Goal: Task Accomplishment & Management: Use online tool/utility

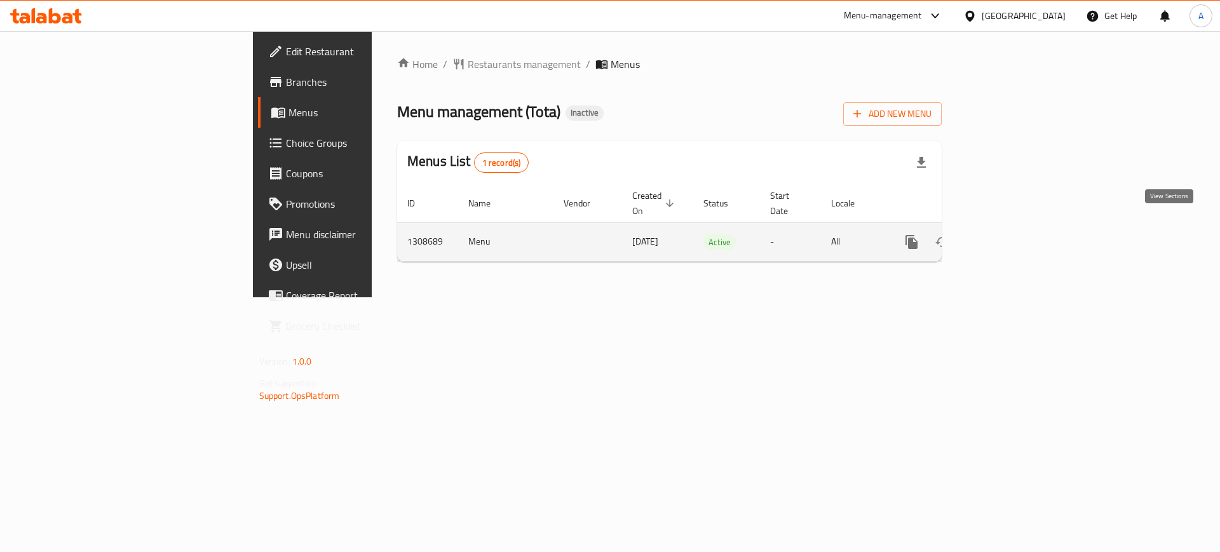
click at [1011, 234] on icon "enhanced table" at bounding box center [1003, 241] width 15 height 15
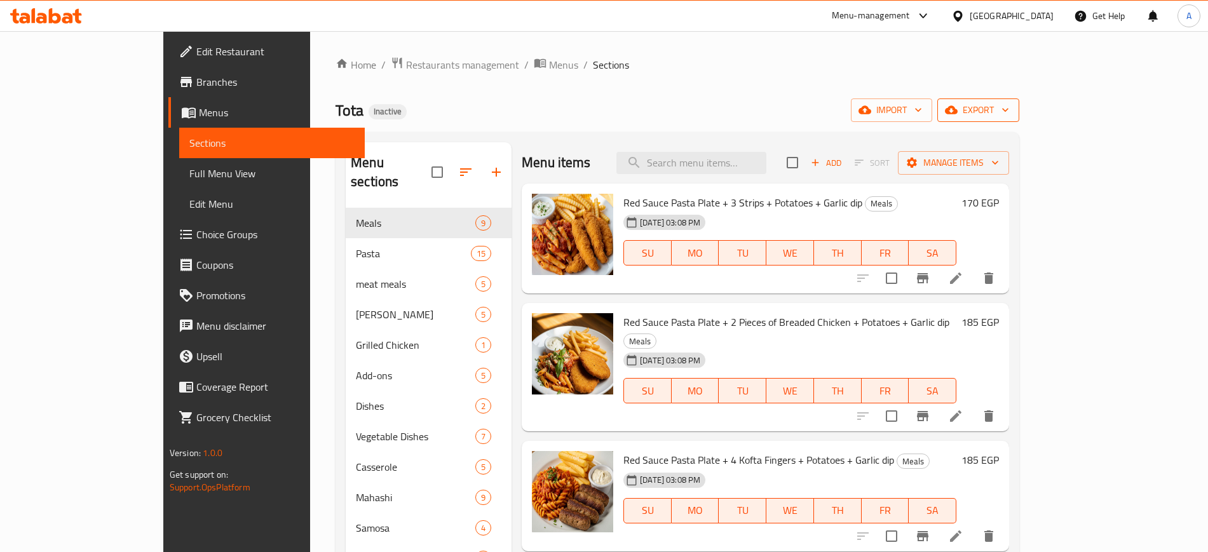
click at [1009, 112] on span "export" at bounding box center [979, 110] width 62 height 16
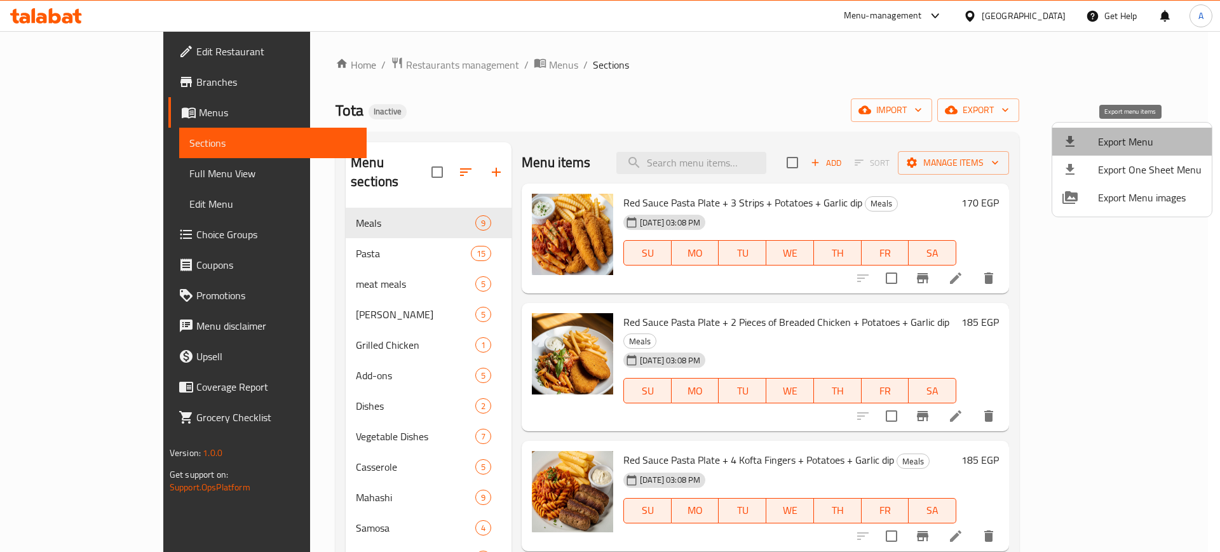
click at [1132, 134] on span "Export Menu" at bounding box center [1150, 141] width 104 height 15
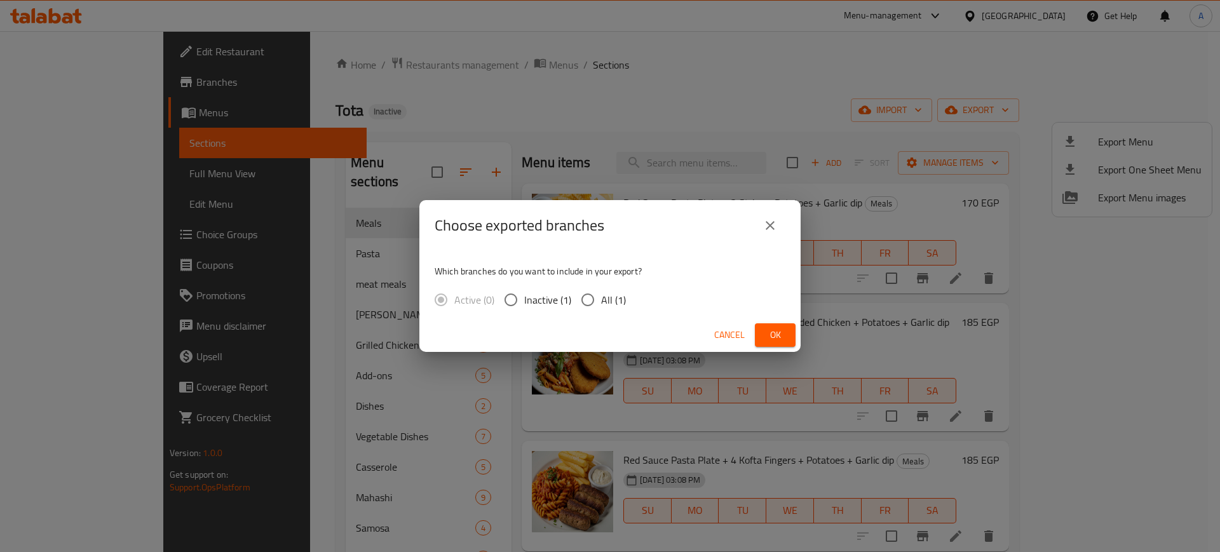
click at [605, 304] on span "All (1)" at bounding box center [613, 299] width 25 height 15
click at [601, 304] on input "All (1)" at bounding box center [587, 300] width 27 height 27
radio input "true"
click at [782, 340] on span "Ok" at bounding box center [775, 335] width 20 height 16
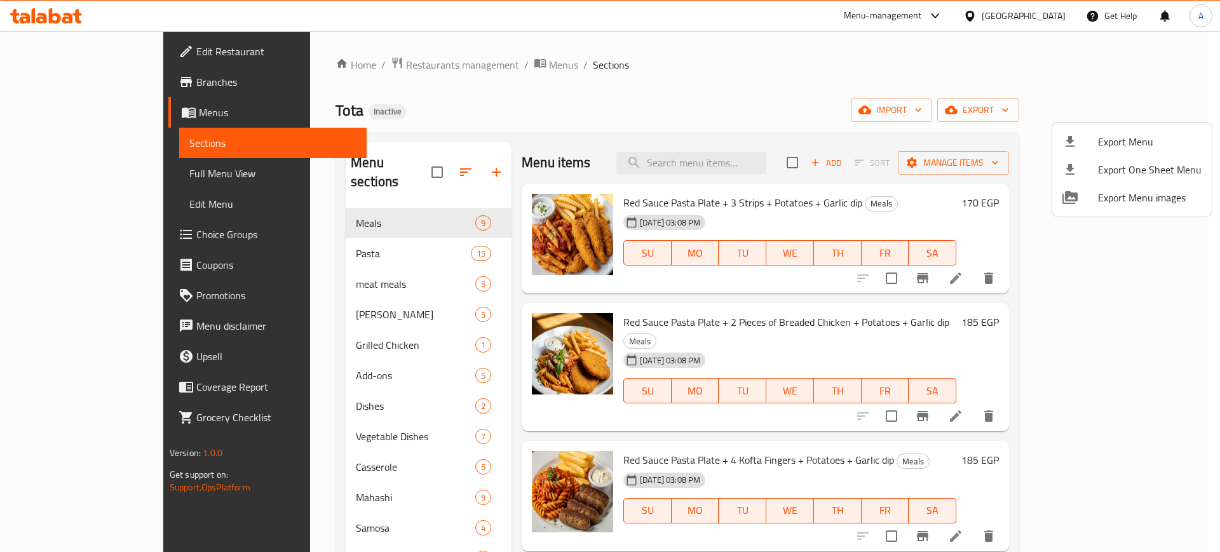
click at [769, 76] on div at bounding box center [610, 276] width 1220 height 552
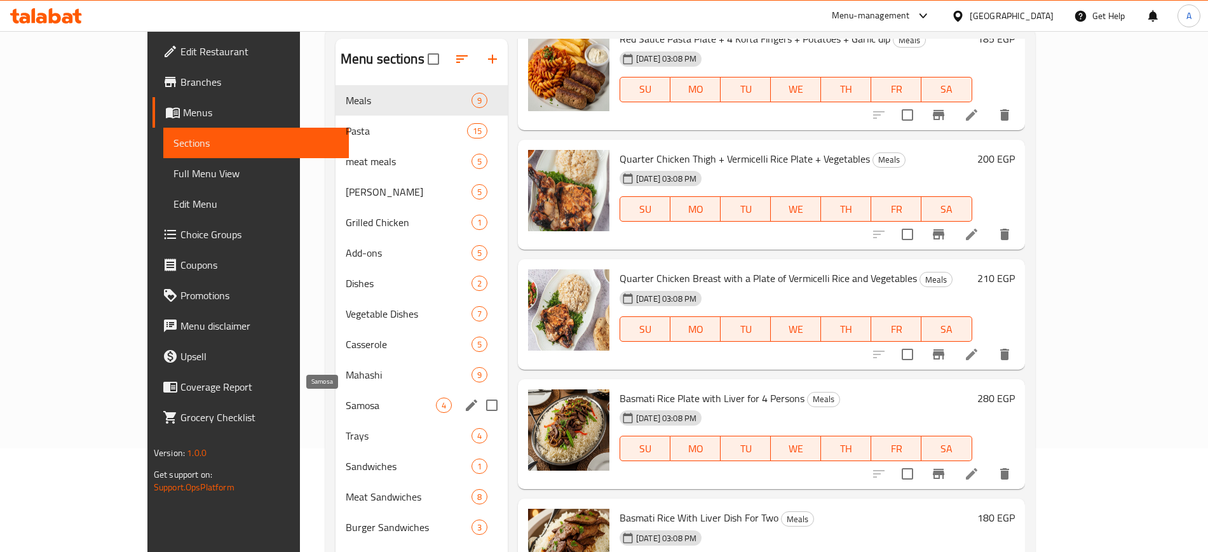
scroll to position [178, 0]
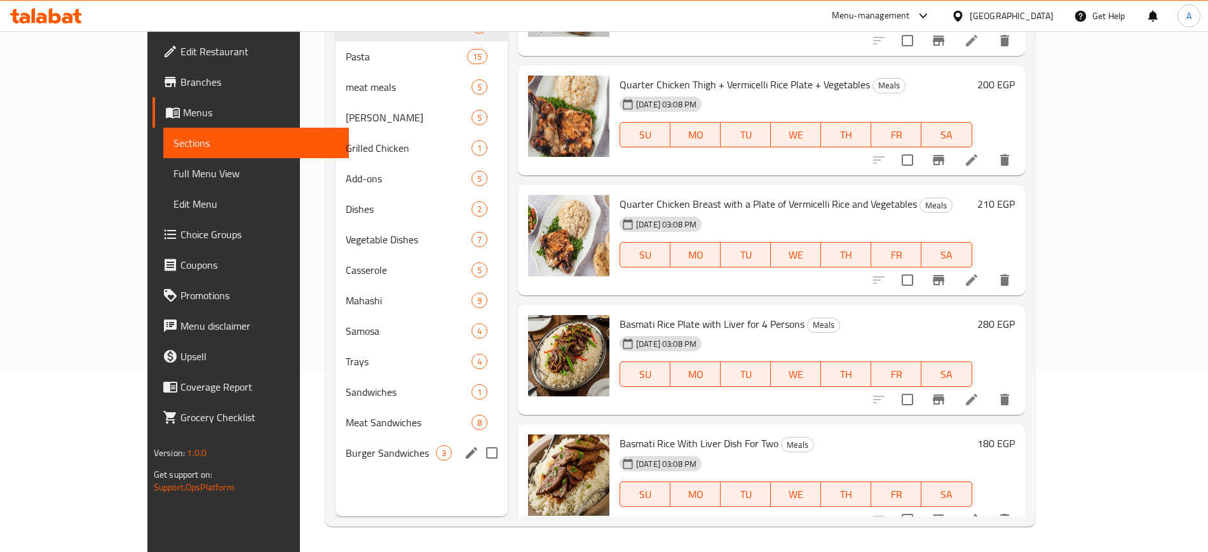
drag, startPoint x: 308, startPoint y: 440, endPoint x: 338, endPoint y: 445, distance: 30.9
click at [336, 440] on div "Burger Sandwiches 3" at bounding box center [422, 453] width 172 height 31
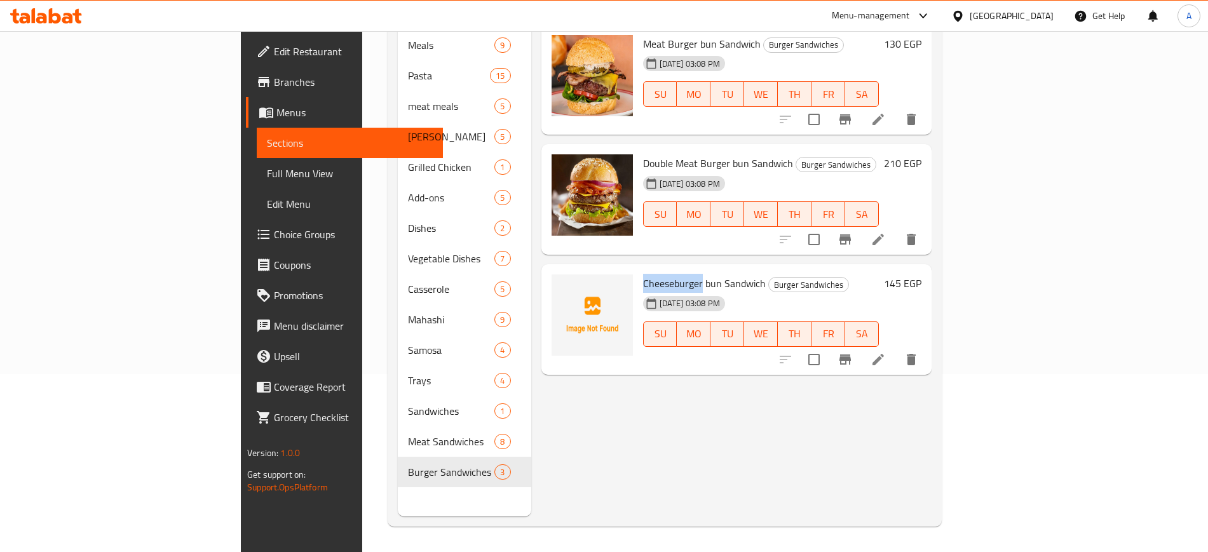
drag, startPoint x: 641, startPoint y: 261, endPoint x: 581, endPoint y: 261, distance: 60.4
click at [638, 269] on div "Cheeseburger bun Sandwich Burger Sandwiches 28-08-2025 03:08 PM SU MO TU WE TH …" at bounding box center [761, 319] width 246 height 100
copy span "Cheeseburger"
click at [672, 400] on div "Menu items Add Sort Manage items Meat Burger bun Sandwich Burger Sandwiches 28-…" at bounding box center [731, 240] width 400 height 552
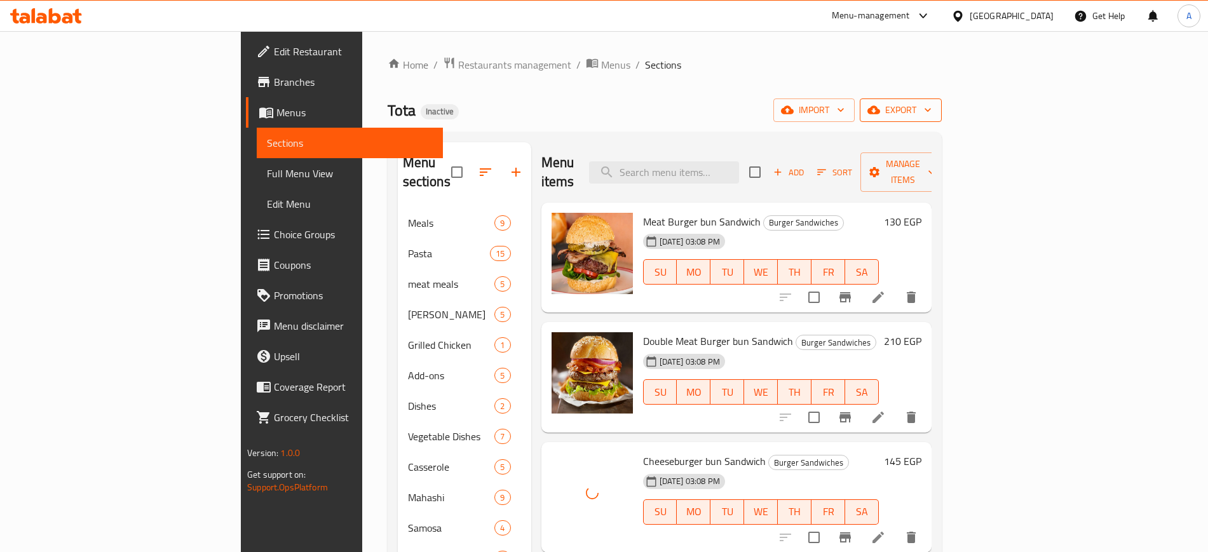
click at [931, 109] on icon "button" at bounding box center [928, 111] width 6 height 4
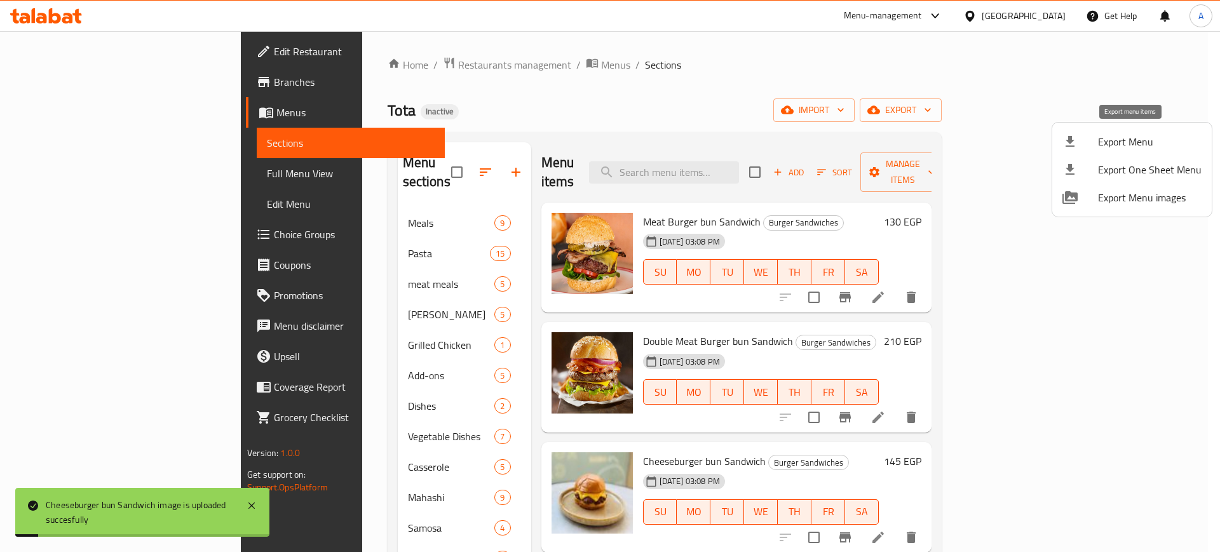
click at [1125, 130] on li "Export Menu" at bounding box center [1132, 142] width 160 height 28
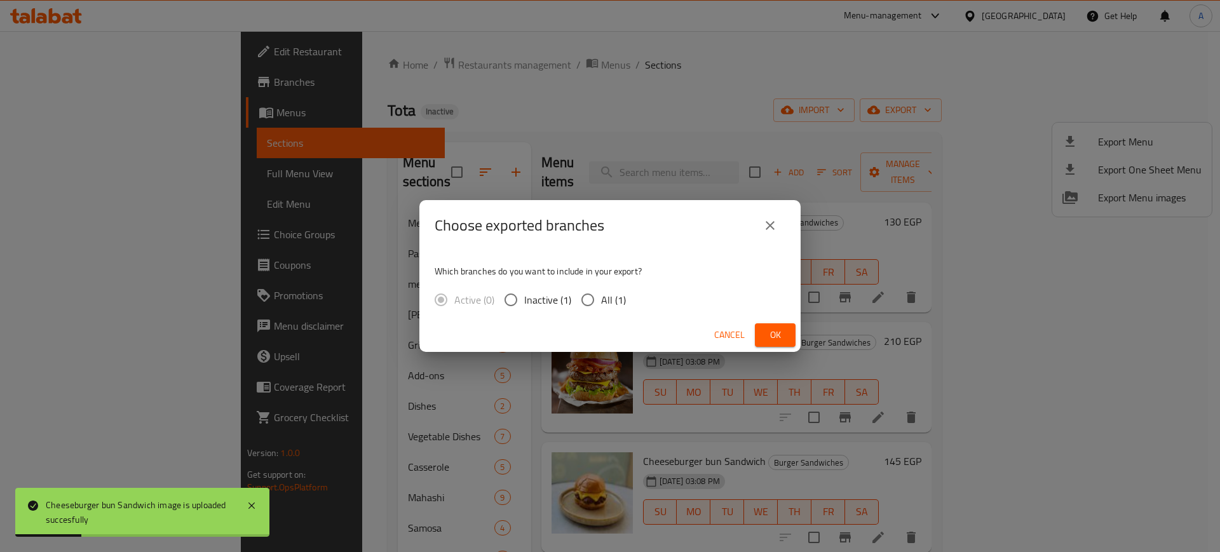
click at [587, 295] on input "All (1)" at bounding box center [587, 300] width 27 height 27
radio input "true"
click at [782, 328] on span "Ok" at bounding box center [775, 335] width 20 height 16
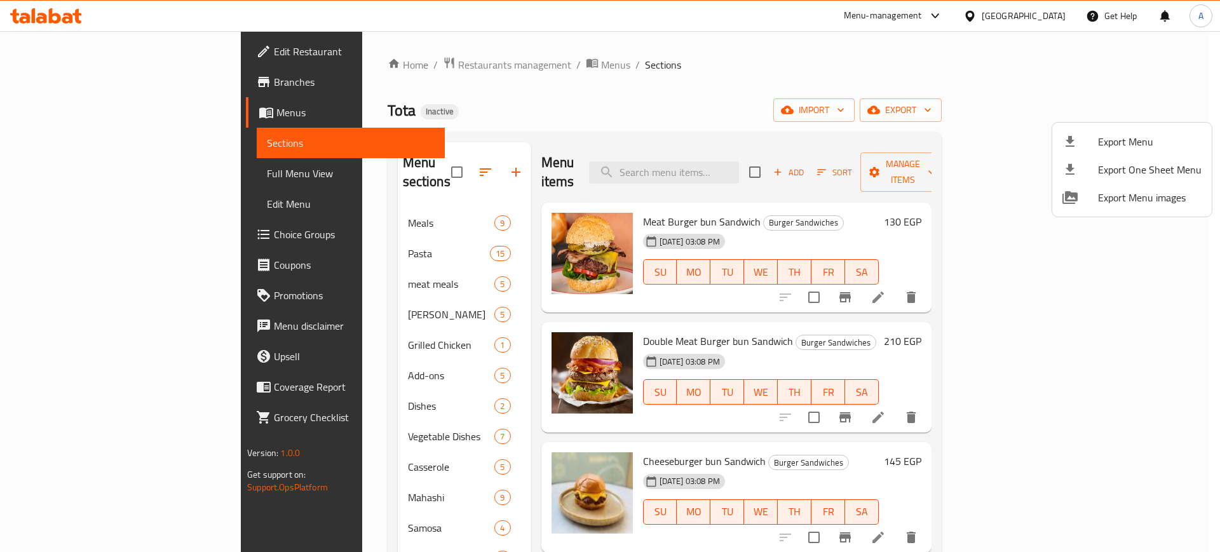
click at [41, 10] on div at bounding box center [610, 276] width 1220 height 552
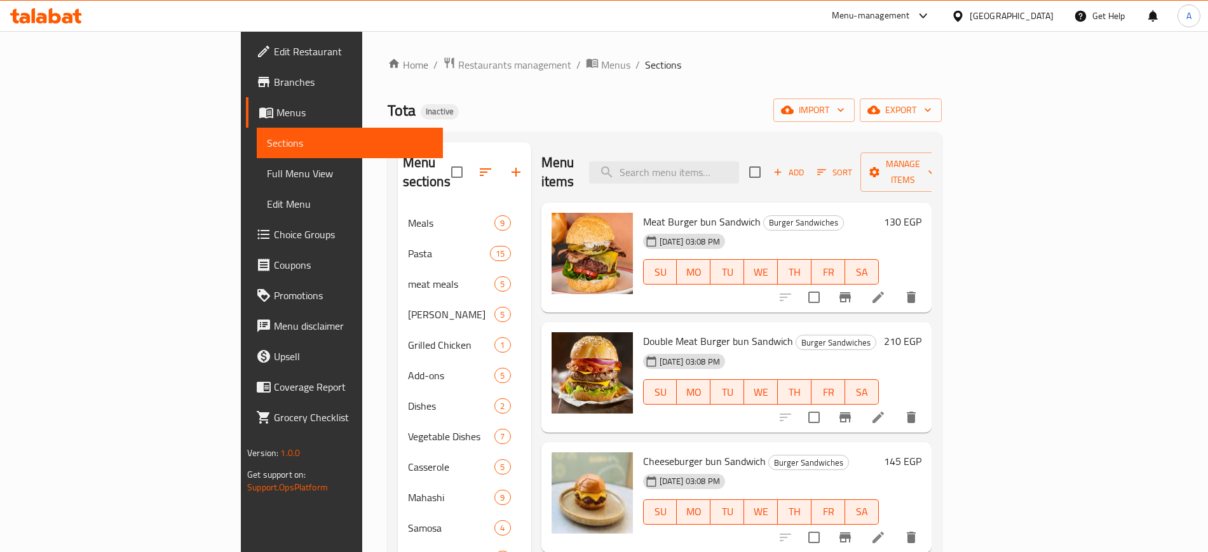
click at [40, 17] on icon at bounding box center [41, 18] width 11 height 11
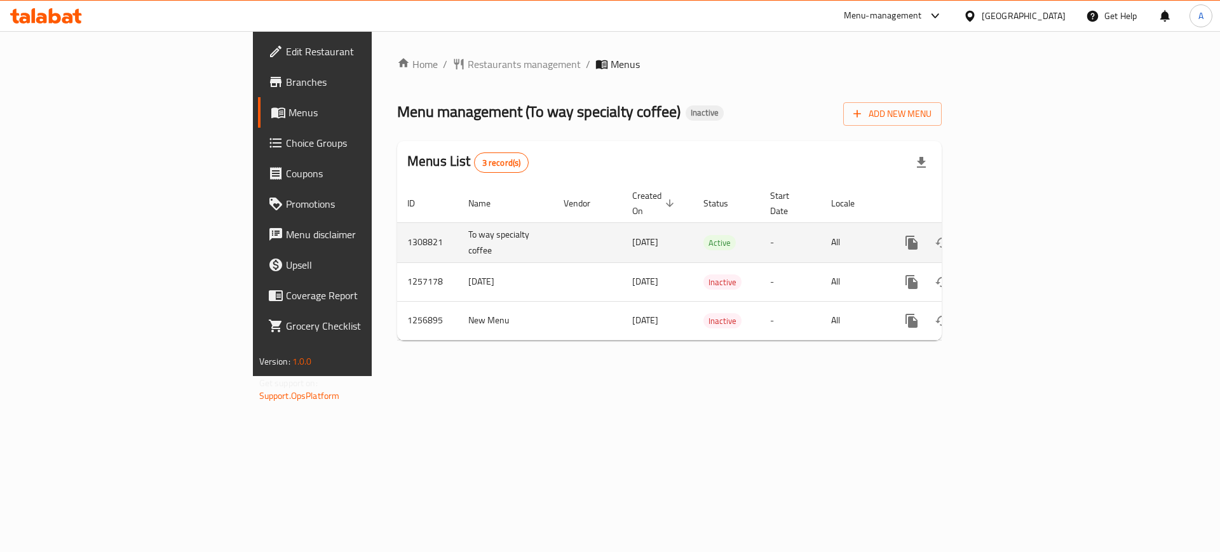
click at [1009, 237] on icon "enhanced table" at bounding box center [1003, 242] width 11 height 11
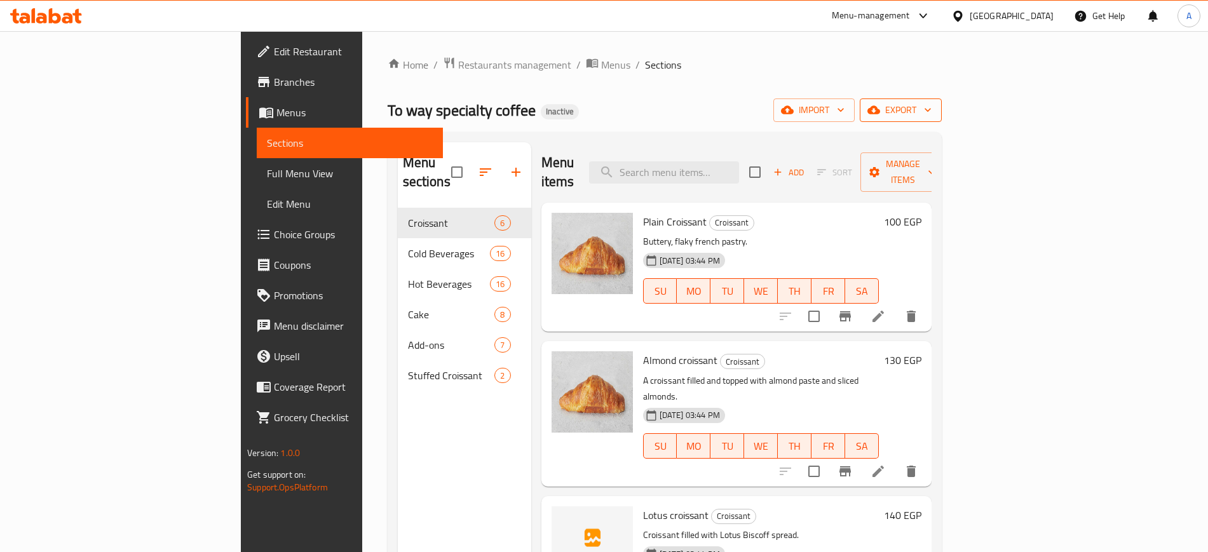
click at [942, 100] on button "export" at bounding box center [901, 111] width 82 height 24
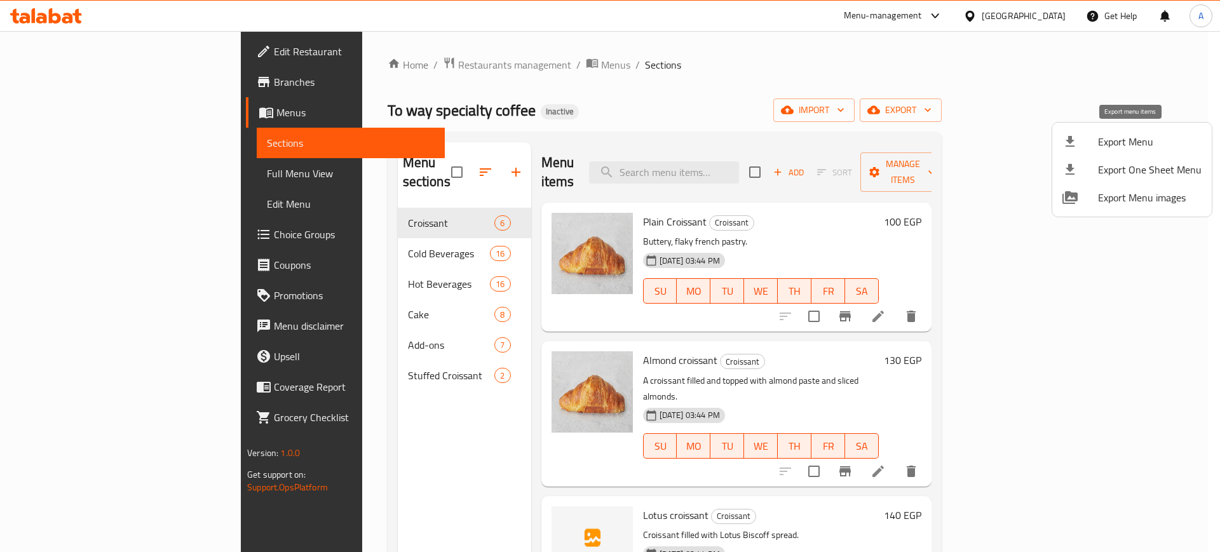
click at [1158, 131] on li "Export Menu" at bounding box center [1132, 142] width 160 height 28
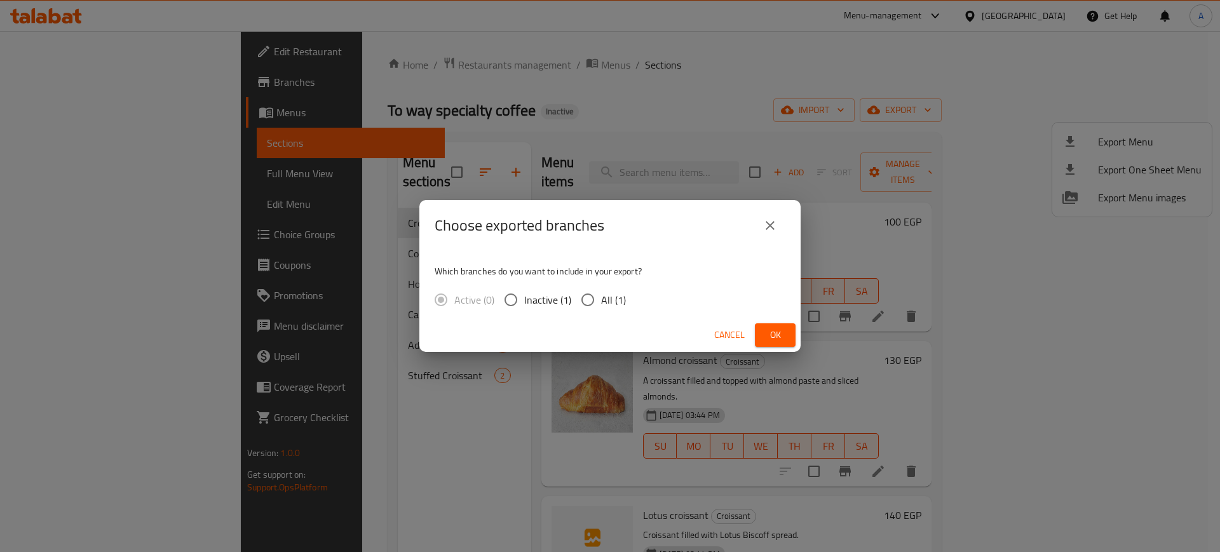
click at [590, 317] on div "Which branches do you want to include in your export? Active (0) Inactive (1) A…" at bounding box center [609, 284] width 381 height 67
click at [587, 299] on input "All (1)" at bounding box center [587, 300] width 27 height 27
radio input "true"
click at [780, 343] on span "Ok" at bounding box center [775, 335] width 20 height 16
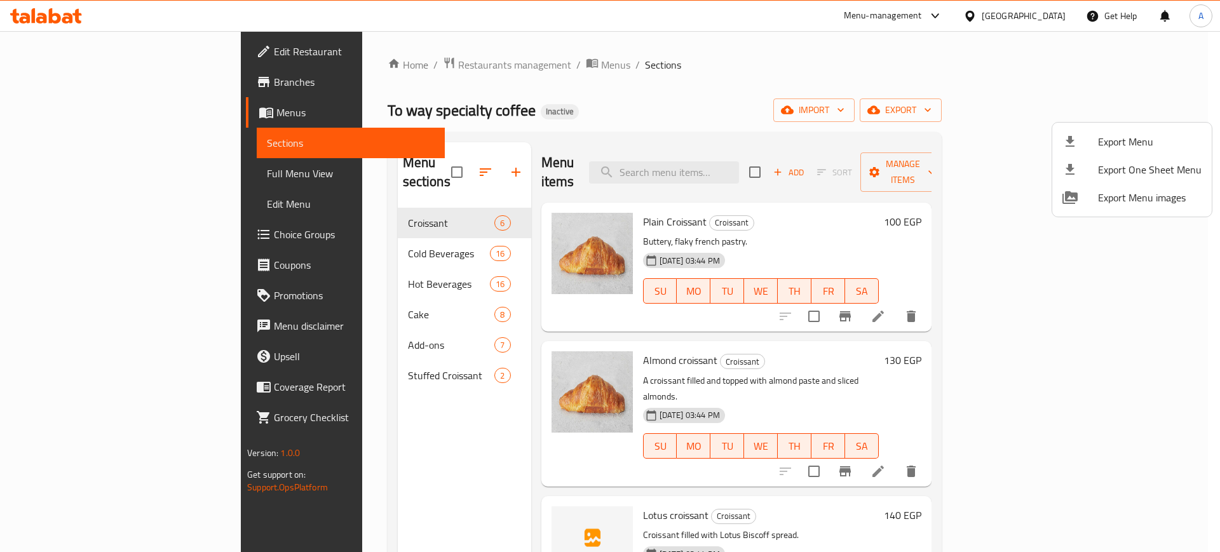
click at [85, 48] on div at bounding box center [610, 276] width 1220 height 552
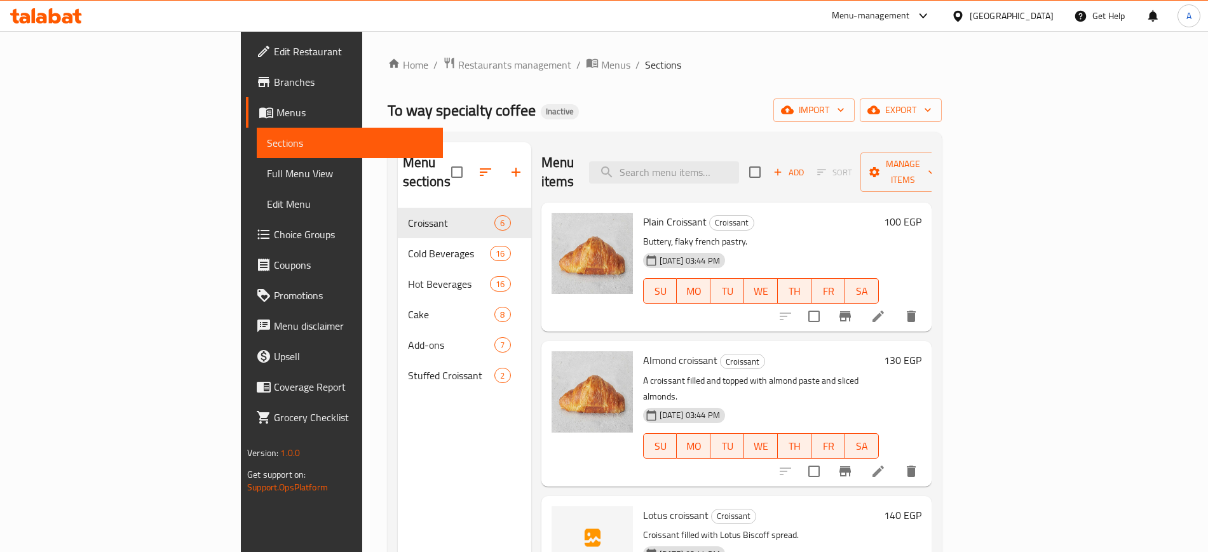
click at [274, 48] on span "Edit Restaurant" at bounding box center [353, 51] width 158 height 15
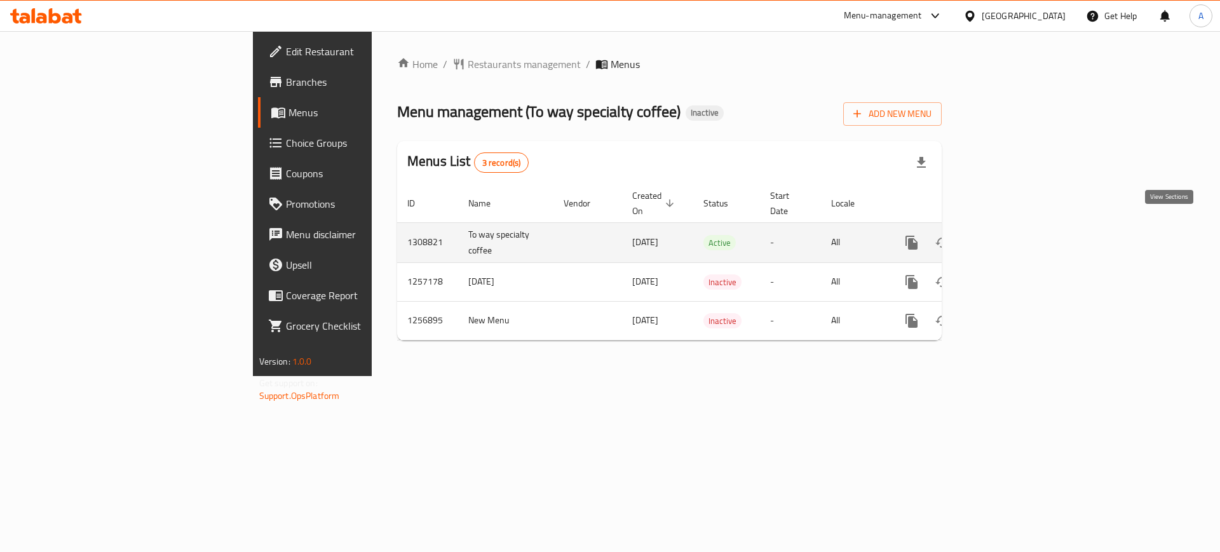
click at [1019, 228] on link "enhanced table" at bounding box center [1003, 243] width 31 height 31
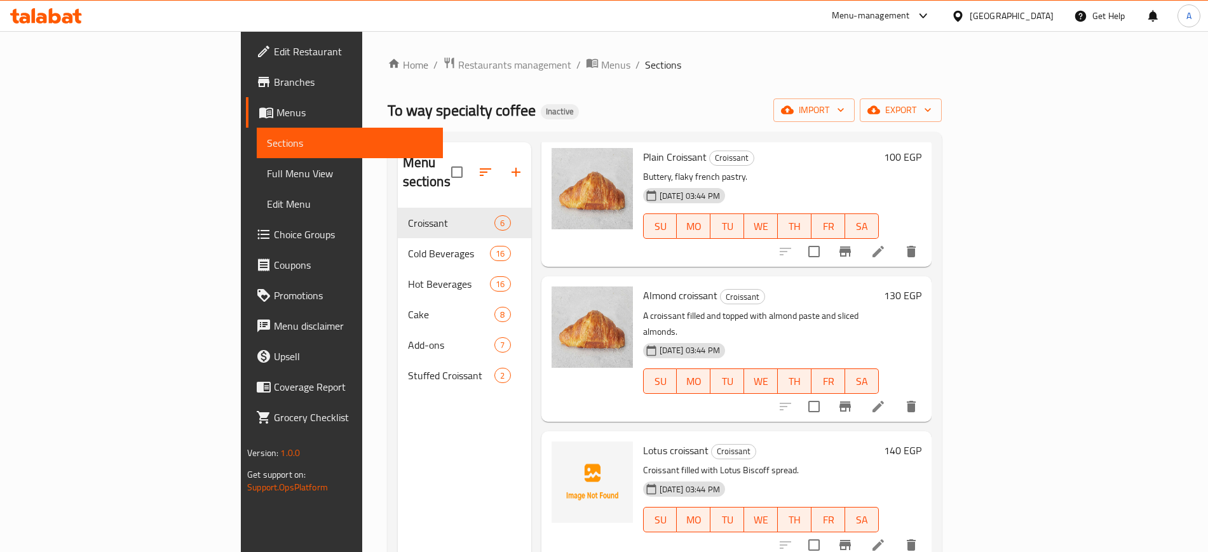
scroll to position [159, 0]
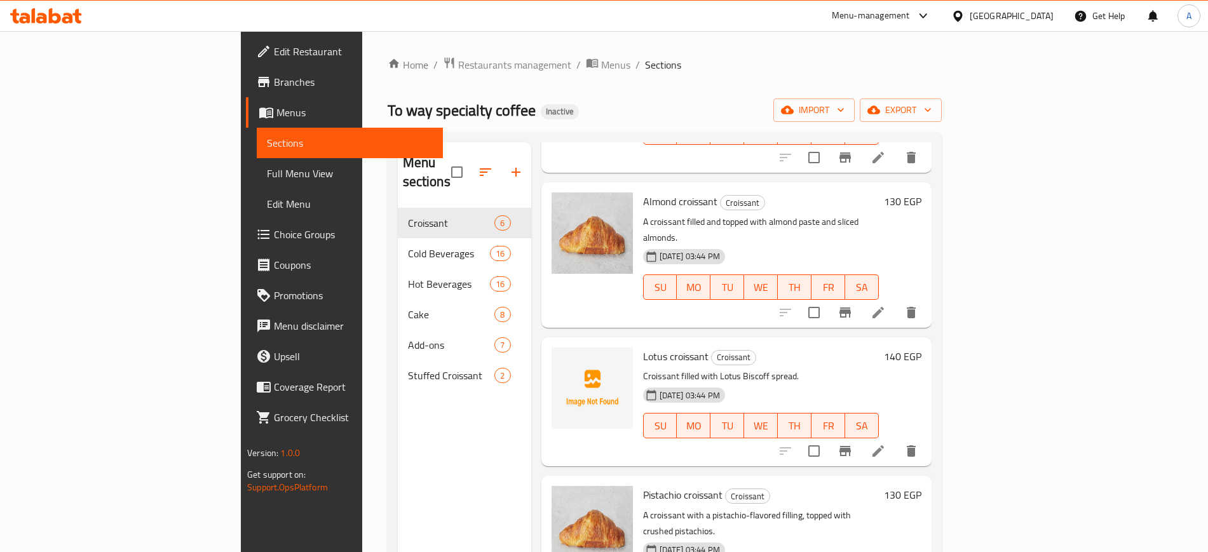
click at [643, 347] on span "Lotus croissant" at bounding box center [675, 356] width 65 height 19
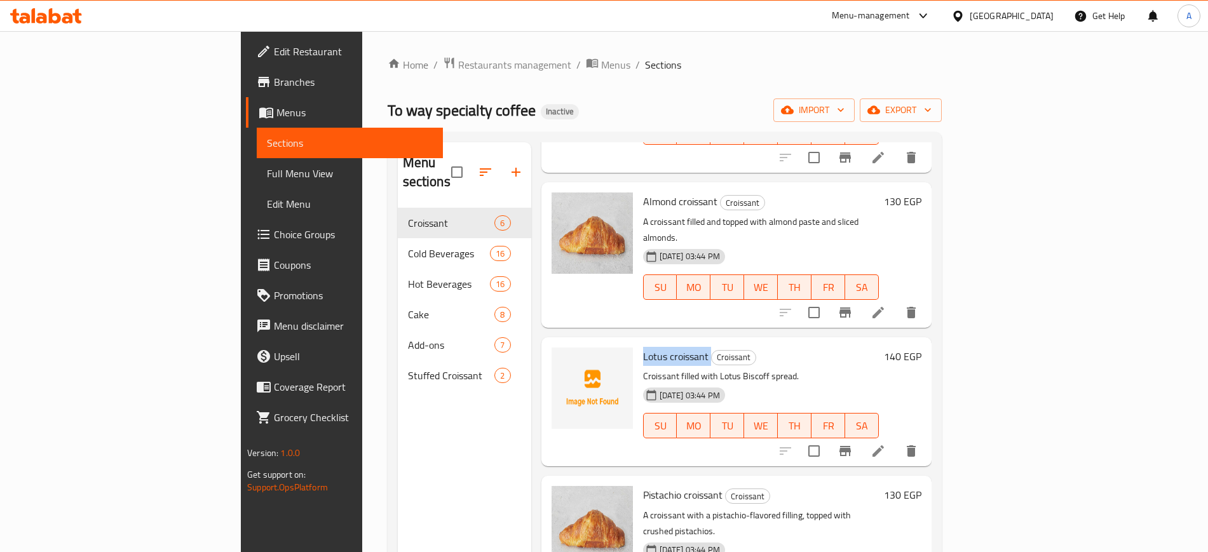
click at [643, 347] on span "Lotus croissant" at bounding box center [675, 356] width 65 height 19
copy h6 "Lotus croissant"
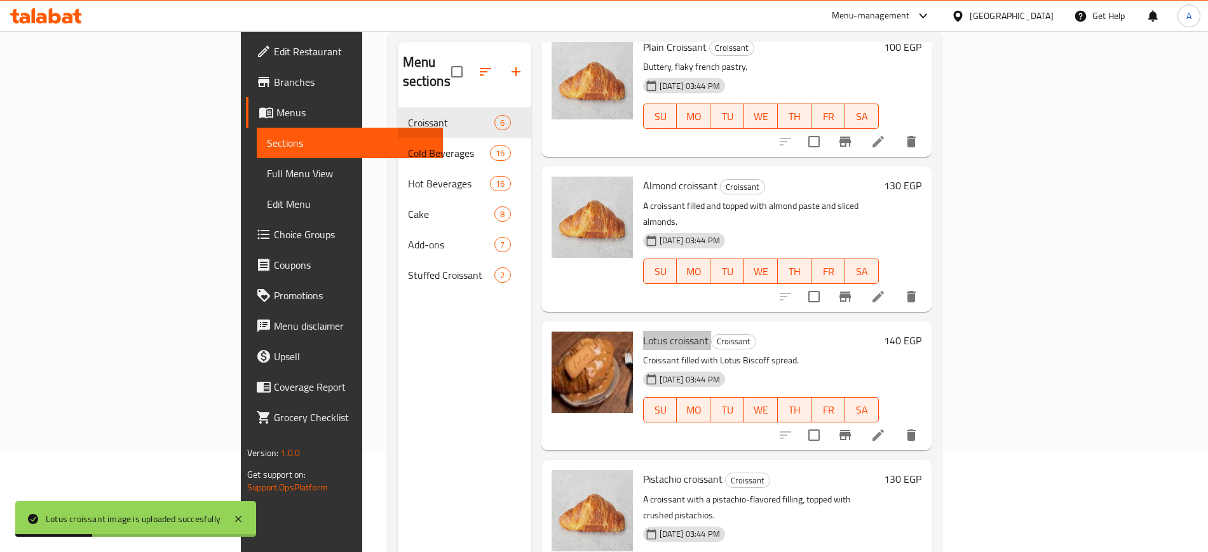
scroll to position [19, 0]
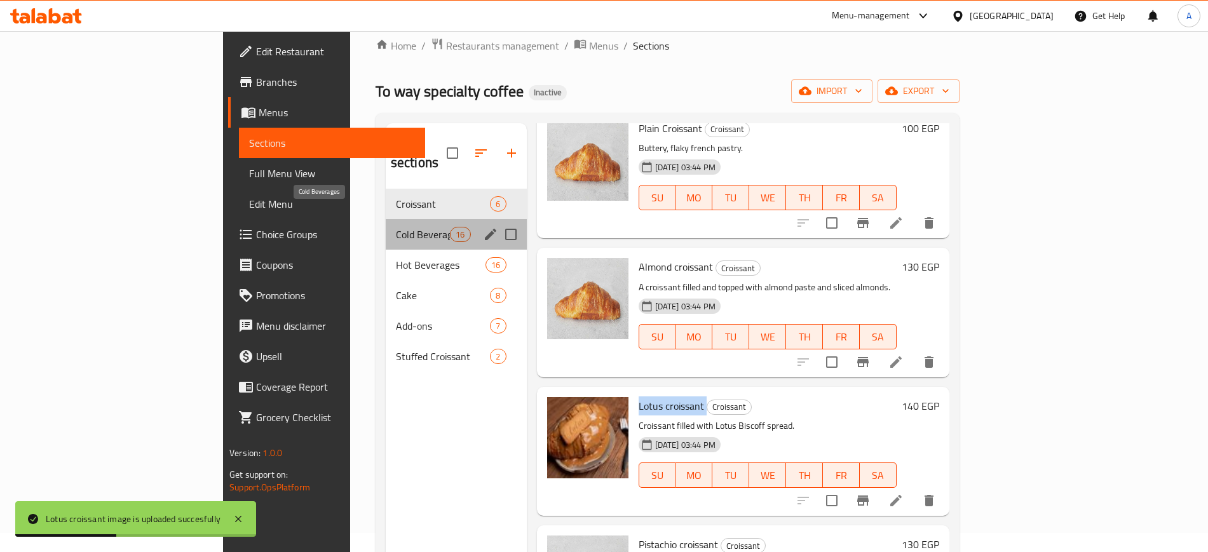
click at [396, 227] on span "Cold Beverages" at bounding box center [423, 234] width 54 height 15
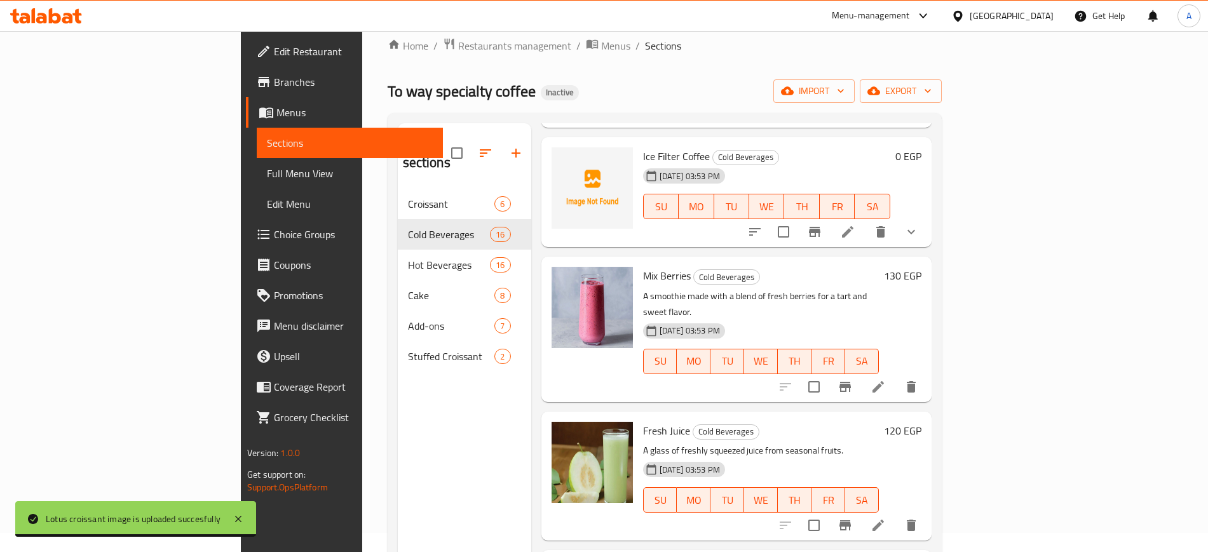
scroll to position [1350, 0]
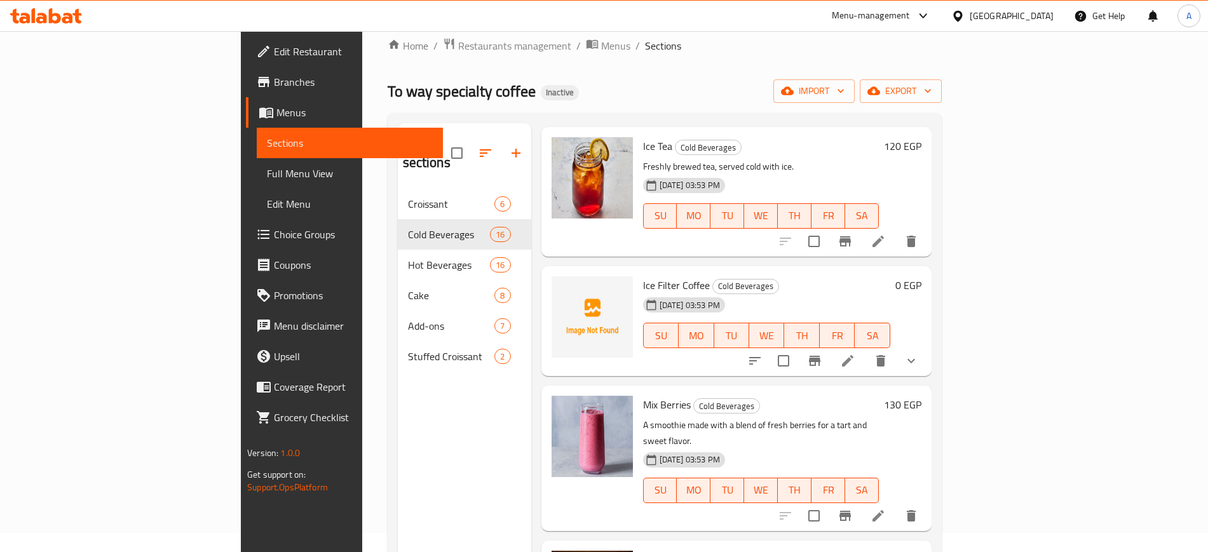
click at [643, 276] on span "Ice Filter Coffee" at bounding box center [676, 285] width 67 height 19
copy h6 "Ice Filter Coffee"
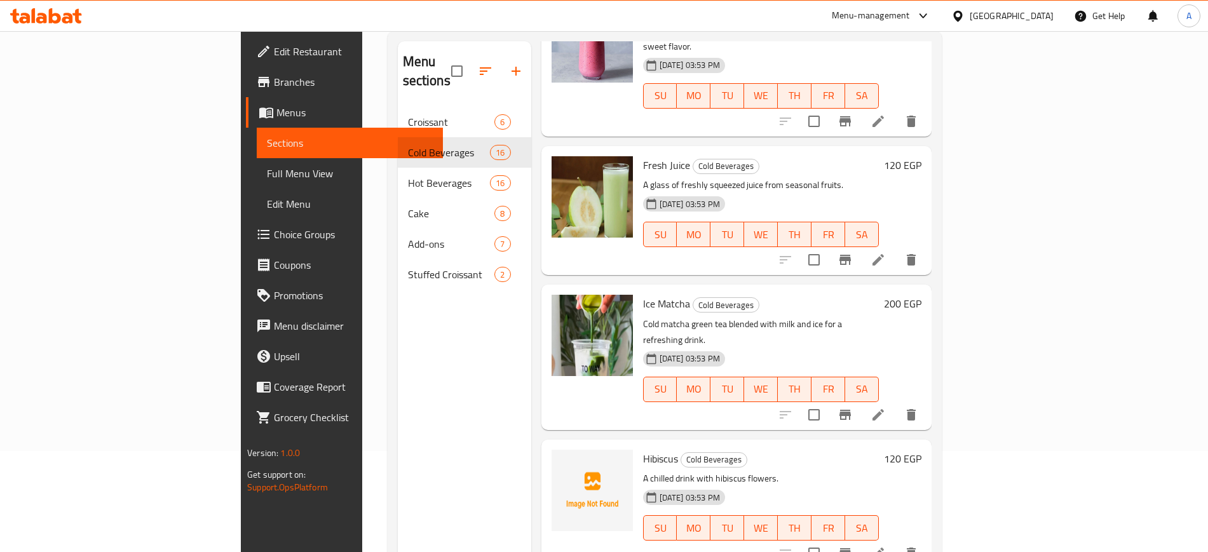
scroll to position [178, 0]
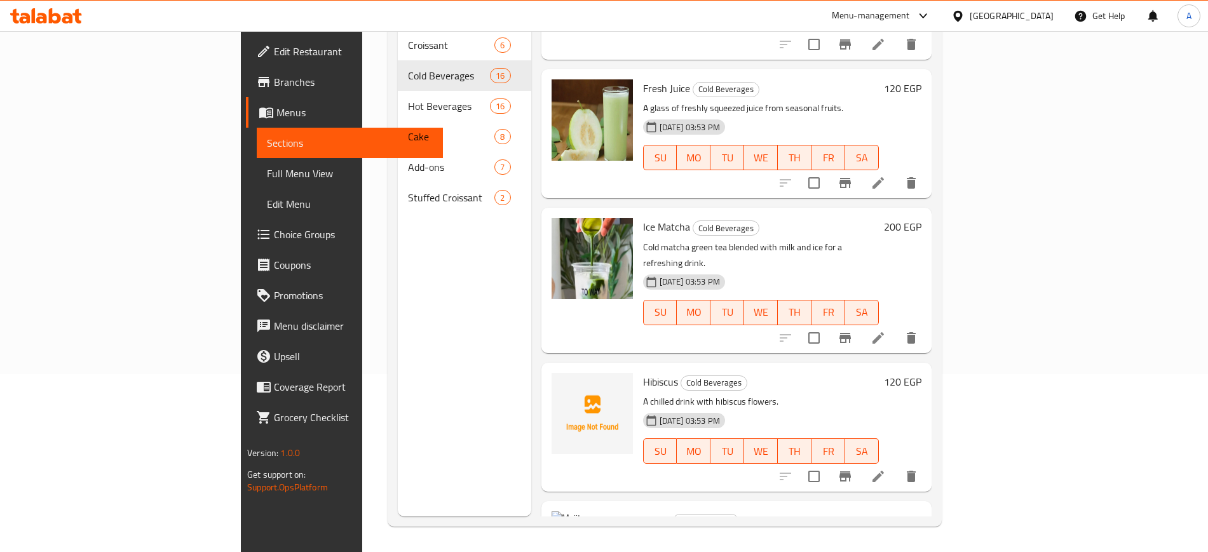
click at [643, 372] on span "Hibiscus" at bounding box center [660, 381] width 35 height 19
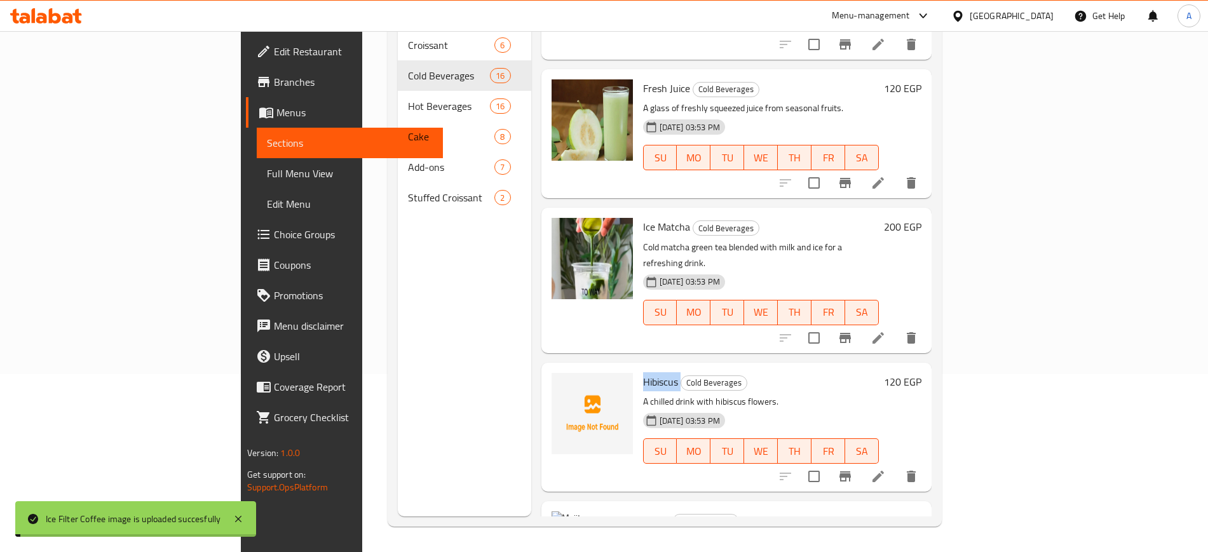
click at [643, 372] on span "Hibiscus" at bounding box center [660, 381] width 35 height 19
copy h6 "Hibiscus"
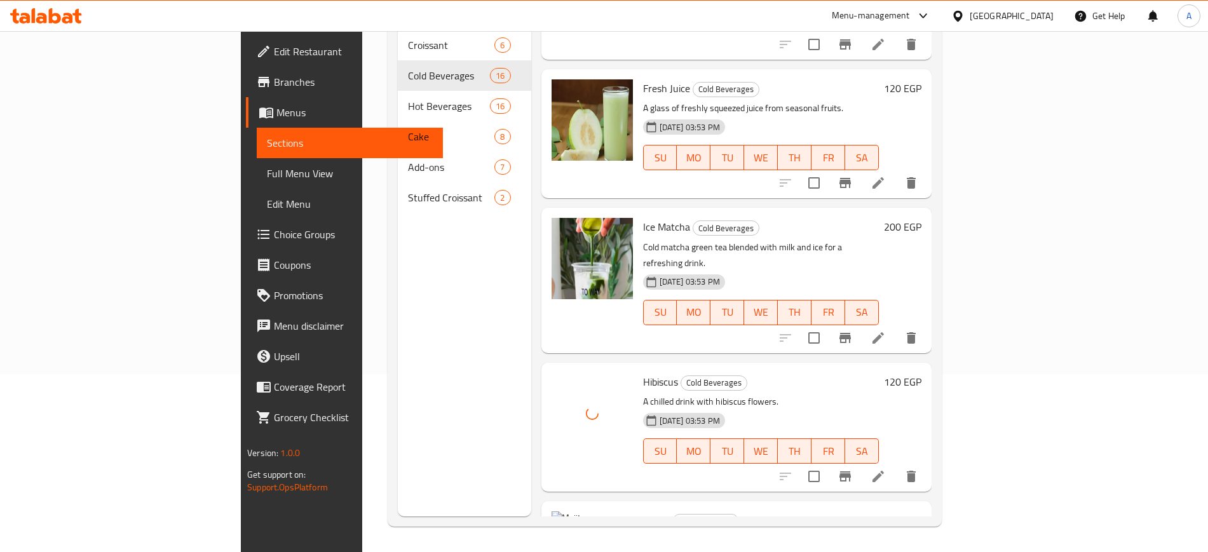
click at [643, 511] on span "Mojito" at bounding box center [656, 520] width 27 height 19
copy span "Mojito"
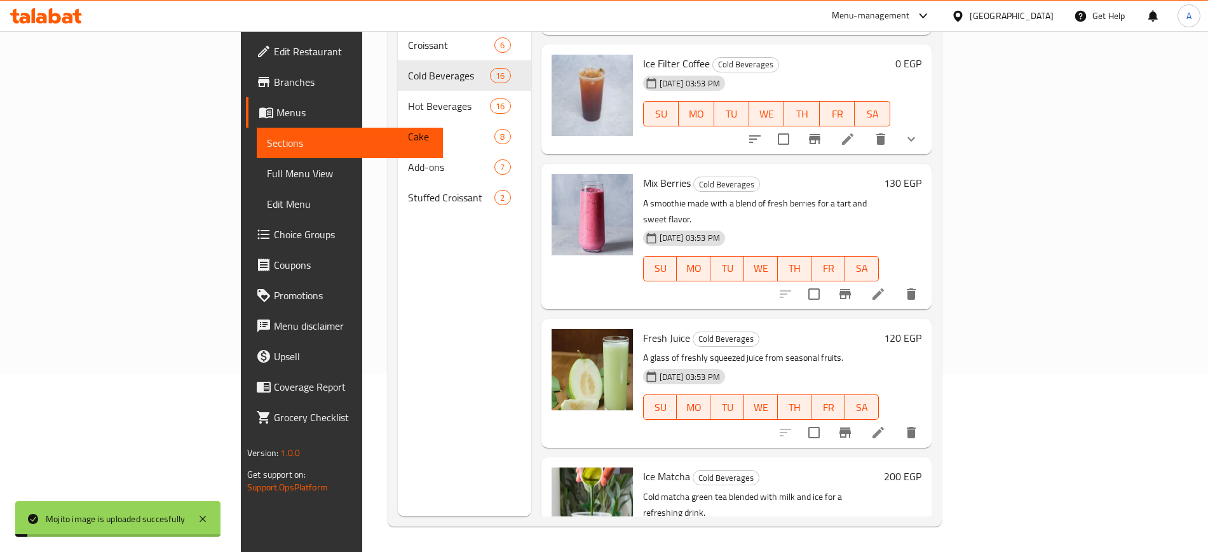
scroll to position [1345, 0]
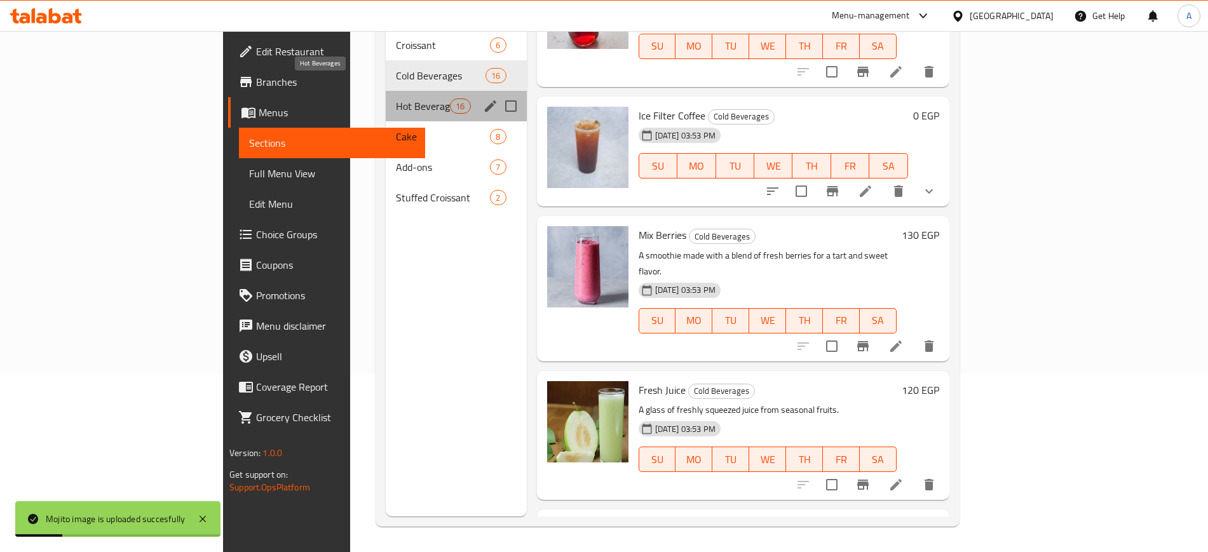
drag, startPoint x: 355, startPoint y: 86, endPoint x: 439, endPoint y: 132, distance: 95.2
click at [396, 99] on span "Hot Beverages" at bounding box center [423, 106] width 54 height 15
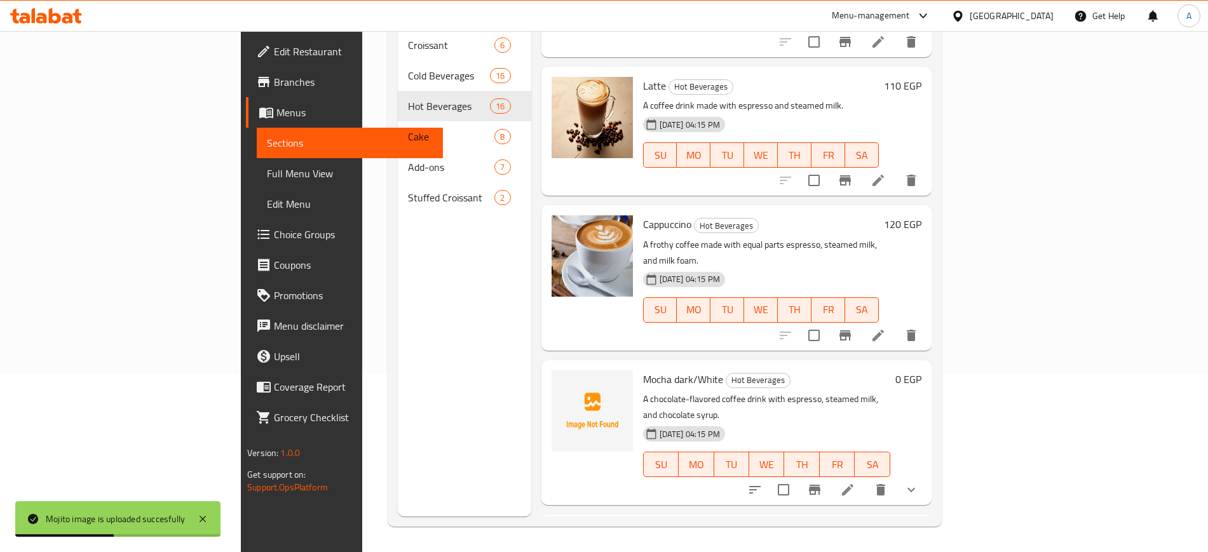
scroll to position [789, 0]
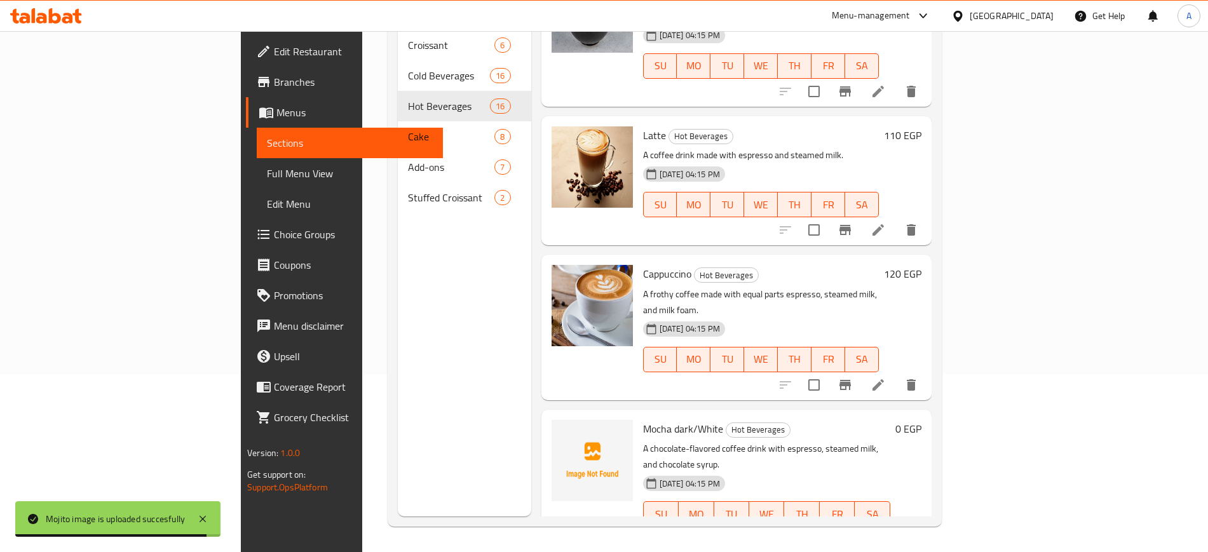
click at [643, 419] on span "Mocha dark/White" at bounding box center [683, 428] width 80 height 19
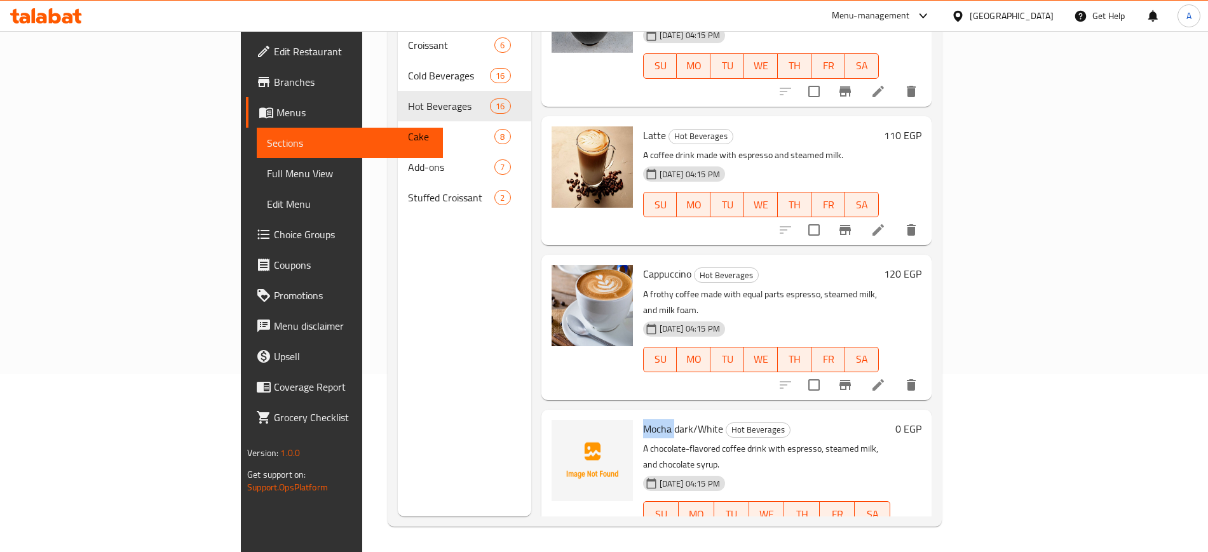
copy span "Mocha"
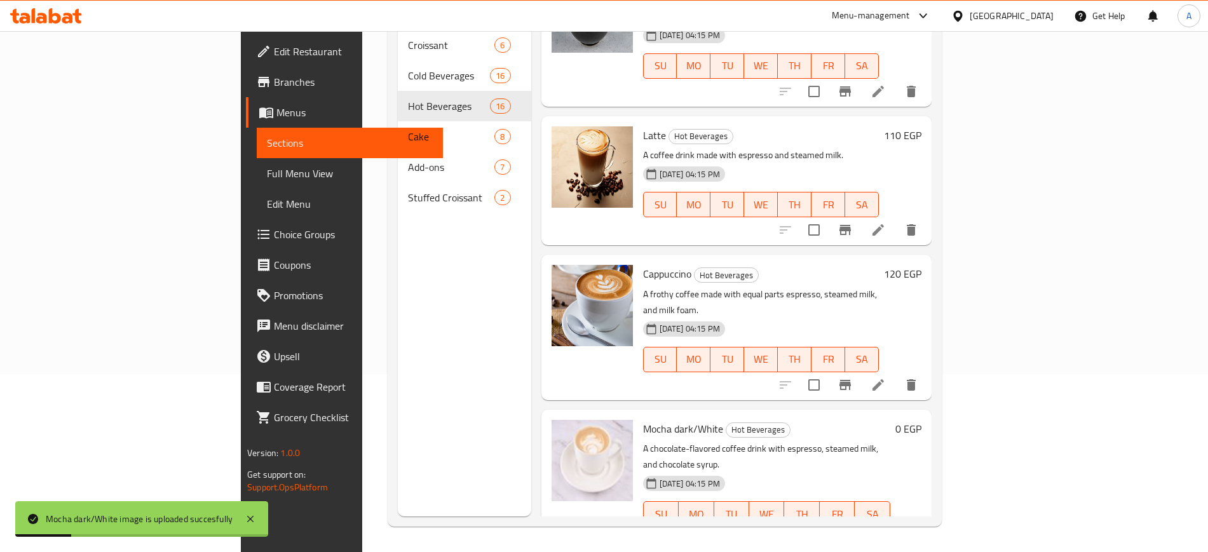
drag, startPoint x: 442, startPoint y: 384, endPoint x: 594, endPoint y: 385, distance: 151.9
click at [442, 384] on div "Menu sections Croissant 6 Cold Beverages 16 Hot Beverages 16 Cake 8 Add-ons 7 S…" at bounding box center [464, 240] width 133 height 552
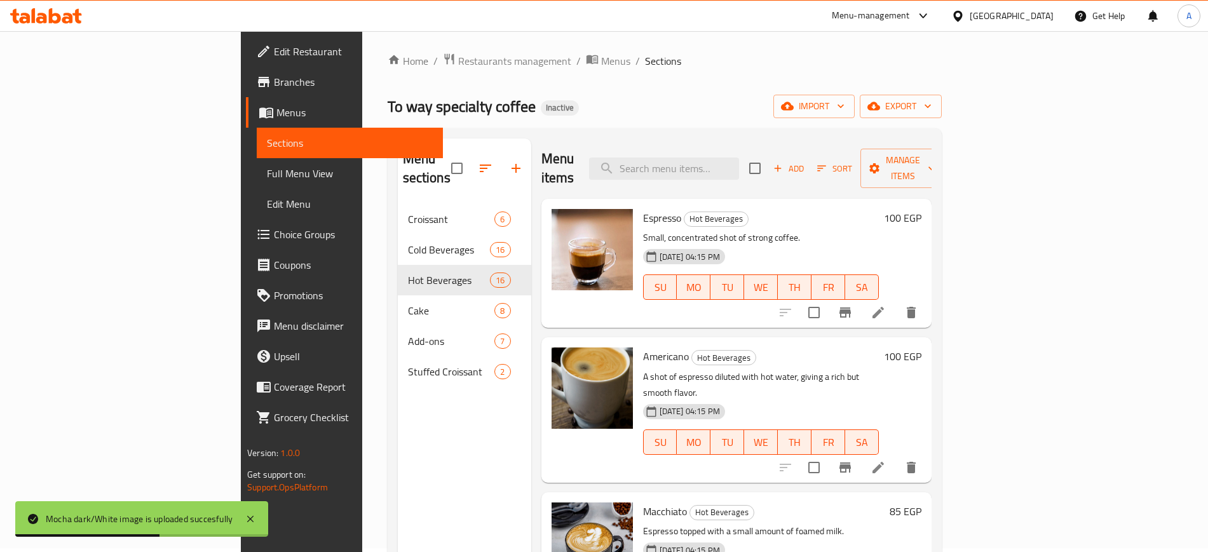
scroll to position [0, 0]
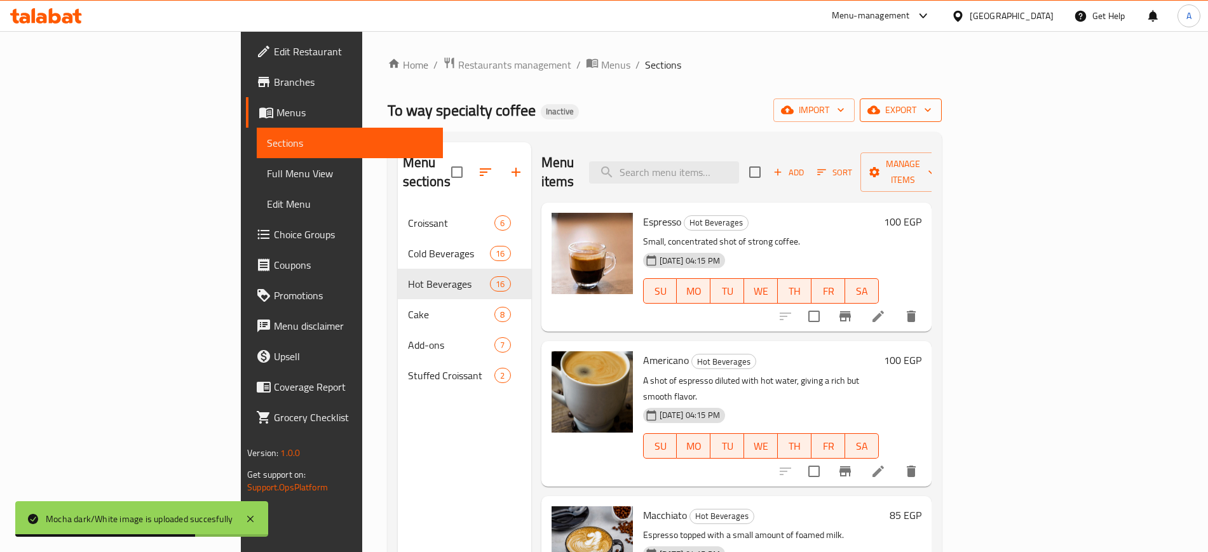
click at [932, 112] on span "export" at bounding box center [901, 110] width 62 height 16
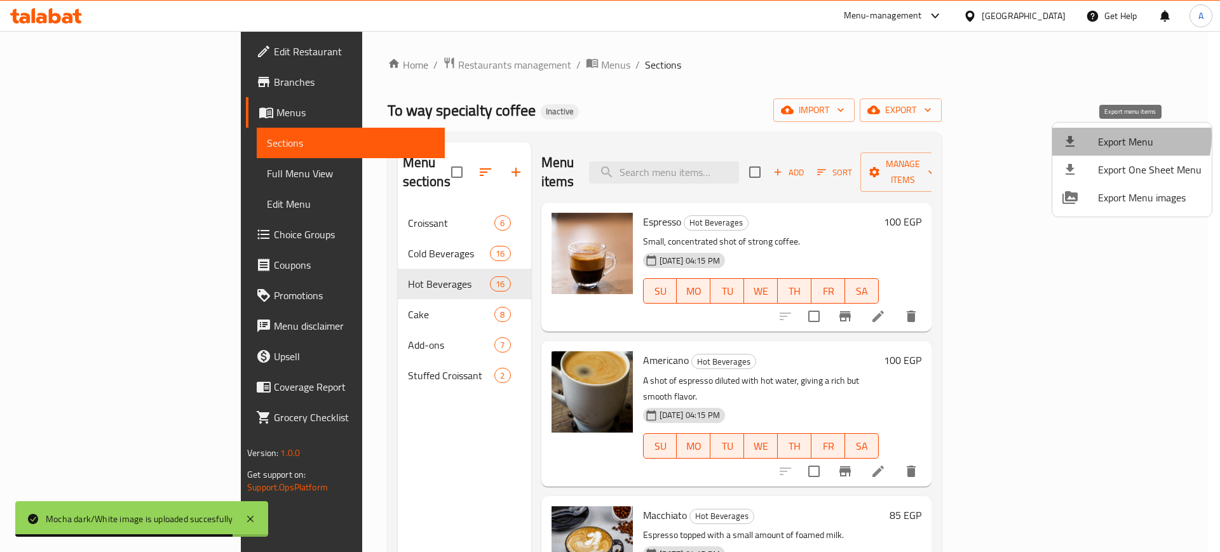
click at [1111, 137] on span "Export Menu" at bounding box center [1150, 141] width 104 height 15
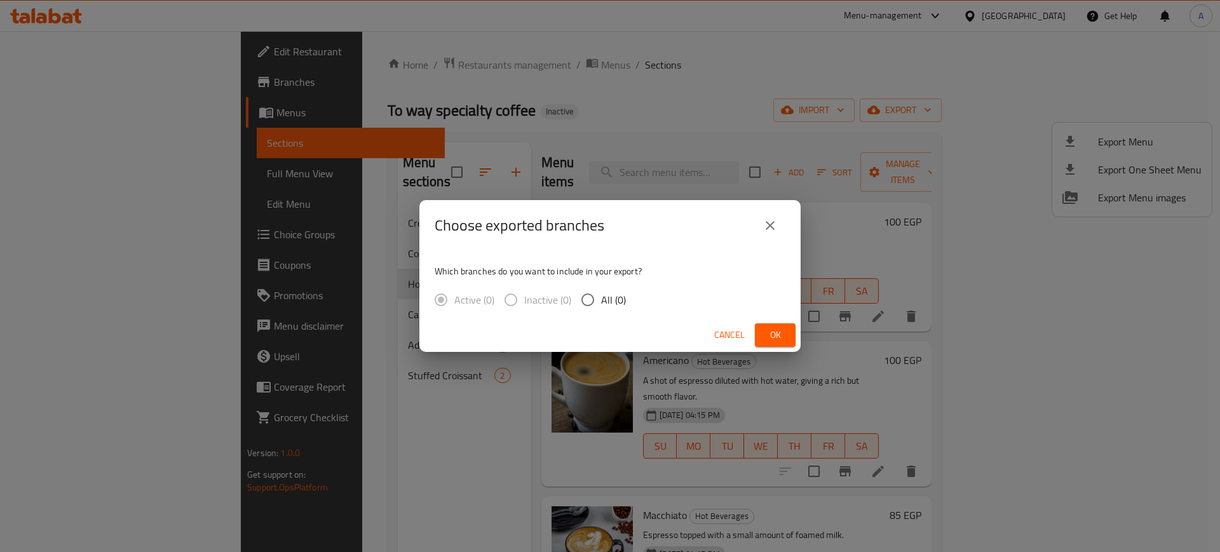
click at [583, 304] on input "All (0)" at bounding box center [587, 300] width 27 height 27
radio input "true"
click at [769, 341] on span "Ok" at bounding box center [775, 335] width 20 height 16
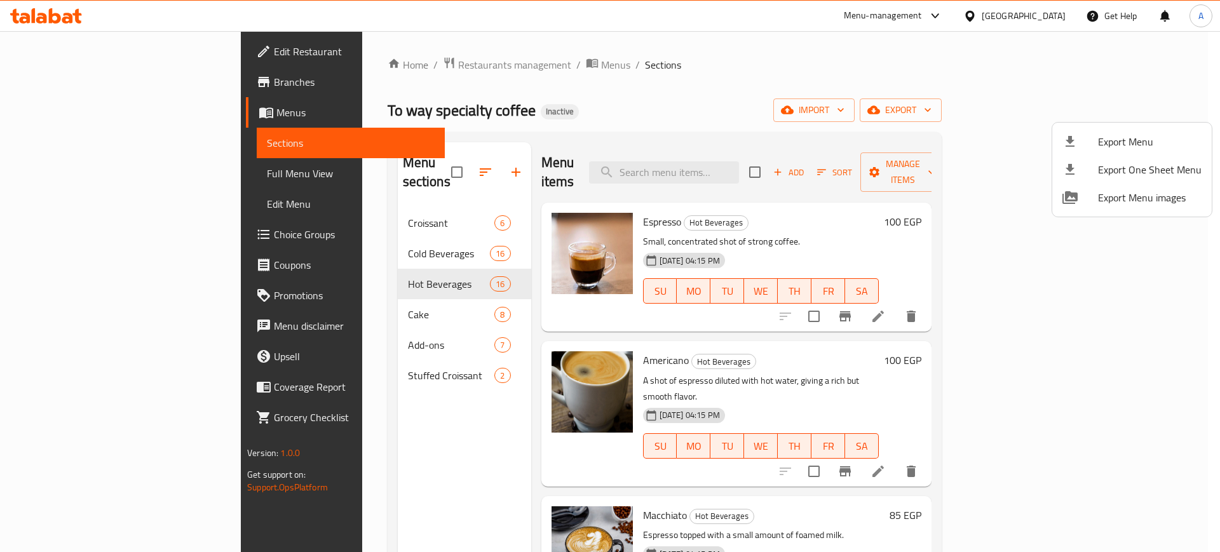
click at [829, 130] on div at bounding box center [610, 276] width 1220 height 552
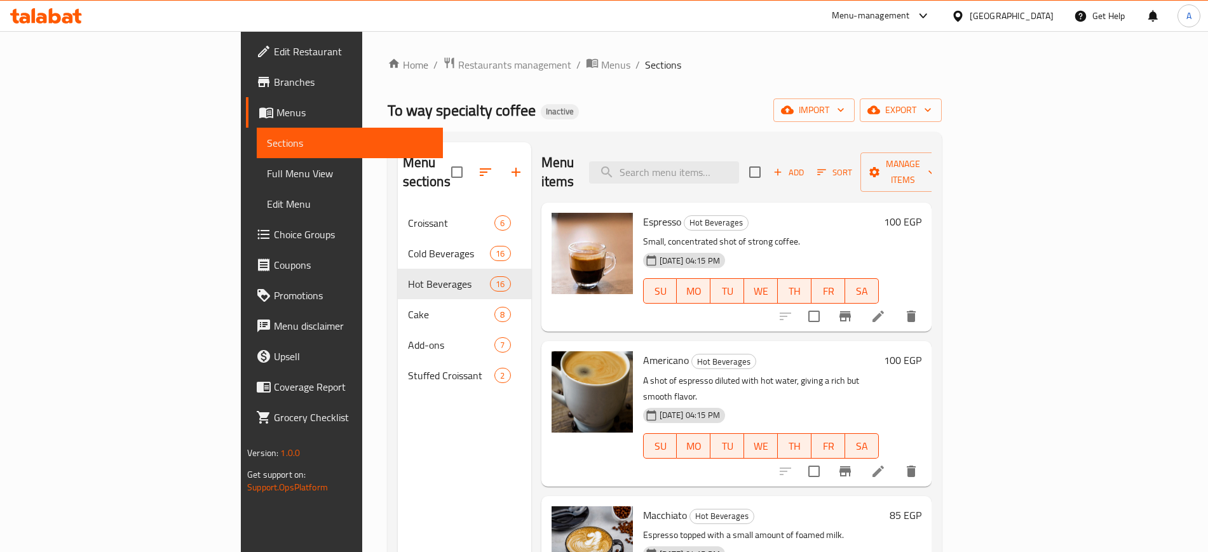
click at [62, 15] on icon at bounding box center [46, 15] width 72 height 15
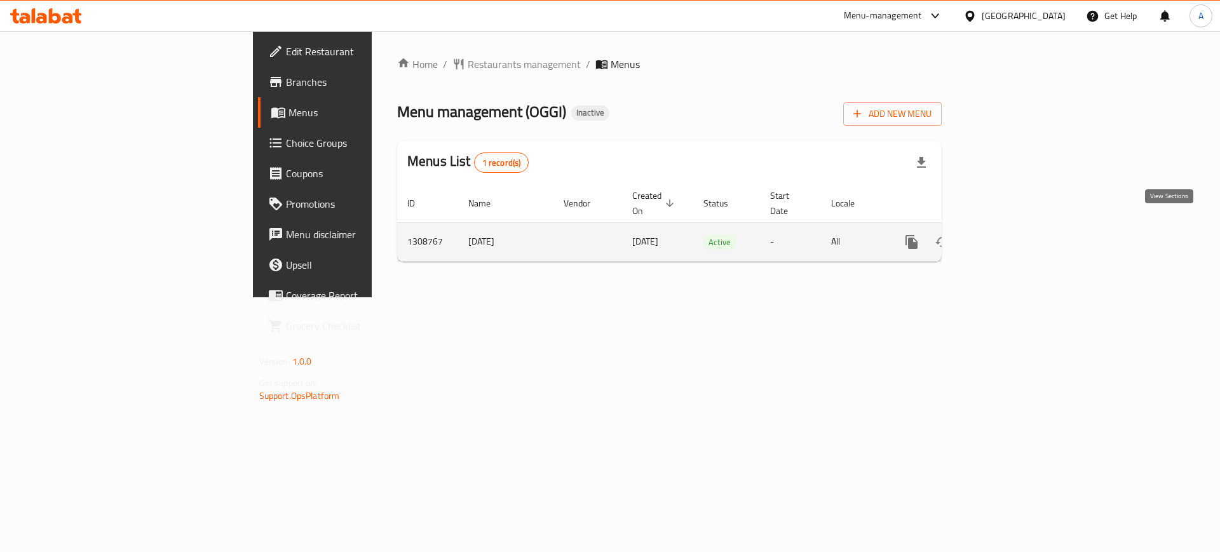
click at [1019, 227] on link "enhanced table" at bounding box center [1003, 242] width 31 height 31
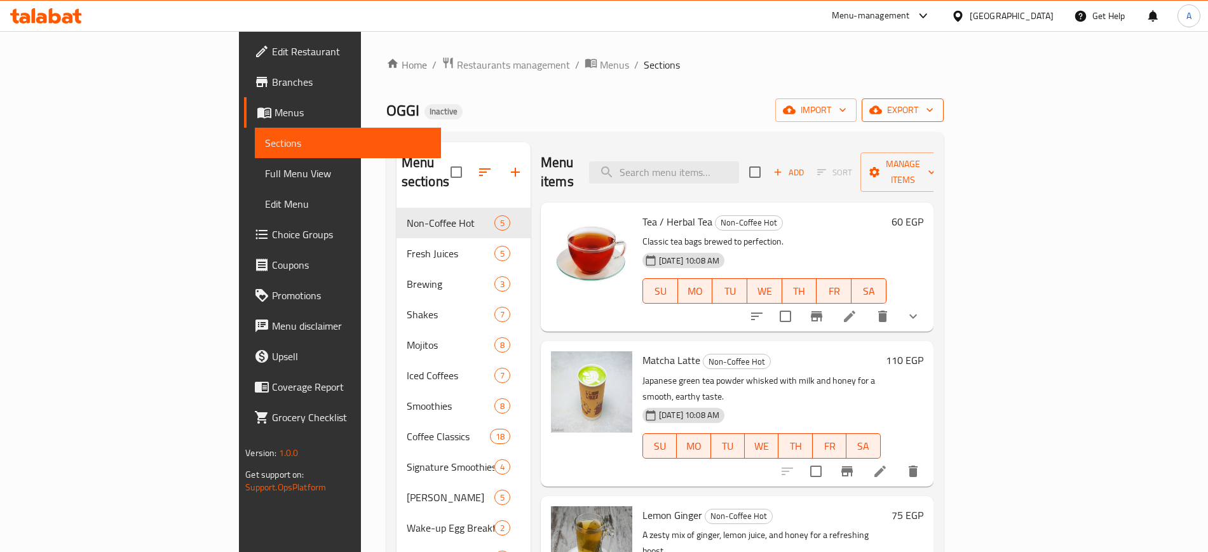
click at [882, 114] on icon "button" at bounding box center [875, 110] width 13 height 13
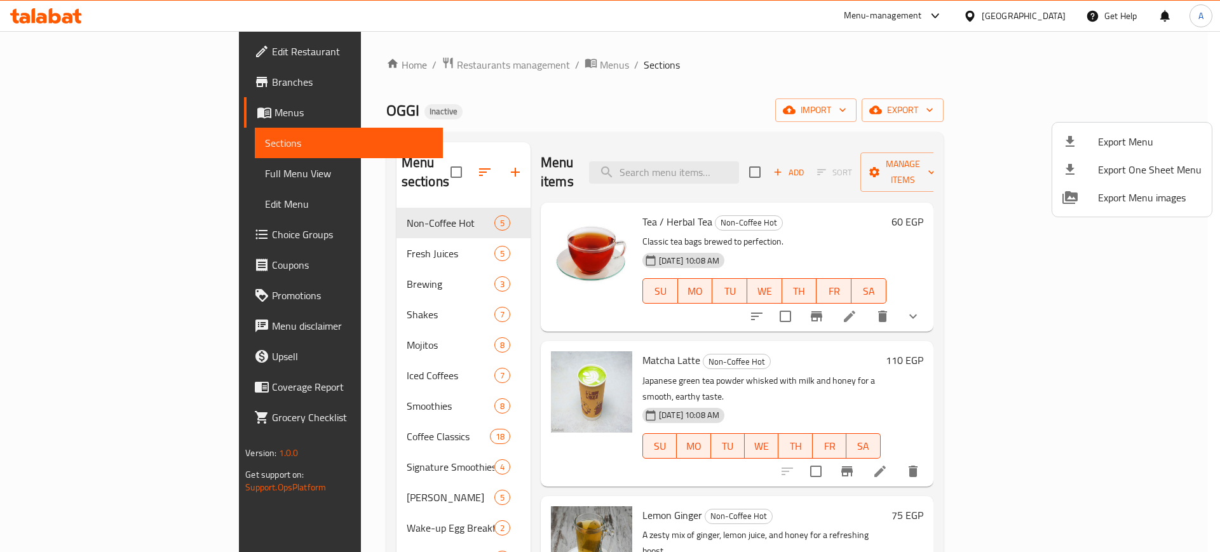
click at [1118, 128] on li "Export Menu" at bounding box center [1132, 142] width 160 height 28
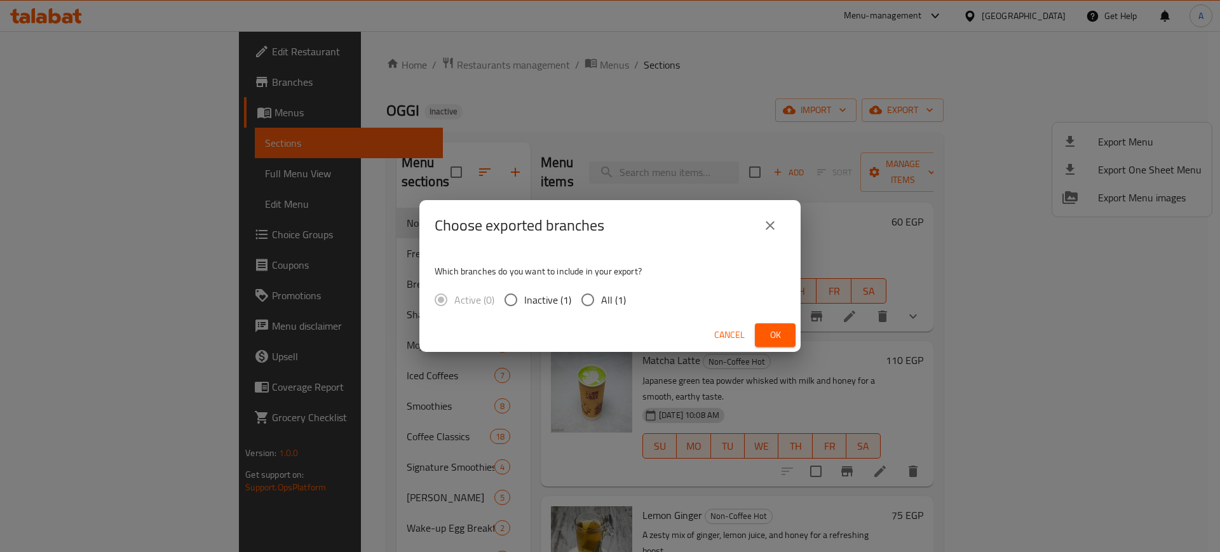
click at [620, 302] on span "All (1)" at bounding box center [613, 299] width 25 height 15
click at [601, 302] on input "All (1)" at bounding box center [587, 300] width 27 height 27
radio input "true"
click at [770, 334] on span "Ok" at bounding box center [775, 335] width 20 height 16
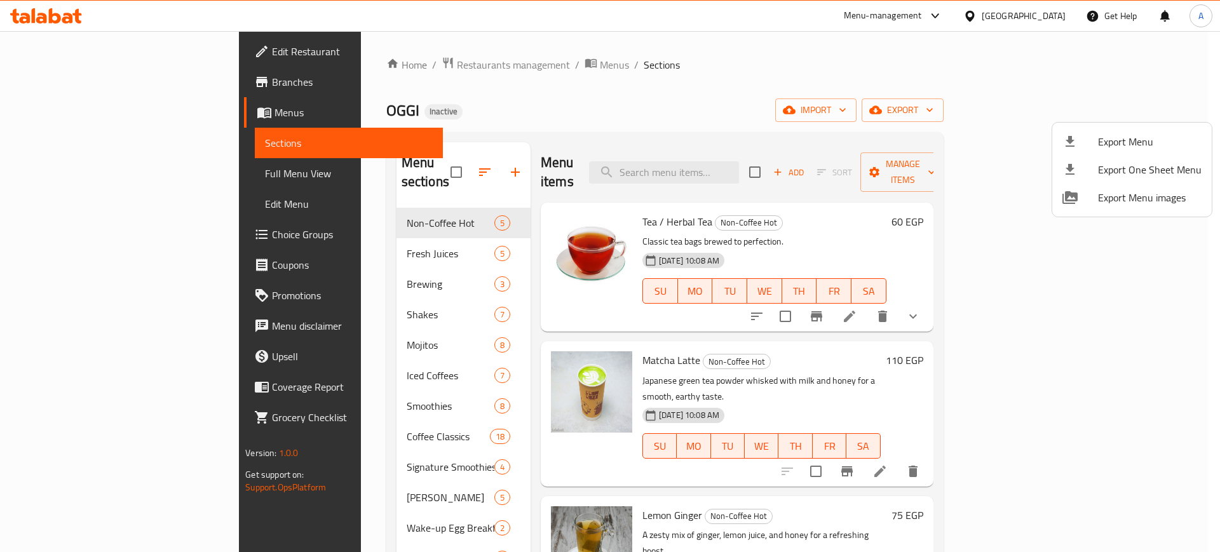
click at [95, 43] on div at bounding box center [610, 276] width 1220 height 552
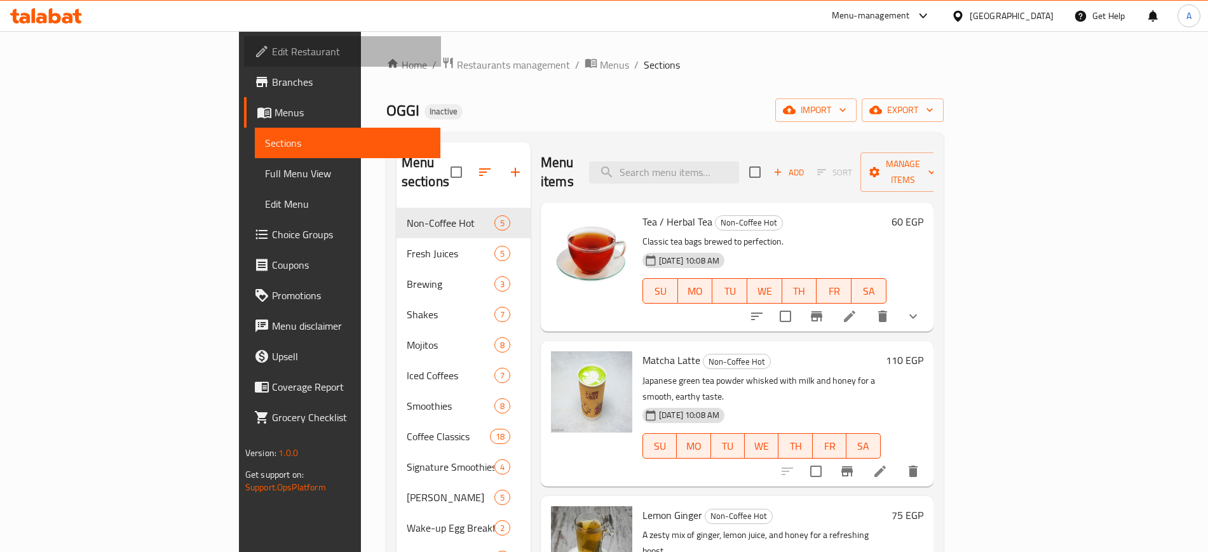
click at [272, 46] on span "Edit Restaurant" at bounding box center [351, 51] width 158 height 15
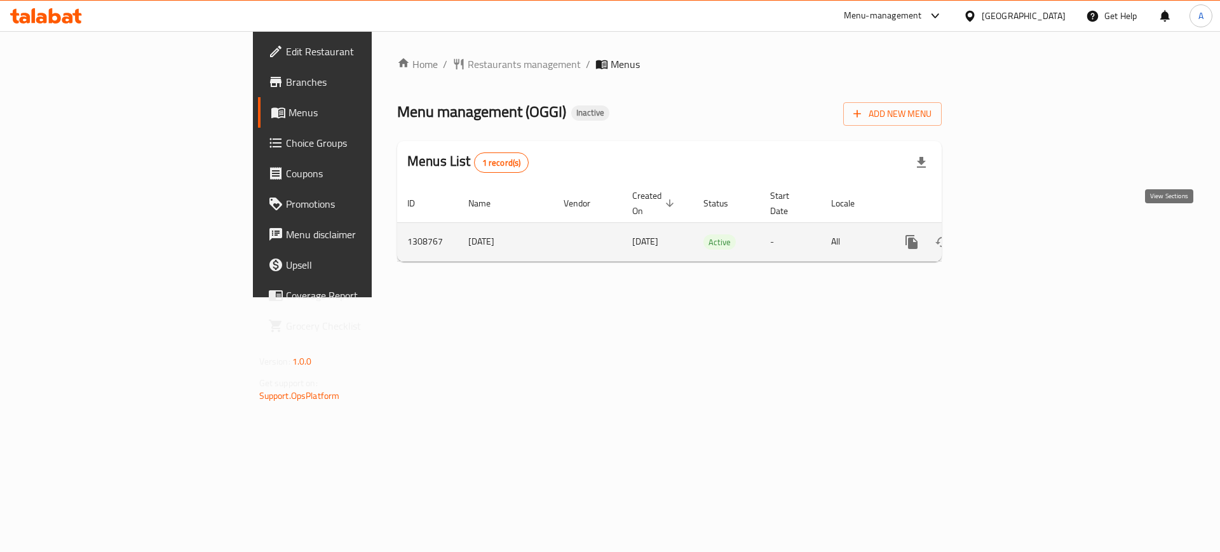
click at [1011, 234] on icon "enhanced table" at bounding box center [1003, 241] width 15 height 15
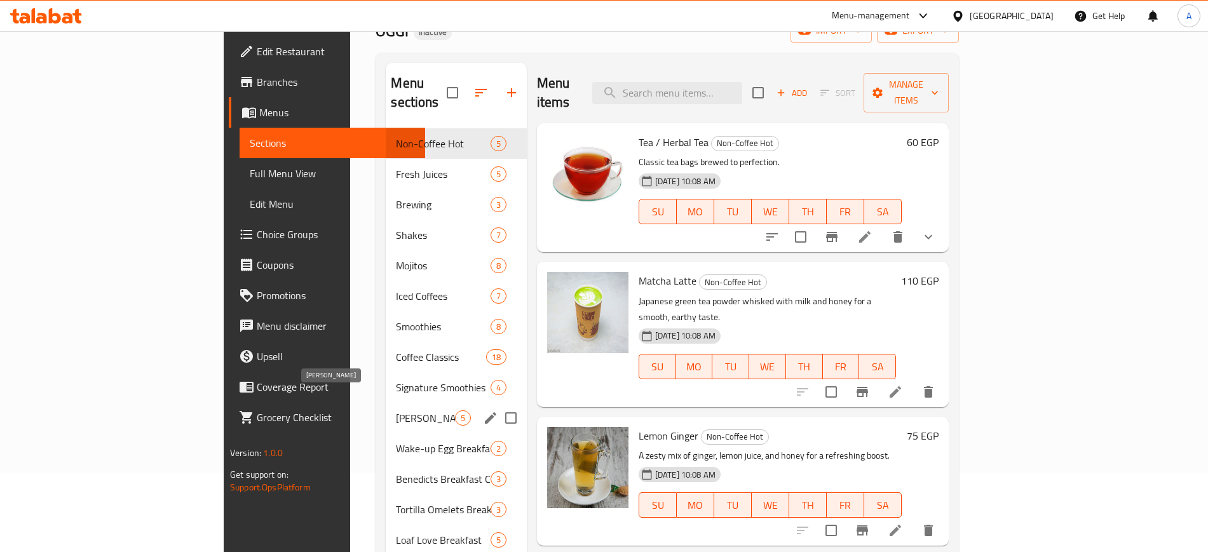
scroll to position [159, 0]
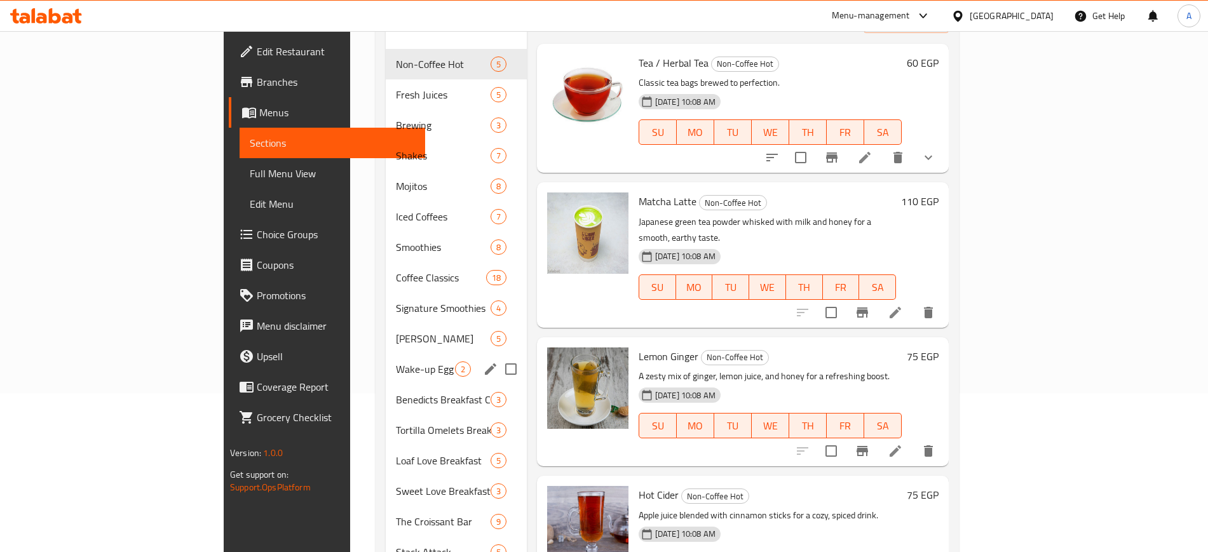
click at [386, 364] on div "Wake-up Egg Breakfast Club 2" at bounding box center [456, 369] width 140 height 31
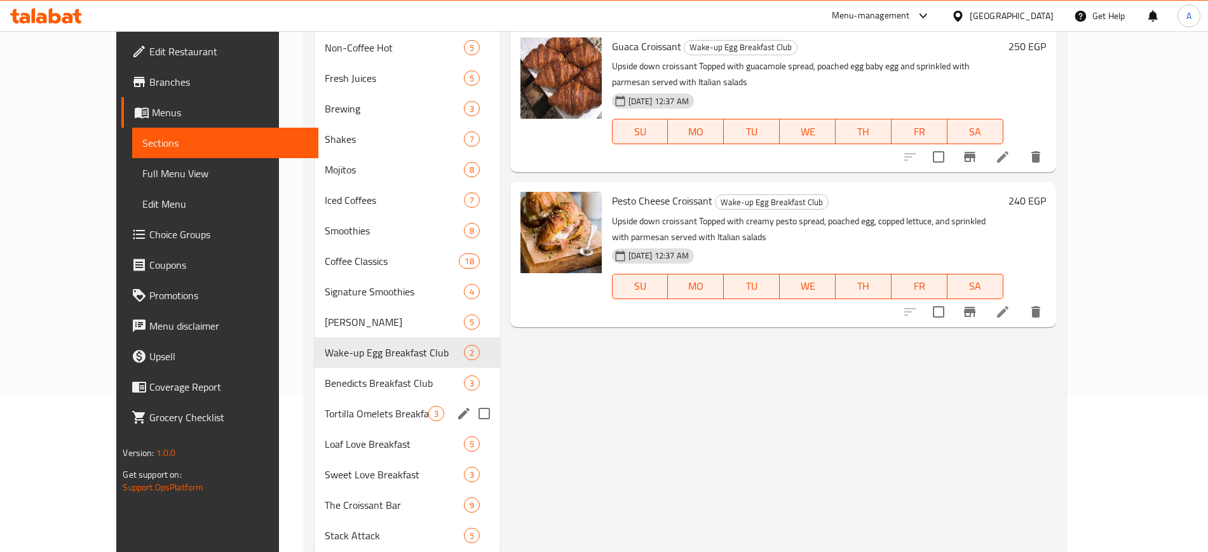
scroll to position [159, 0]
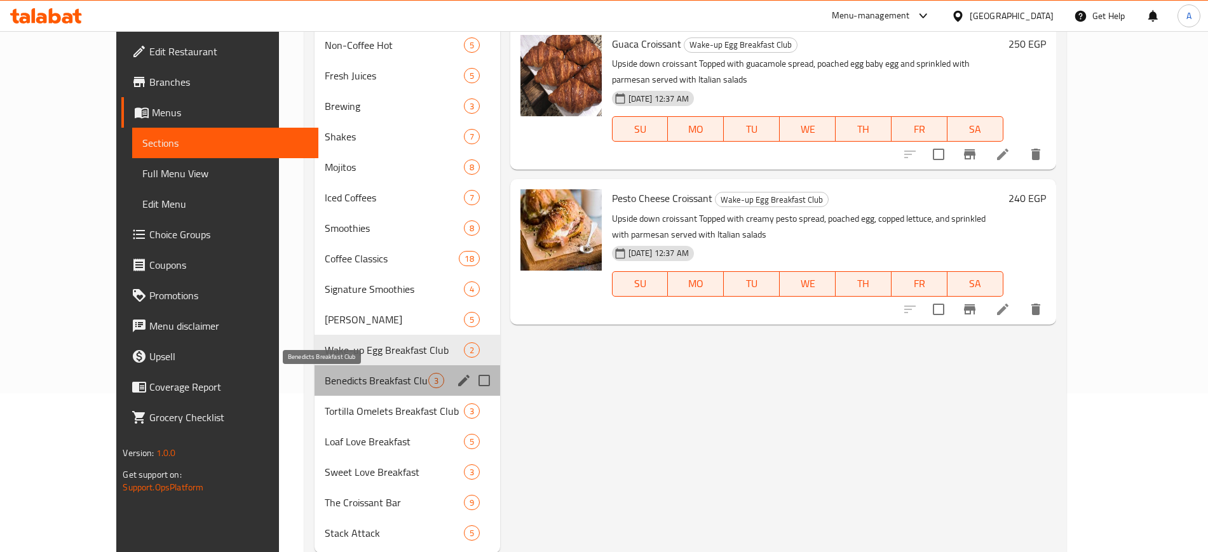
click at [357, 373] on span "Benedicts Breakfast Club" at bounding box center [376, 380] width 103 height 15
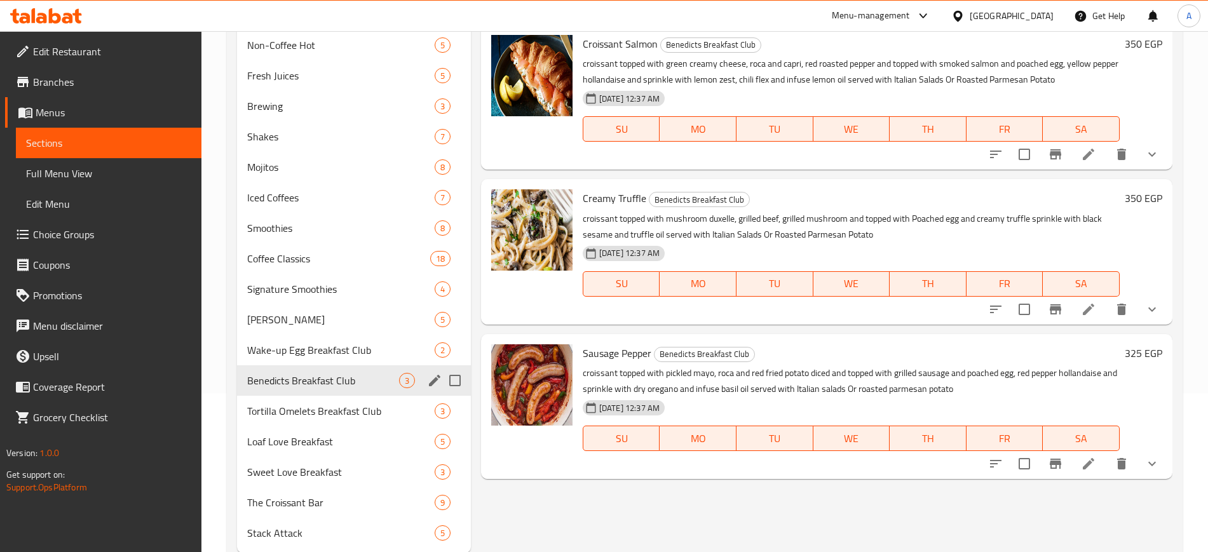
click at [346, 395] on div "Benedicts Breakfast Club 3" at bounding box center [354, 380] width 234 height 31
click at [345, 409] on span "Tortilla Omelets Breakfast Club" at bounding box center [323, 411] width 152 height 15
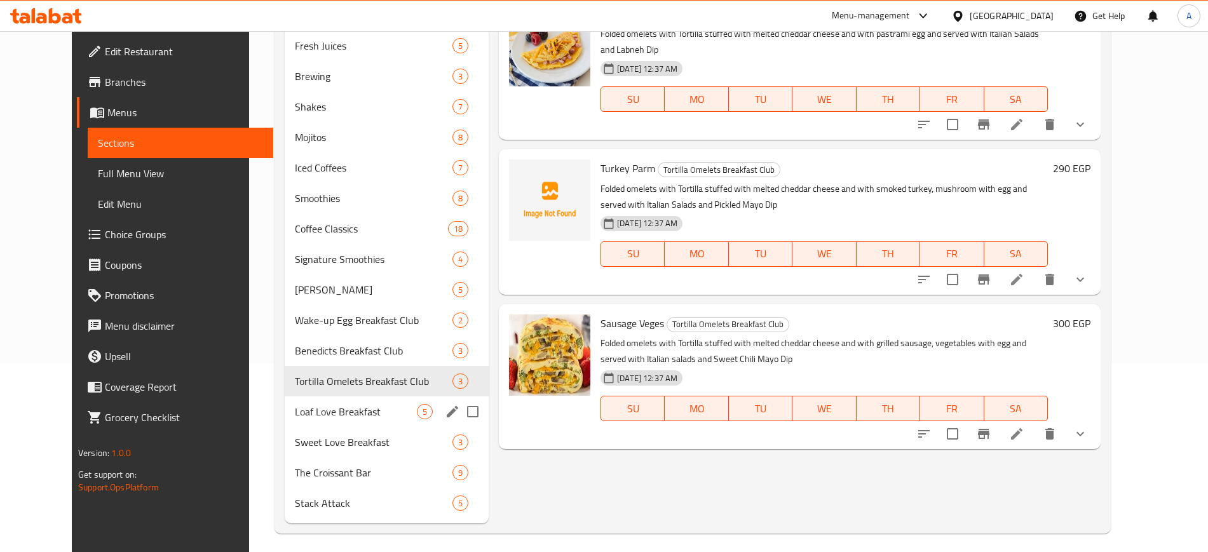
scroll to position [196, 0]
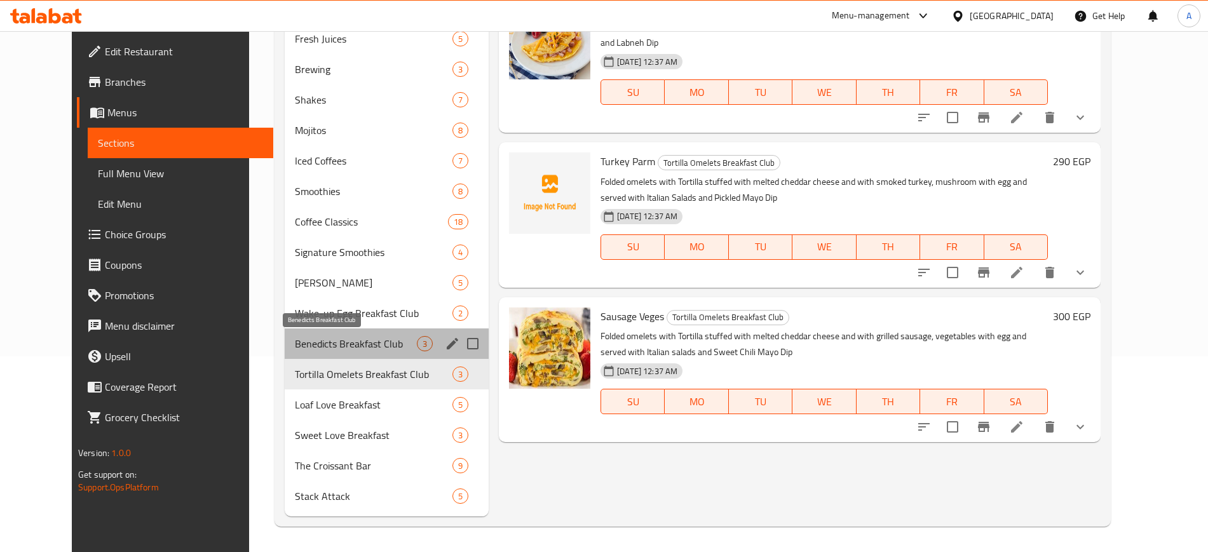
click at [352, 344] on span "Benedicts Breakfast Club" at bounding box center [356, 343] width 122 height 15
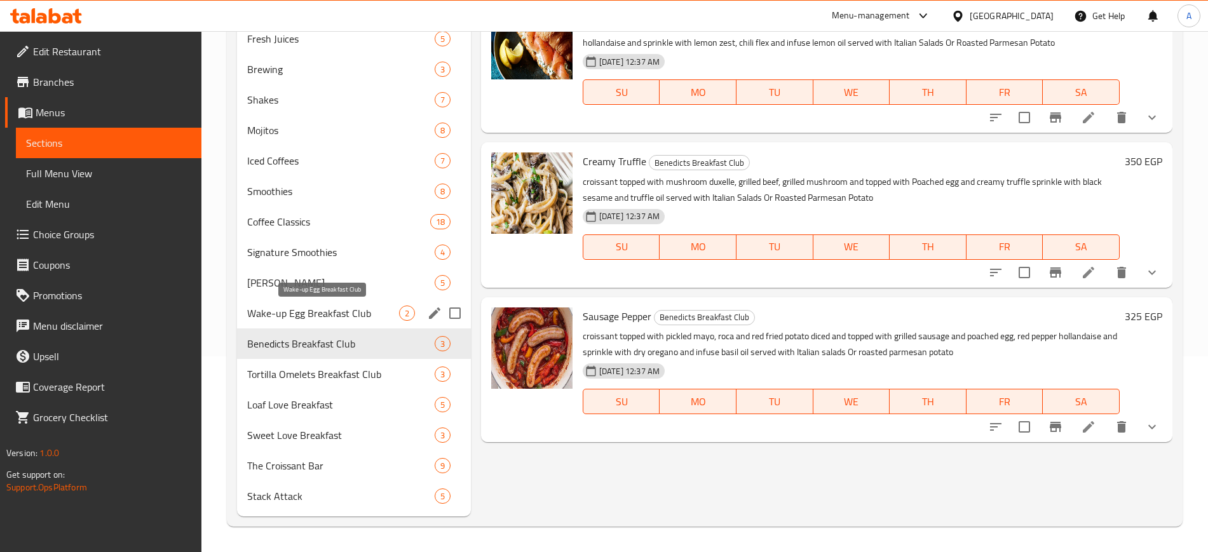
click at [315, 313] on span "Wake-up Egg Breakfast Club" at bounding box center [323, 313] width 152 height 15
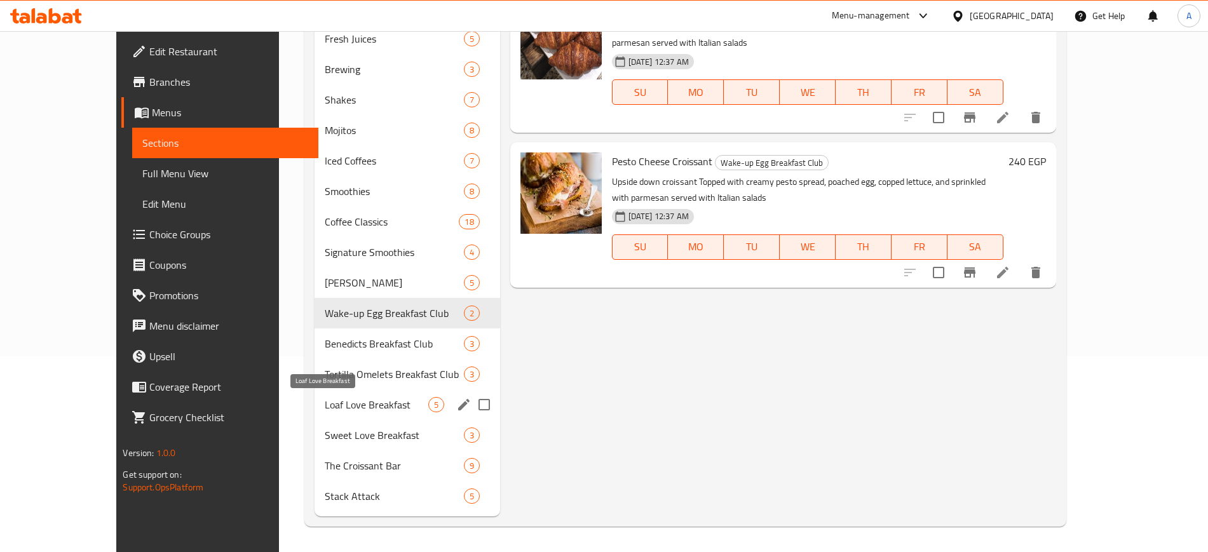
click at [325, 400] on span "Loaf Love Breakfast" at bounding box center [376, 404] width 103 height 15
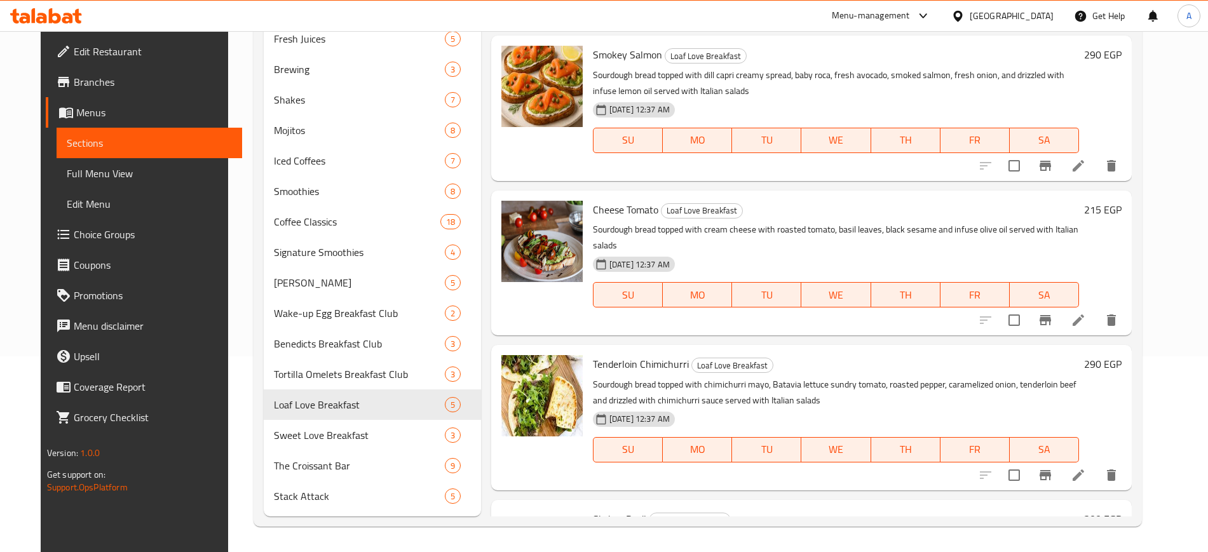
scroll to position [219, 0]
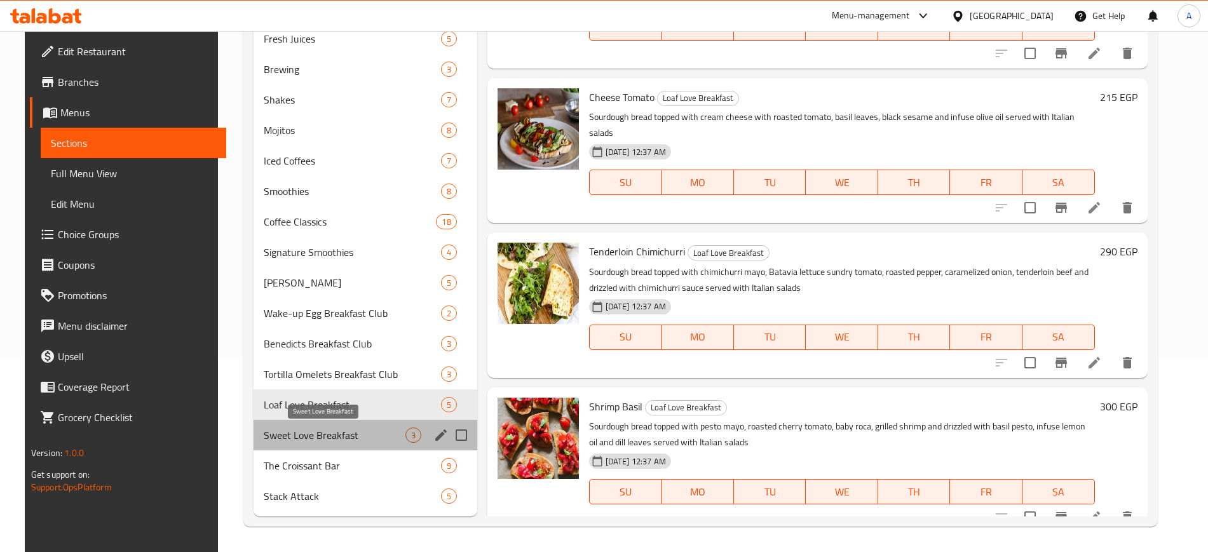
click at [346, 437] on span "Sweet Love Breakfast" at bounding box center [334, 435] width 141 height 15
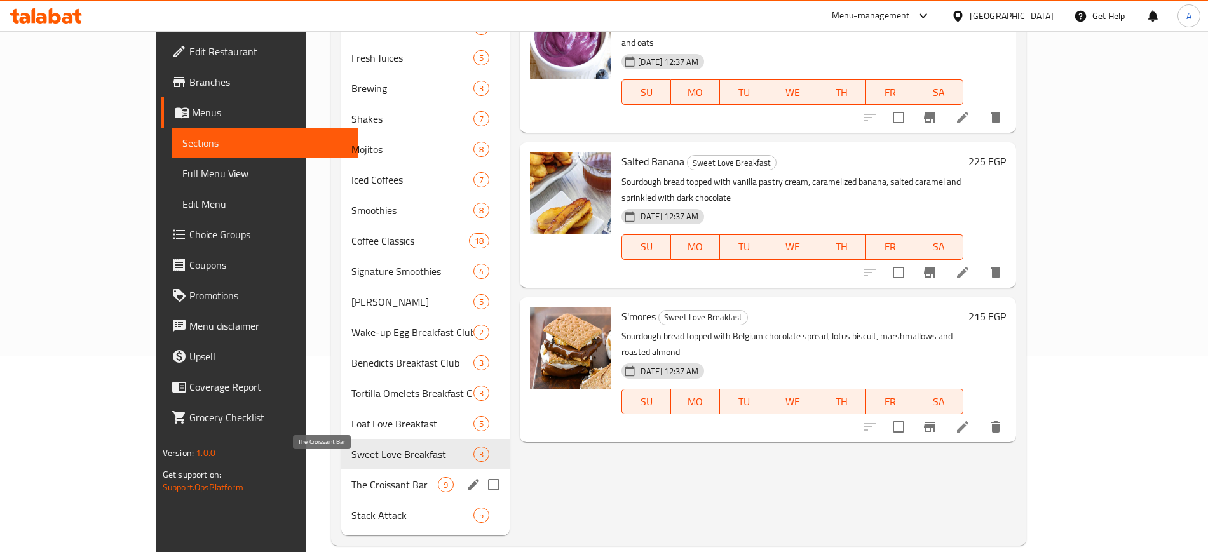
click at [351, 477] on span "The Croissant Bar" at bounding box center [394, 484] width 86 height 15
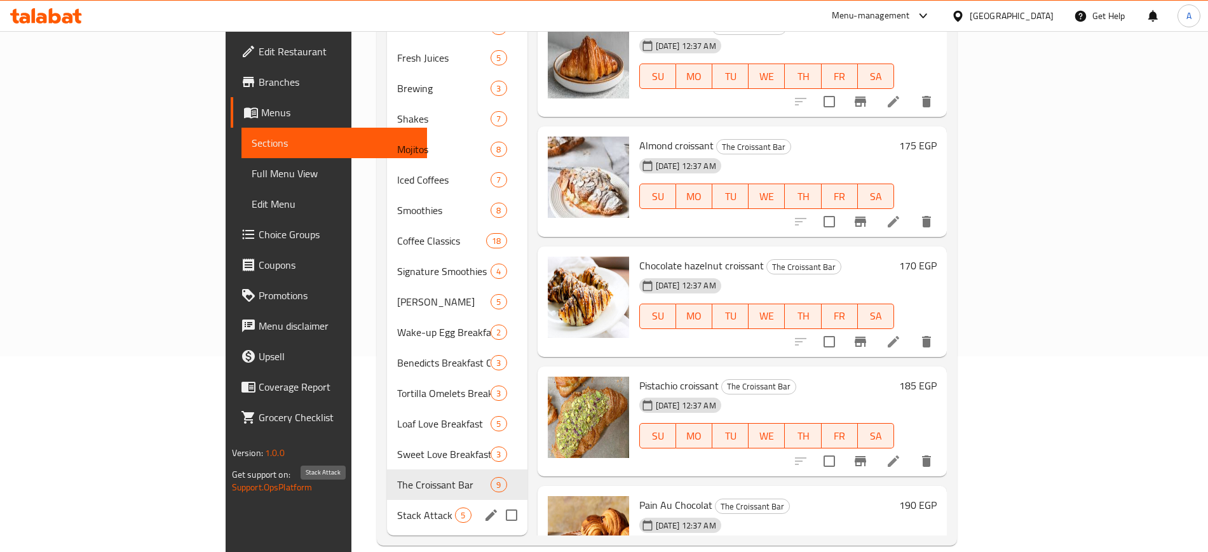
click at [397, 508] on span "Stack Attack" at bounding box center [426, 515] width 58 height 15
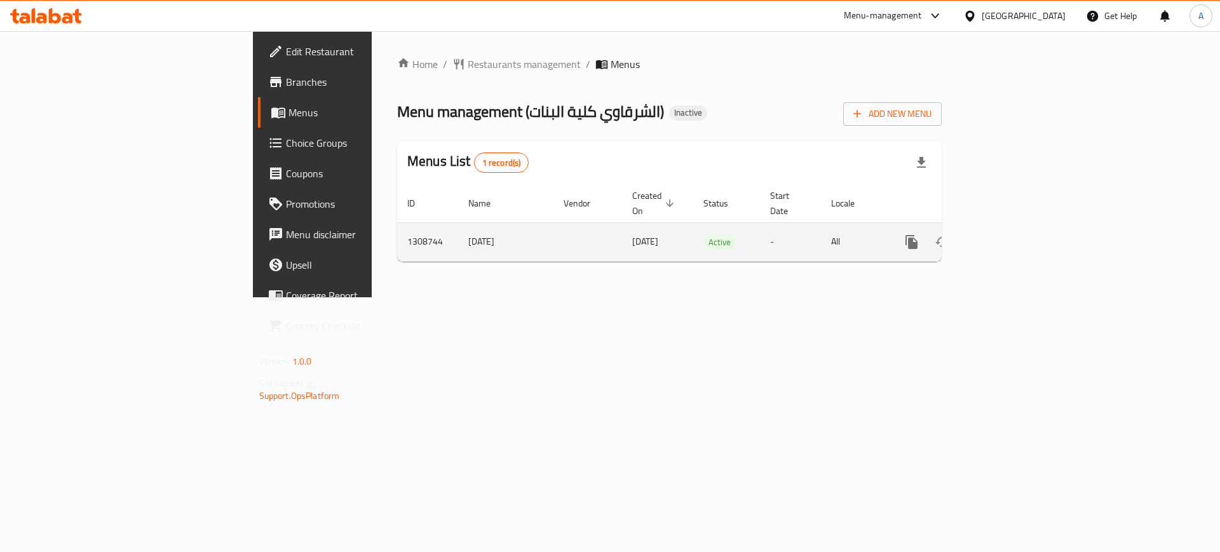
click at [1019, 231] on link "enhanced table" at bounding box center [1003, 242] width 31 height 31
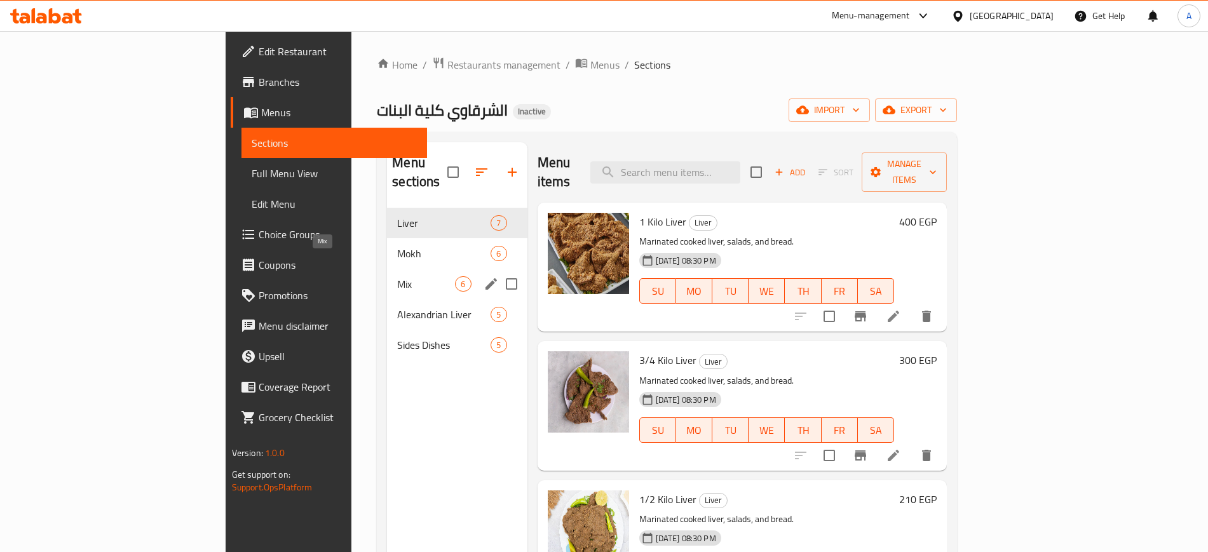
click at [397, 276] on span "Mix" at bounding box center [426, 283] width 58 height 15
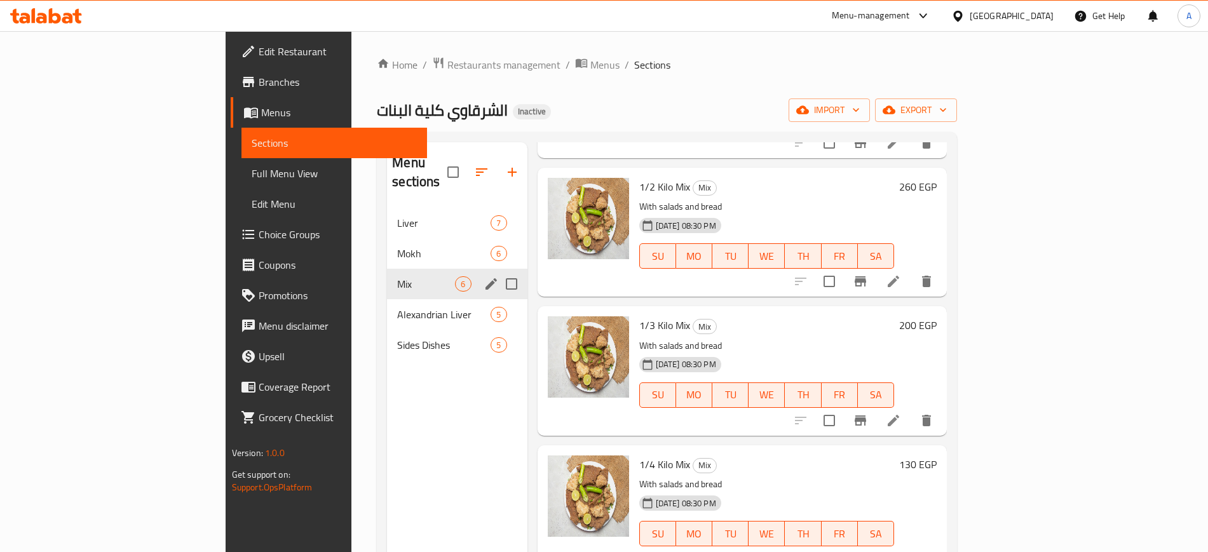
click at [387, 276] on div "Mix 6" at bounding box center [457, 284] width 140 height 31
click at [397, 307] on span "Alexandrian Liver" at bounding box center [426, 314] width 58 height 15
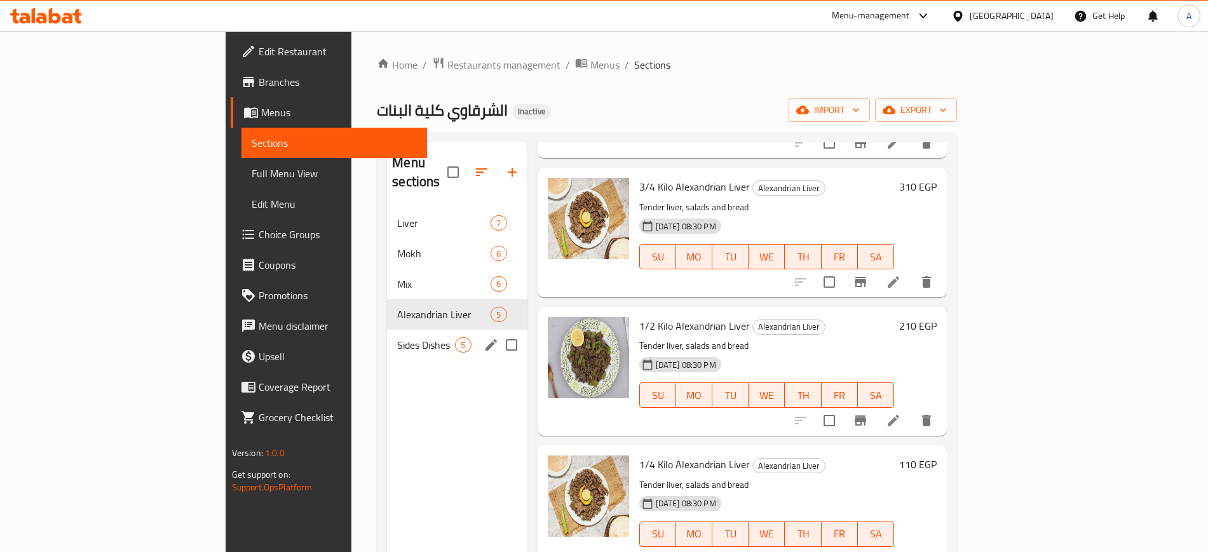
click at [387, 330] on div "Sides Dishes 5" at bounding box center [457, 345] width 140 height 31
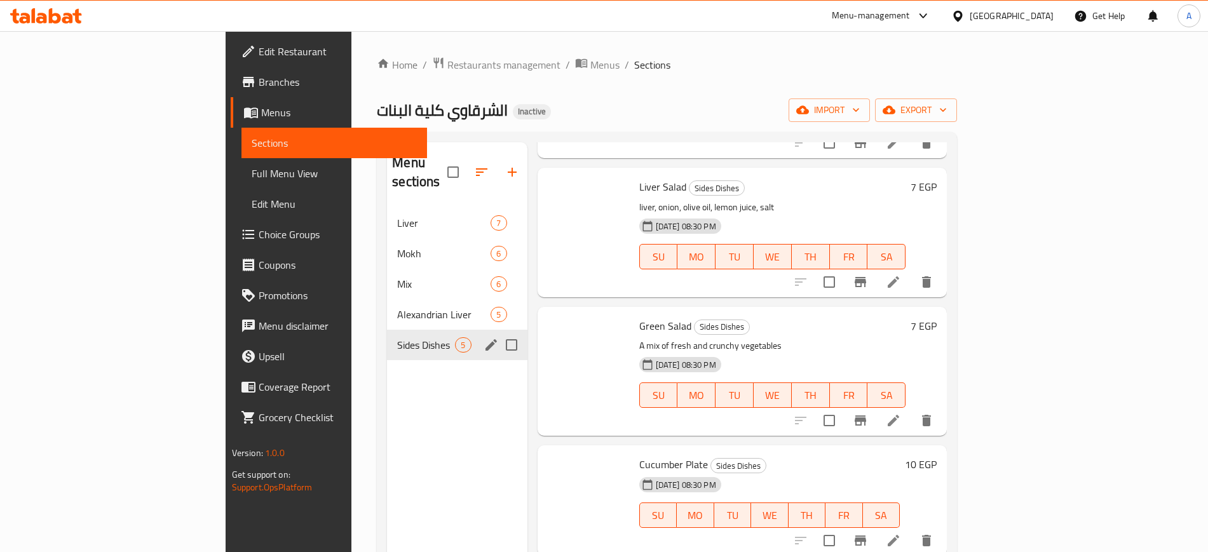
scroll to position [154, 0]
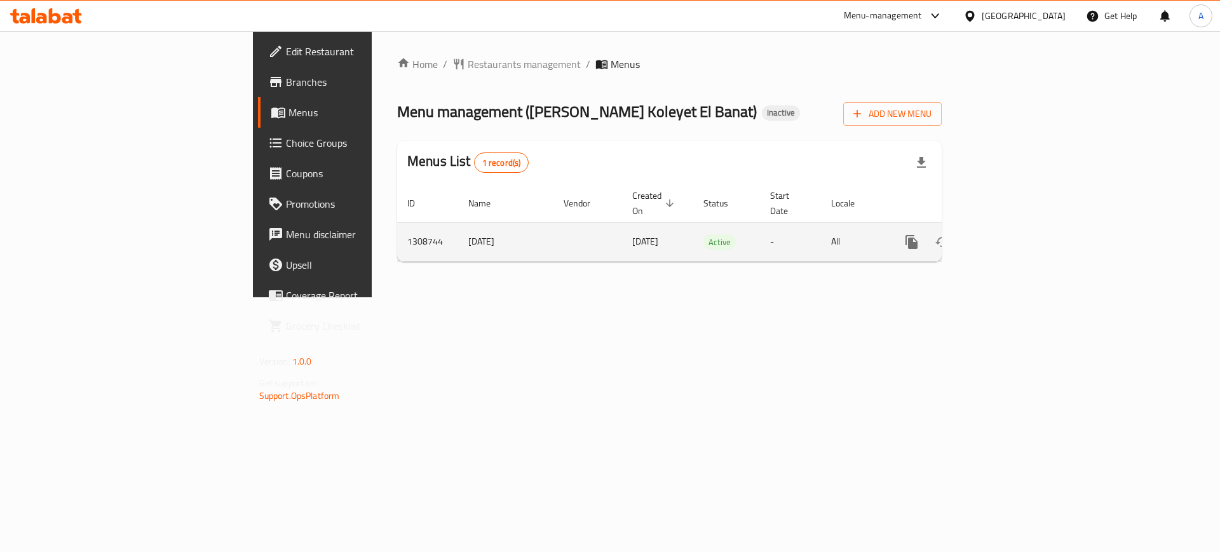
click at [1019, 236] on link "enhanced table" at bounding box center [1003, 242] width 31 height 31
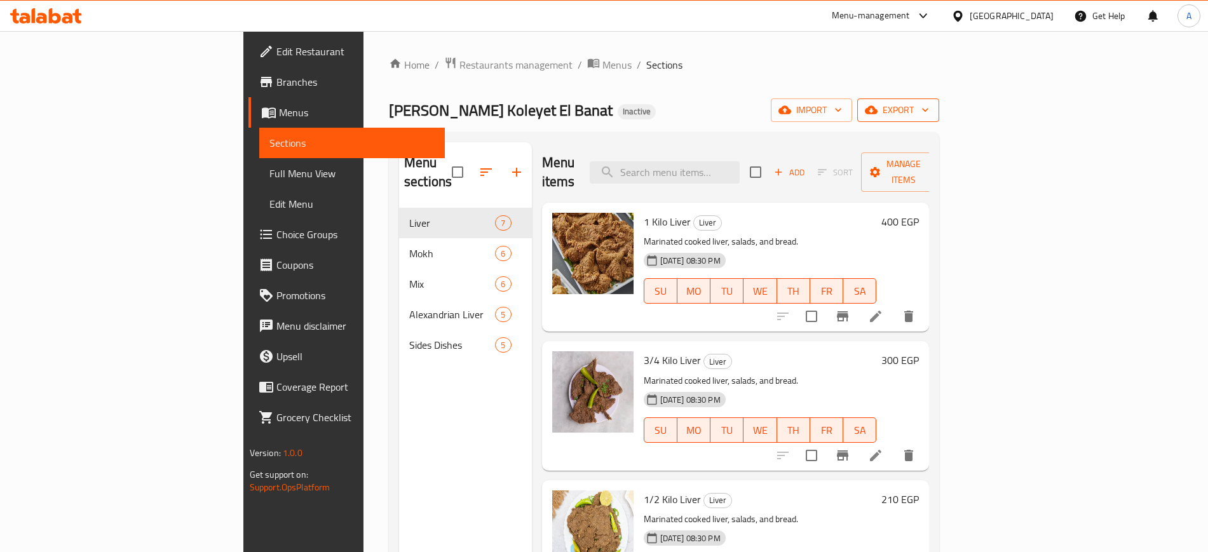
click at [929, 107] on span "export" at bounding box center [898, 110] width 62 height 16
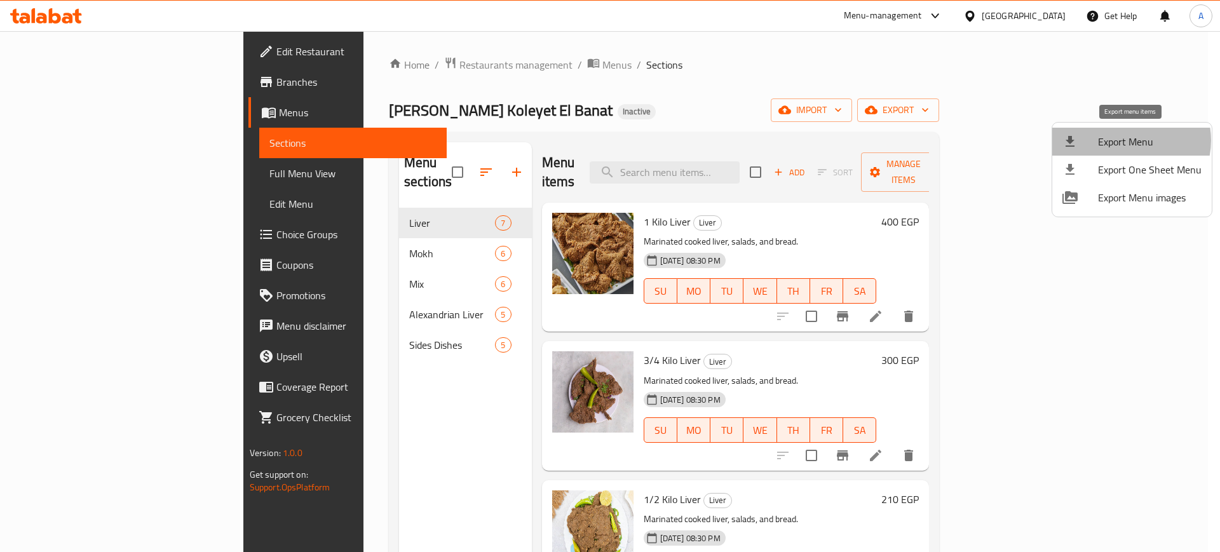
click at [1129, 140] on span "Export Menu" at bounding box center [1150, 141] width 104 height 15
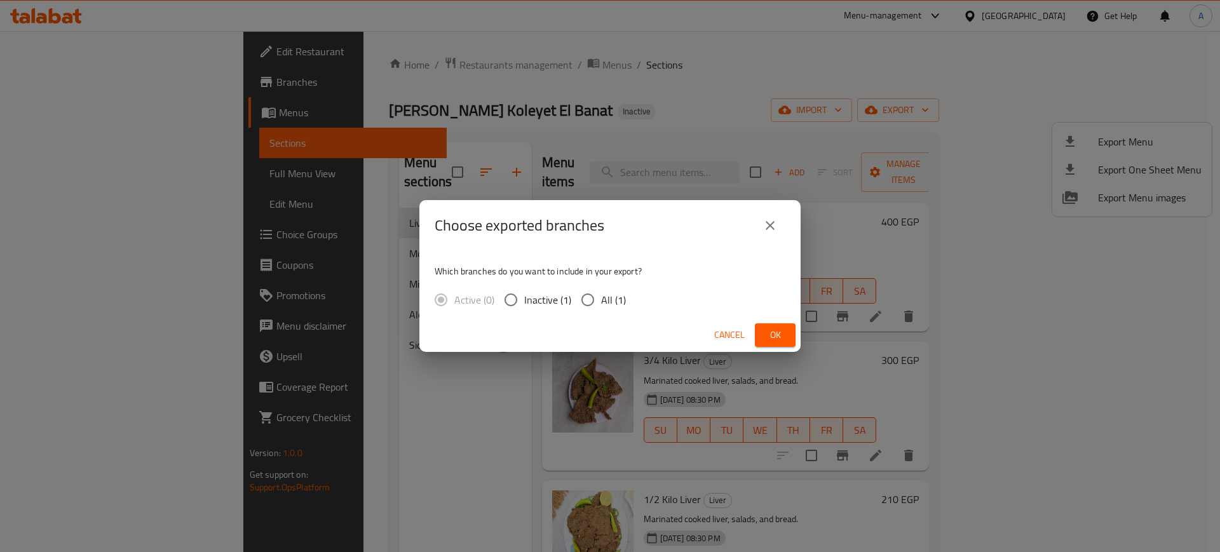
click at [599, 315] on div "Which branches do you want to include in your export? Active (0) Inactive (1) A…" at bounding box center [609, 284] width 381 height 67
click at [589, 300] on input "All (1)" at bounding box center [587, 300] width 27 height 27
radio input "true"
click at [787, 335] on button "Ok" at bounding box center [775, 335] width 41 height 24
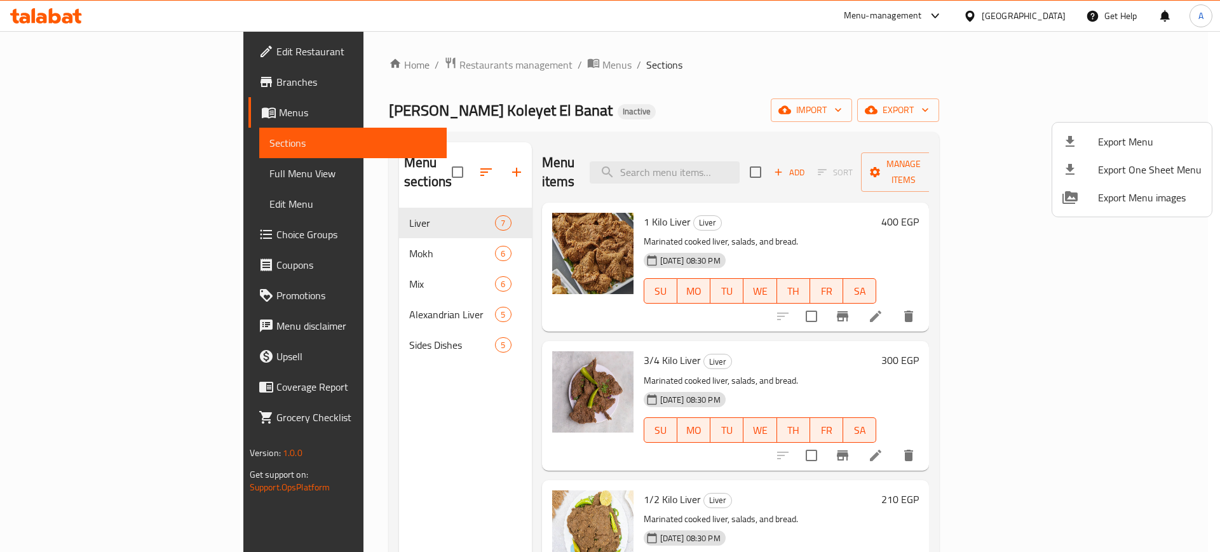
click at [747, 285] on div at bounding box center [610, 276] width 1220 height 552
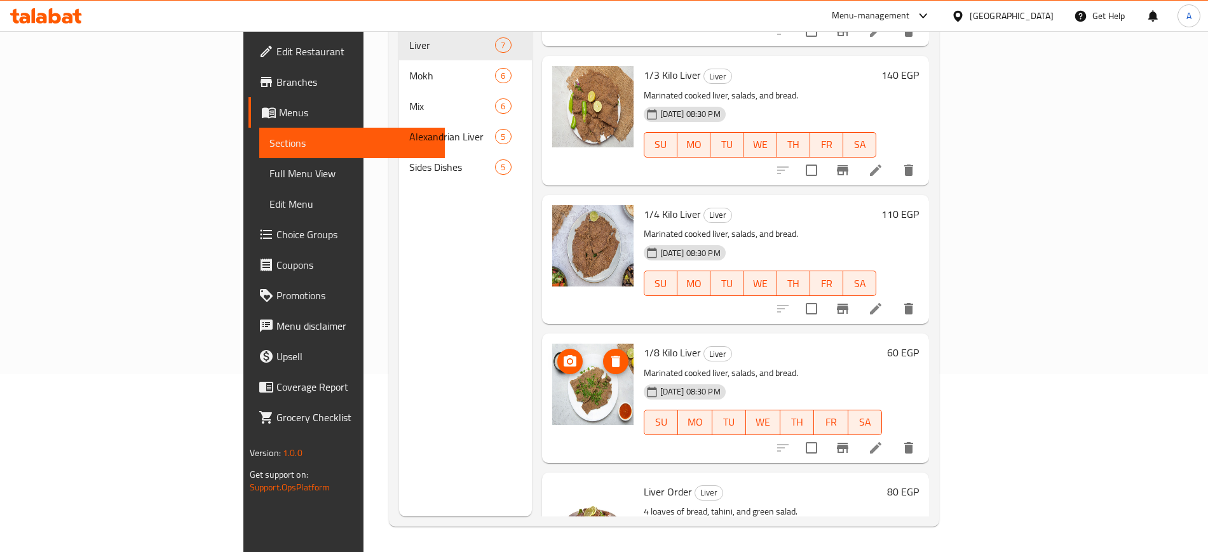
scroll to position [292, 0]
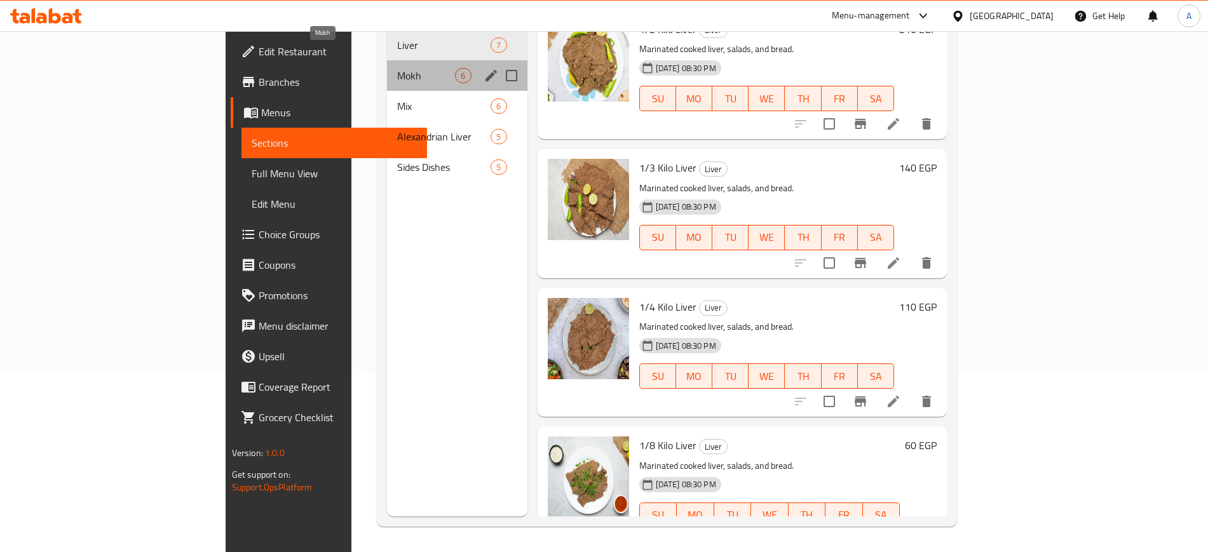
click at [397, 68] on span "Mokh" at bounding box center [426, 75] width 58 height 15
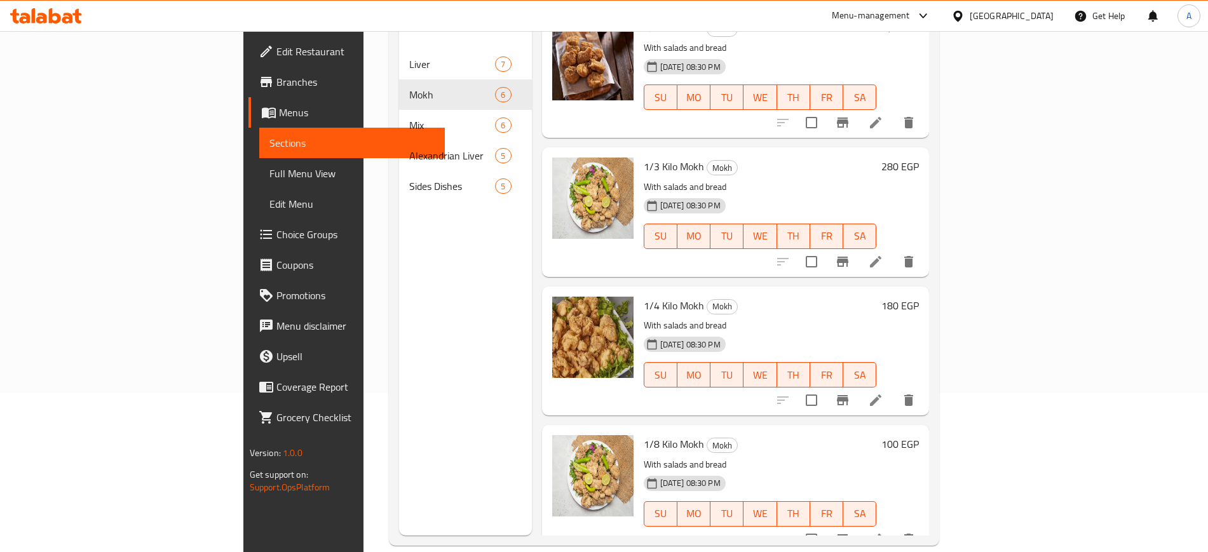
scroll to position [178, 0]
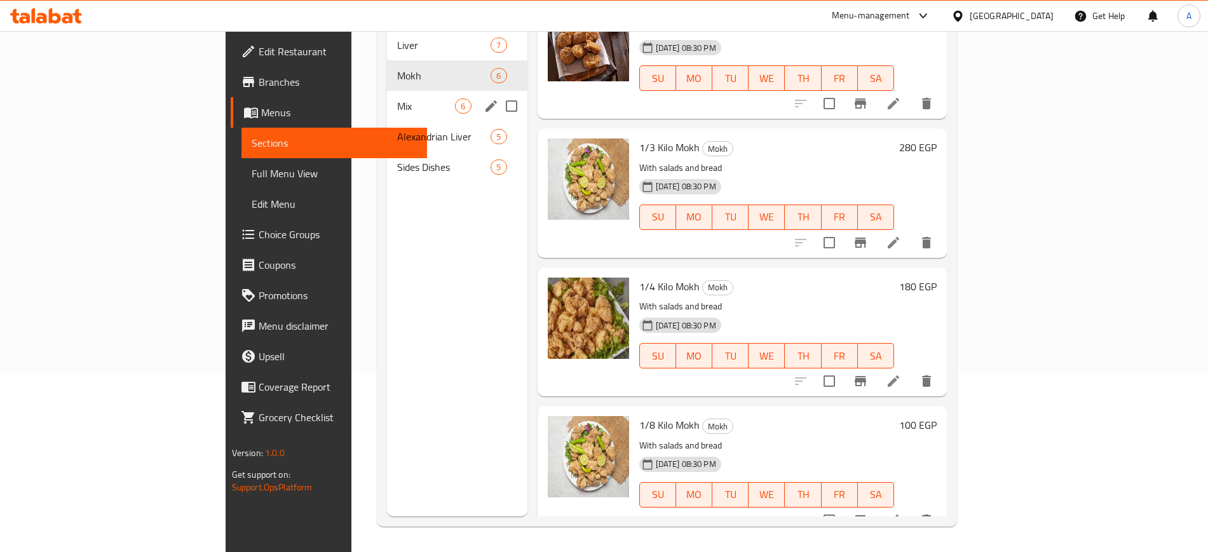
click at [387, 95] on div "Mix 6" at bounding box center [457, 106] width 140 height 31
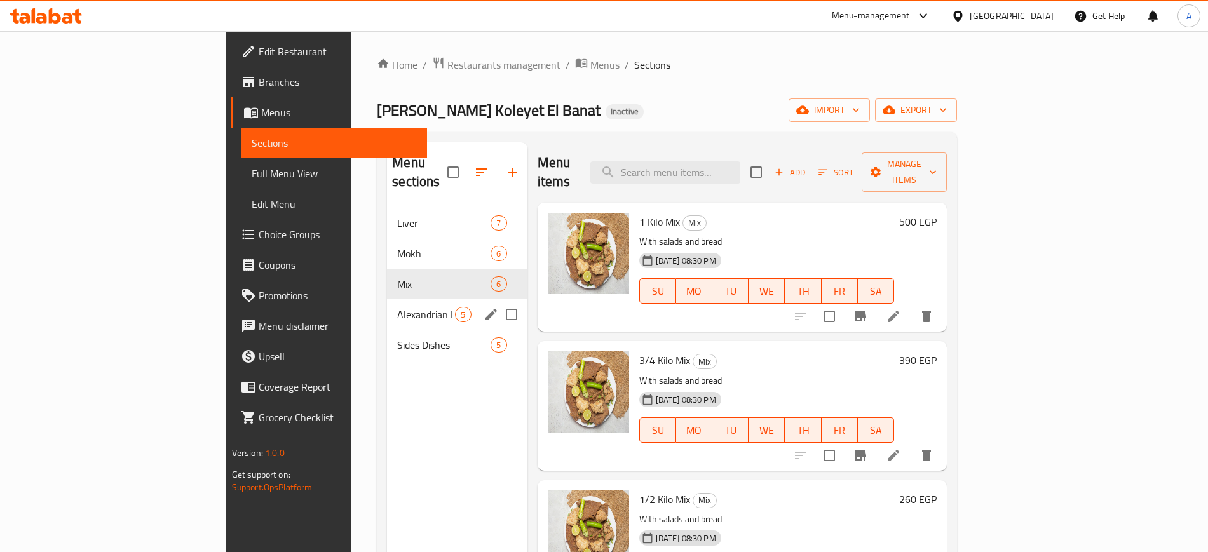
click at [397, 307] on span "Alexandrian Liver" at bounding box center [426, 314] width 58 height 15
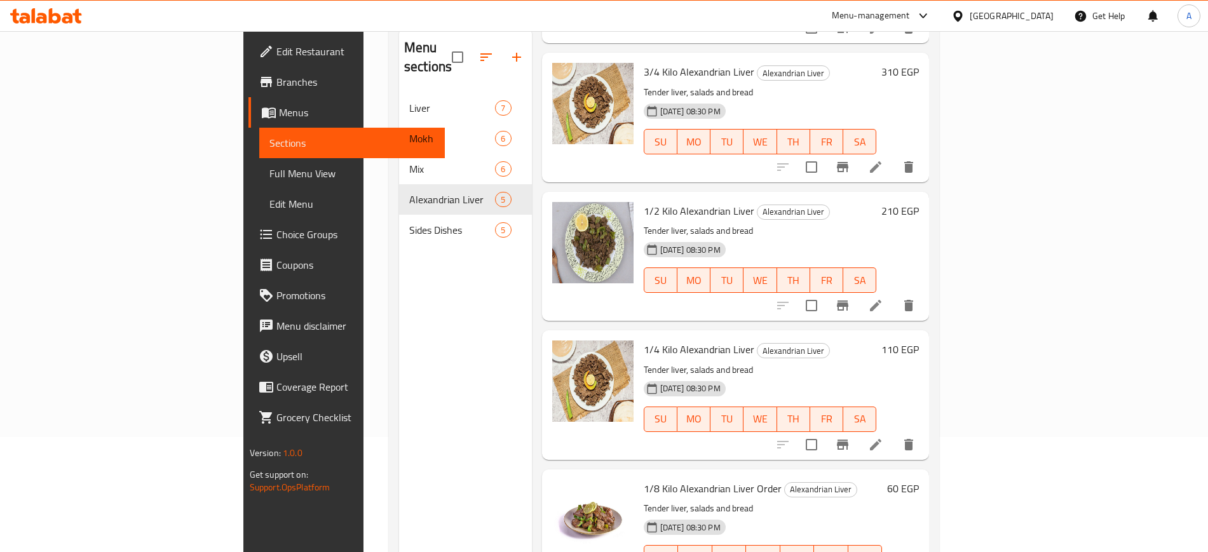
scroll to position [178, 0]
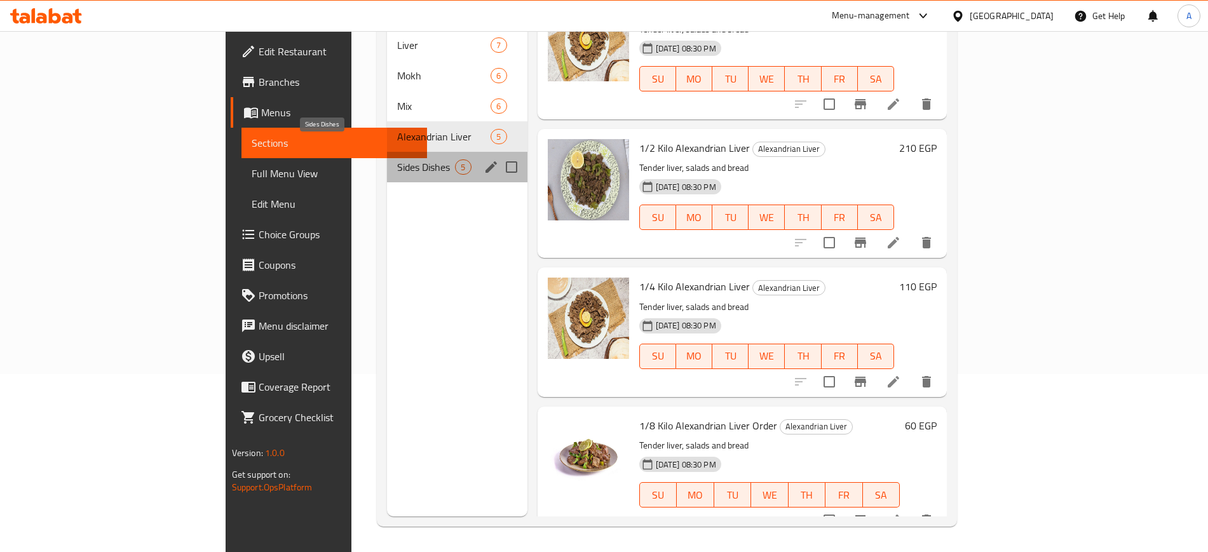
click at [397, 160] on span "Sides Dishes" at bounding box center [426, 167] width 58 height 15
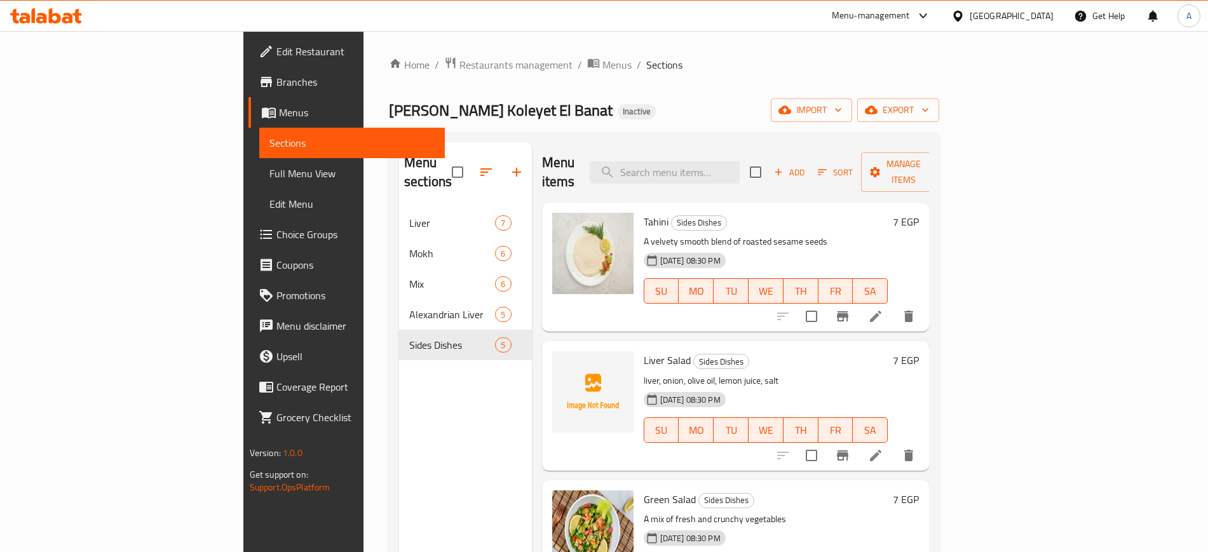
click at [60, 19] on icon at bounding box center [55, 15] width 12 height 15
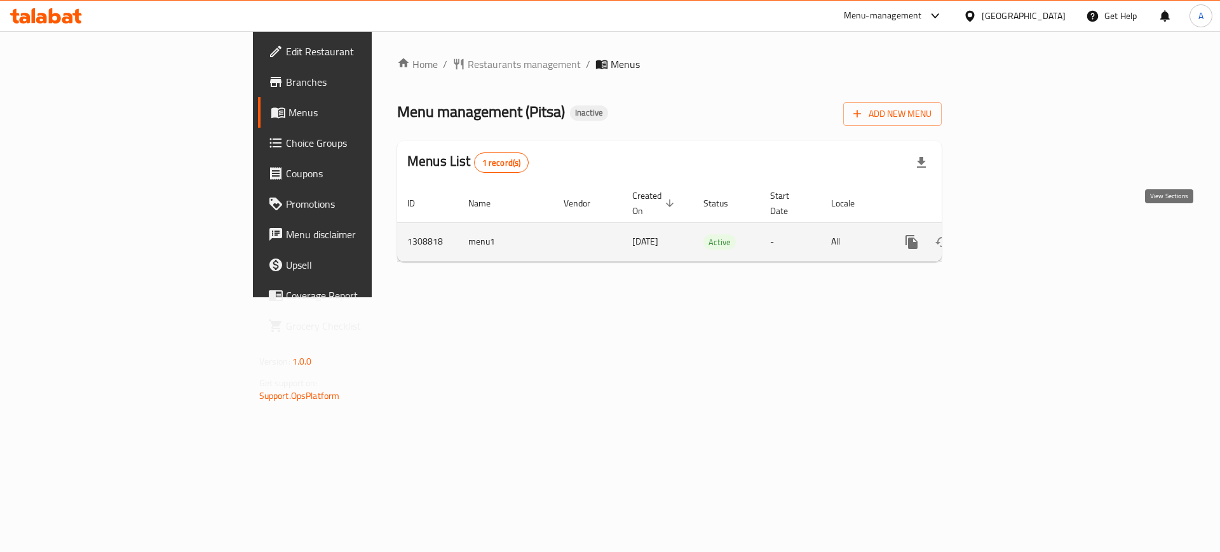
click at [1011, 234] on icon "enhanced table" at bounding box center [1003, 241] width 15 height 15
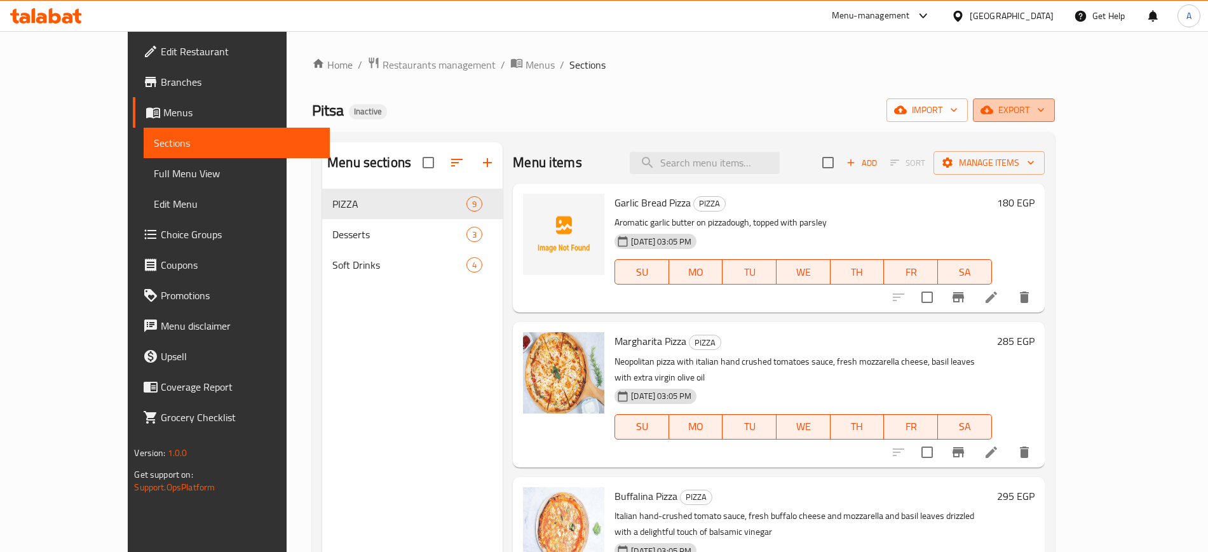
click at [1055, 119] on button "export" at bounding box center [1014, 111] width 82 height 24
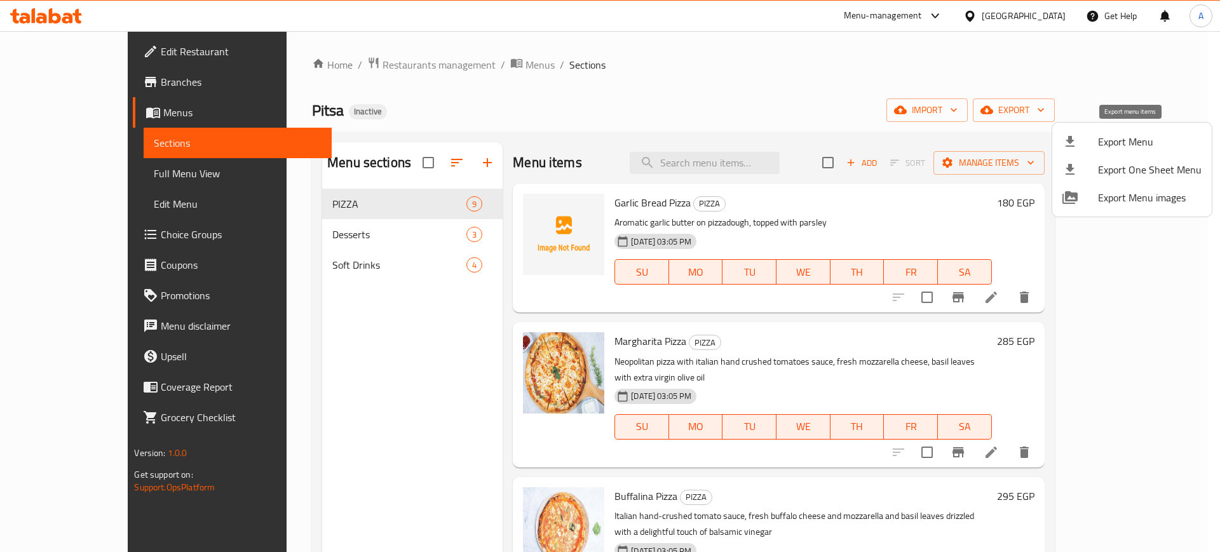
click at [1106, 131] on li "Export Menu" at bounding box center [1132, 142] width 160 height 28
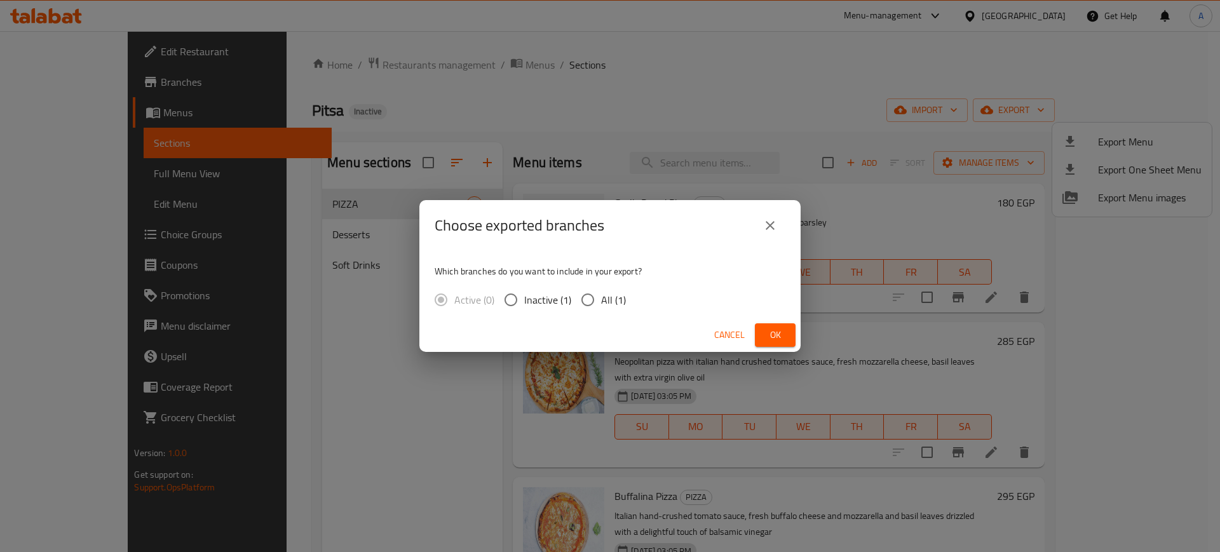
click at [615, 308] on span "All (1)" at bounding box center [613, 299] width 25 height 15
click at [601, 309] on input "All (1)" at bounding box center [587, 300] width 27 height 27
radio input "true"
click at [795, 329] on button "Ok" at bounding box center [775, 335] width 41 height 24
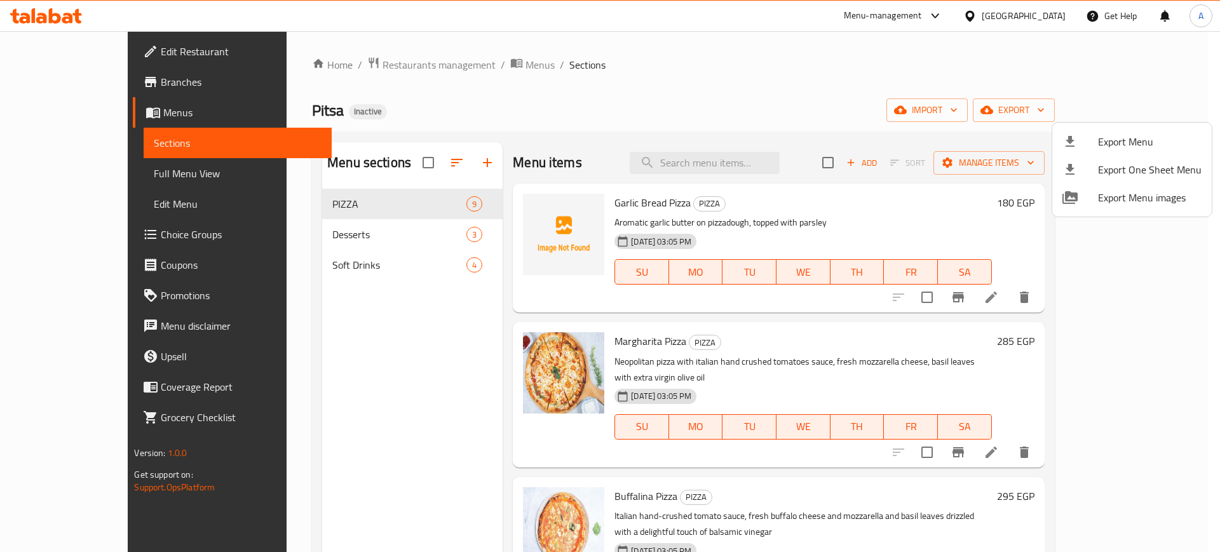
click at [32, 22] on div at bounding box center [610, 276] width 1220 height 552
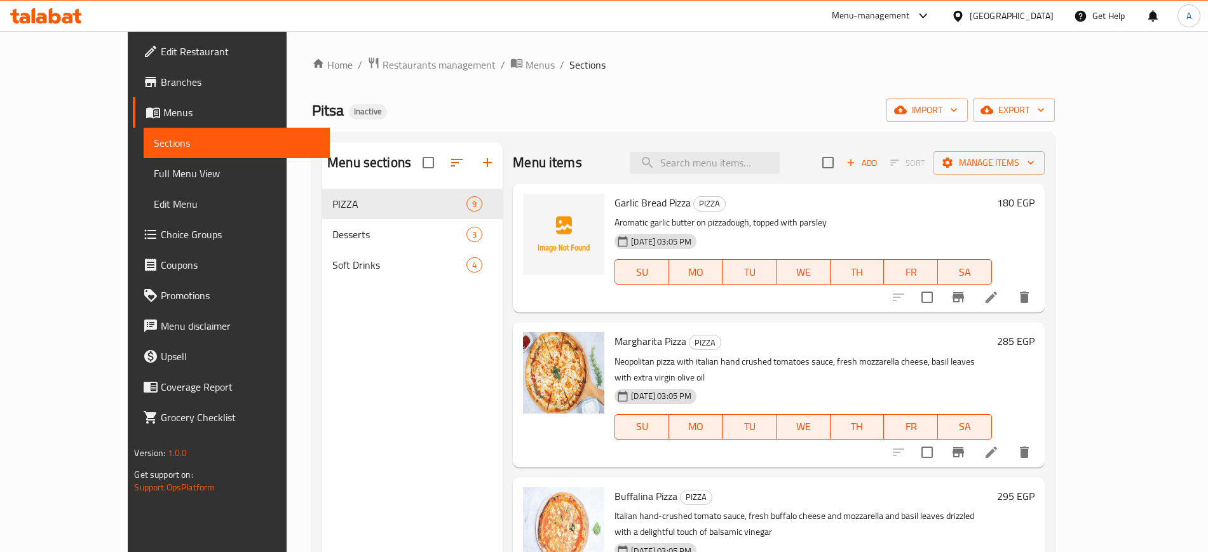
click at [32, 21] on icon at bounding box center [34, 15] width 4 height 15
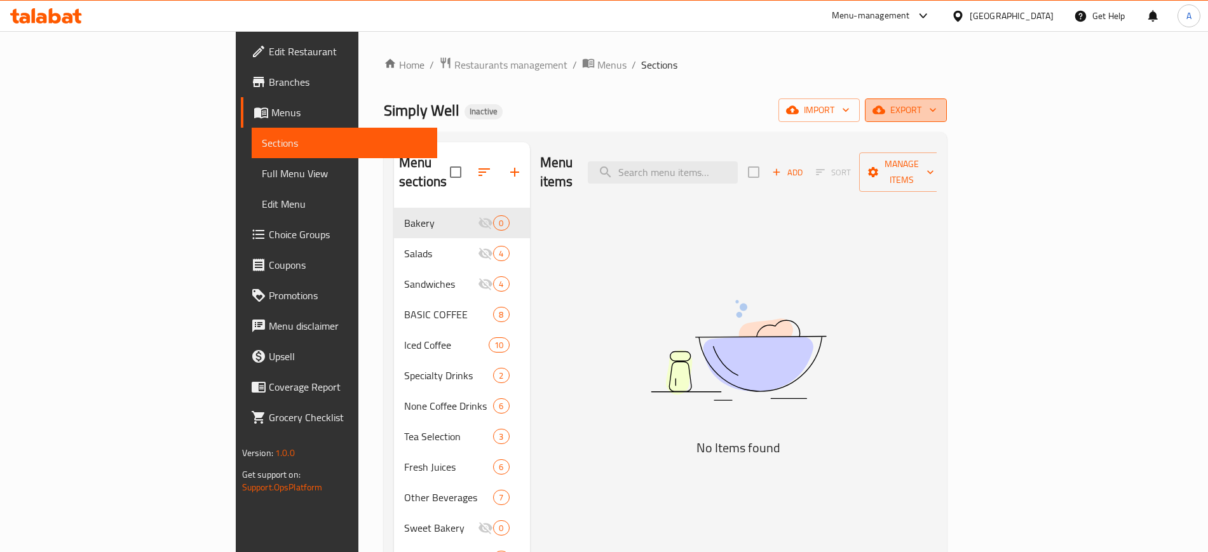
click at [937, 113] on span "export" at bounding box center [906, 110] width 62 height 16
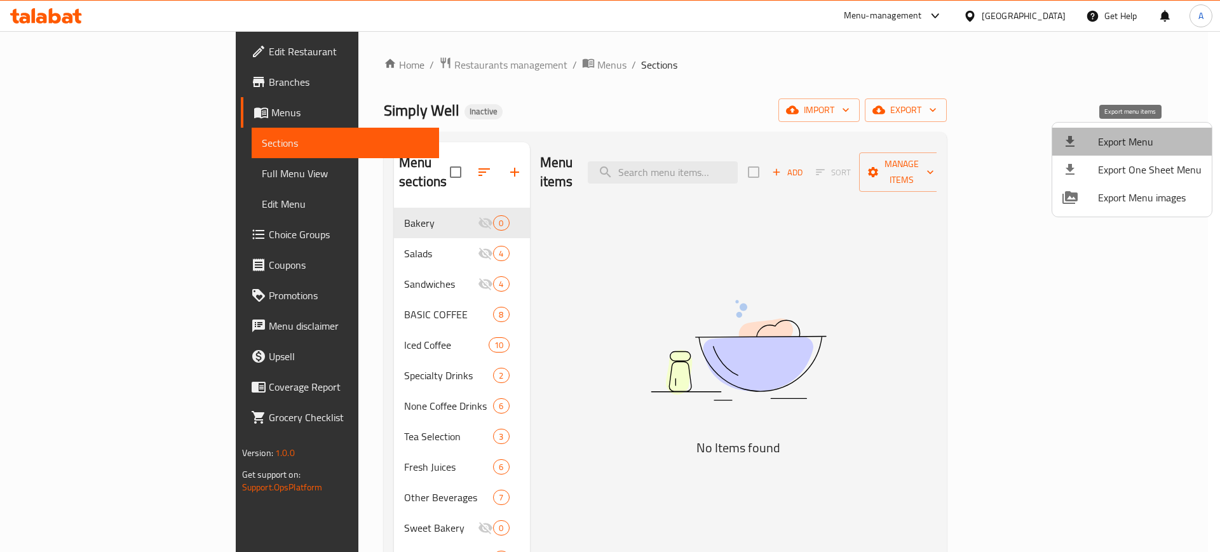
click at [1132, 139] on span "Export Menu" at bounding box center [1150, 141] width 104 height 15
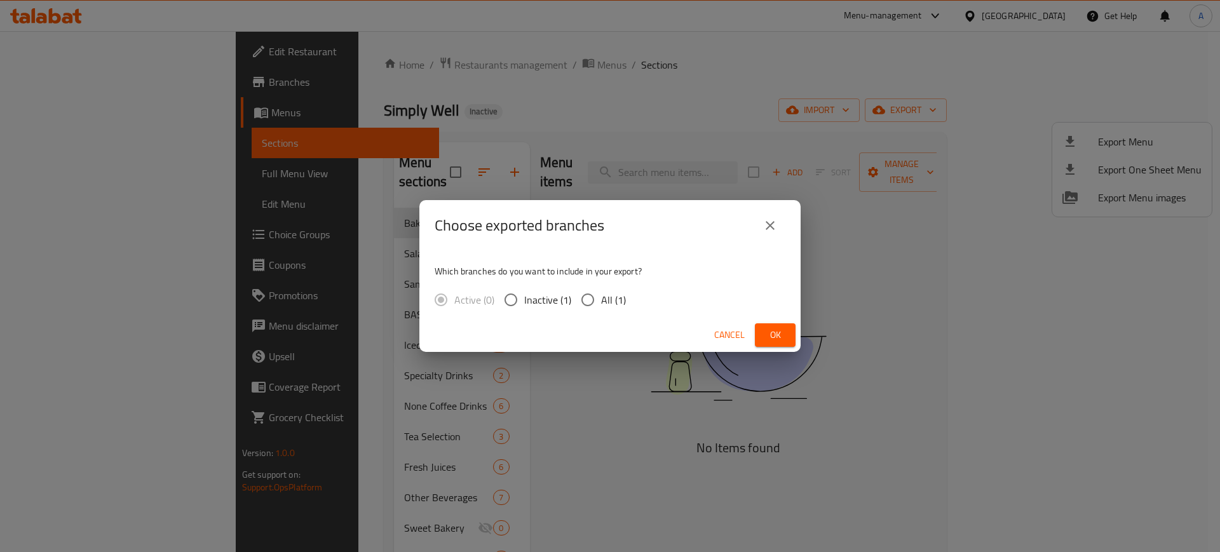
click at [619, 299] on span "All (1)" at bounding box center [613, 299] width 25 height 15
click at [601, 299] on input "All (1)" at bounding box center [587, 300] width 27 height 27
radio input "true"
click at [776, 336] on span "Ok" at bounding box center [775, 335] width 20 height 16
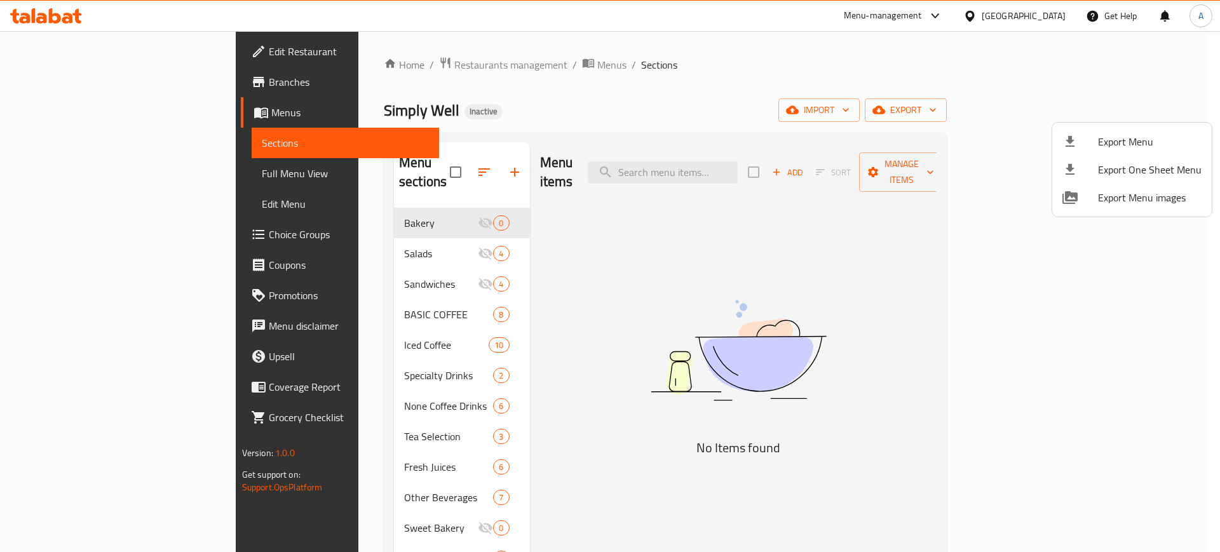
click at [332, 268] on div at bounding box center [610, 276] width 1220 height 552
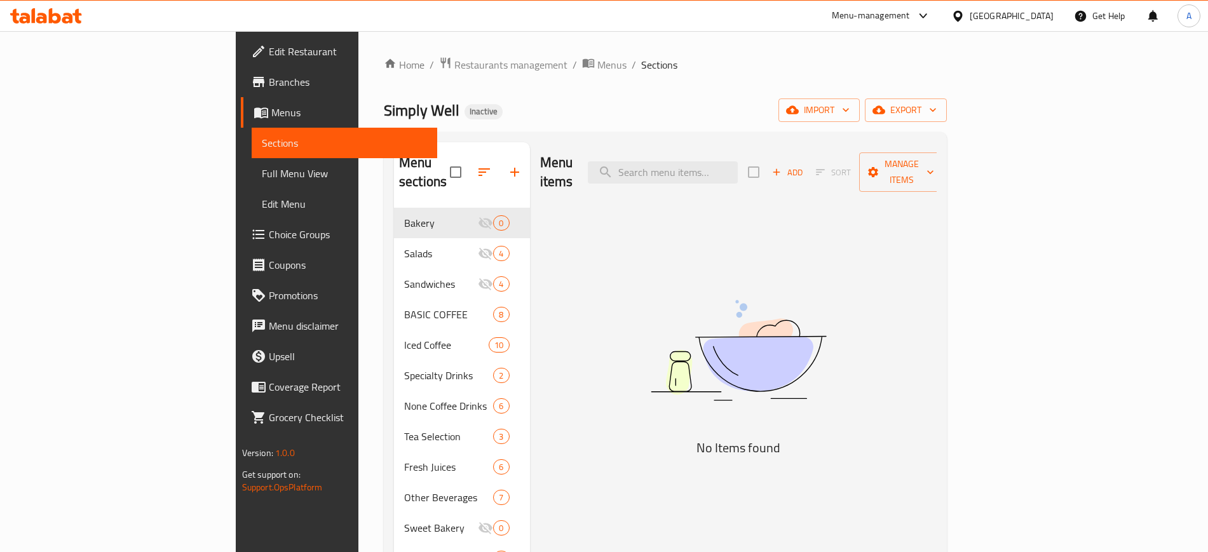
click at [404, 276] on span "Sandwiches" at bounding box center [441, 283] width 74 height 15
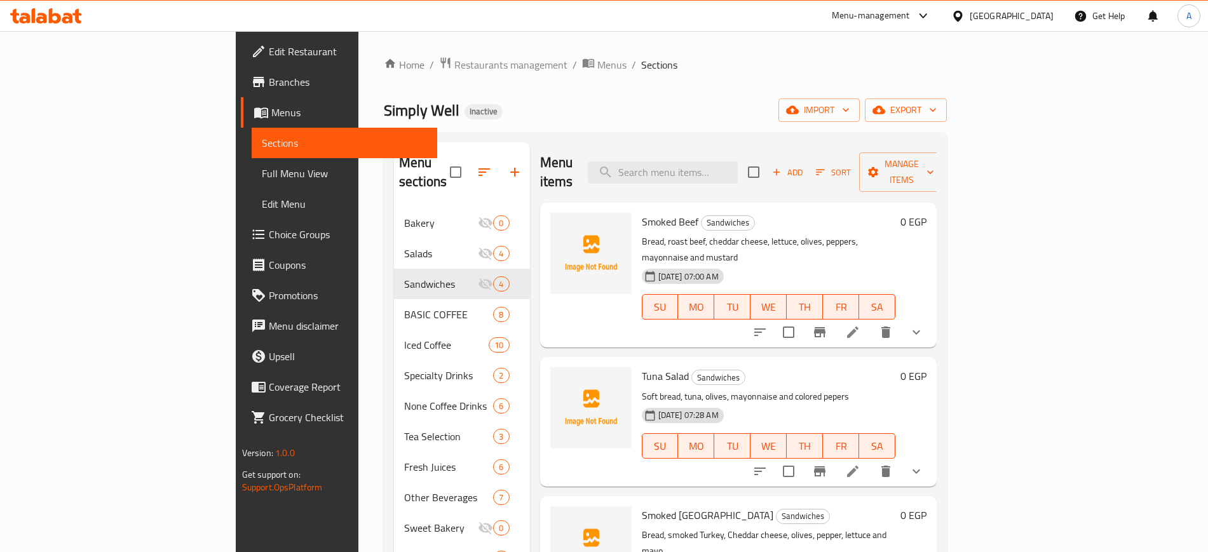
click at [642, 212] on span "Smoked Beef" at bounding box center [670, 221] width 57 height 19
drag, startPoint x: 618, startPoint y: 204, endPoint x: 902, endPoint y: 323, distance: 308.8
click at [902, 357] on div "Tuna Salad Sandwiches Soft bread, tuna, olives, mayonnaise and colored pepers […" at bounding box center [738, 421] width 397 height 129
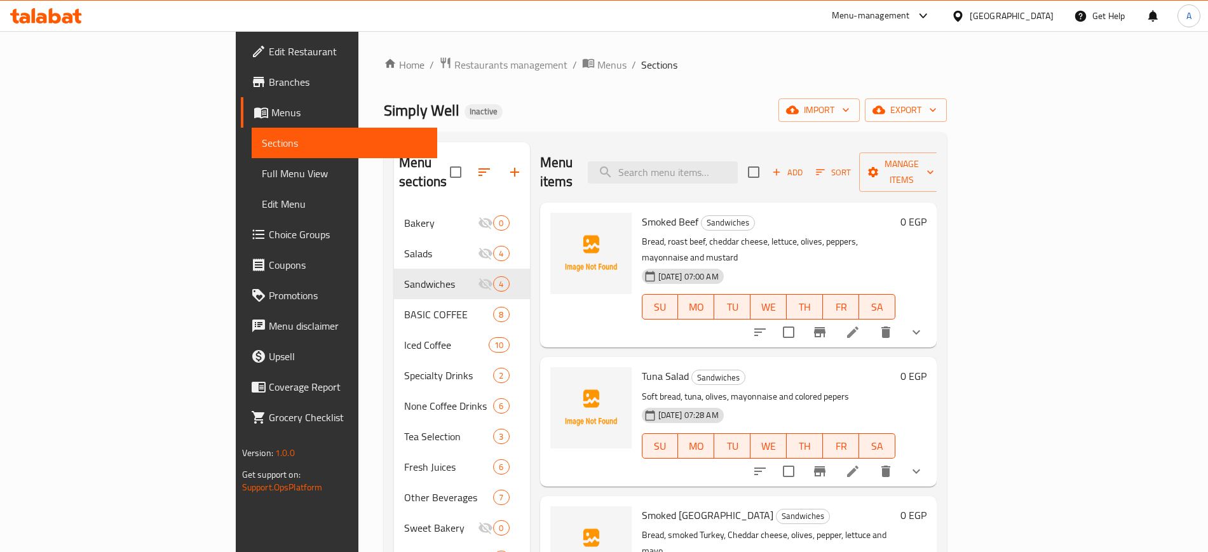
click at [642, 367] on span "Tuna Salad" at bounding box center [665, 376] width 47 height 19
copy h6 "Tuna Salad"
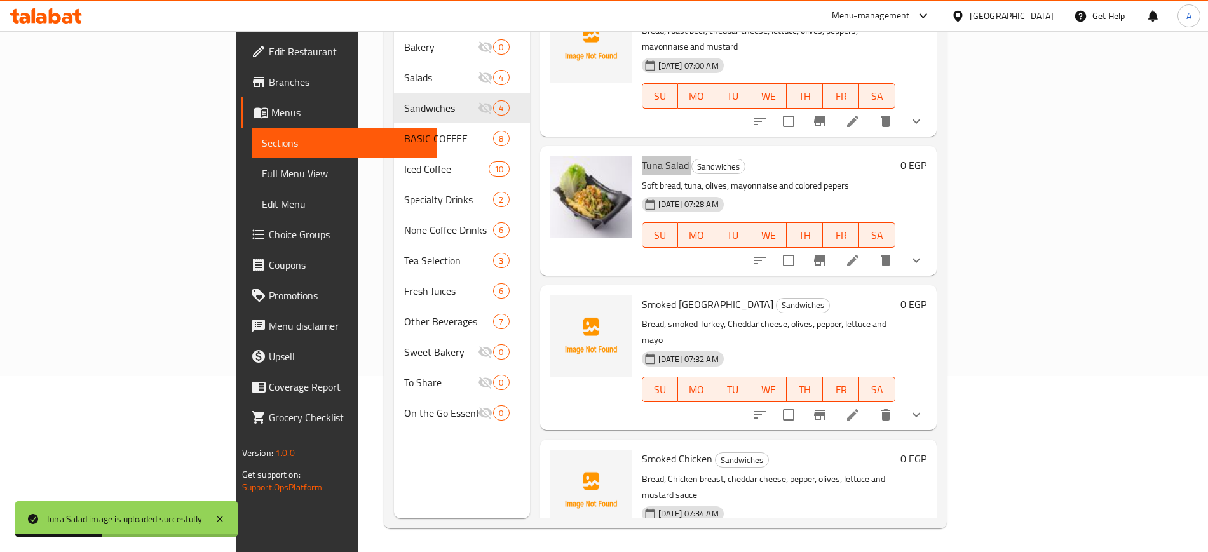
scroll to position [178, 0]
click at [642, 447] on span "Smoked Chicken" at bounding box center [677, 456] width 71 height 19
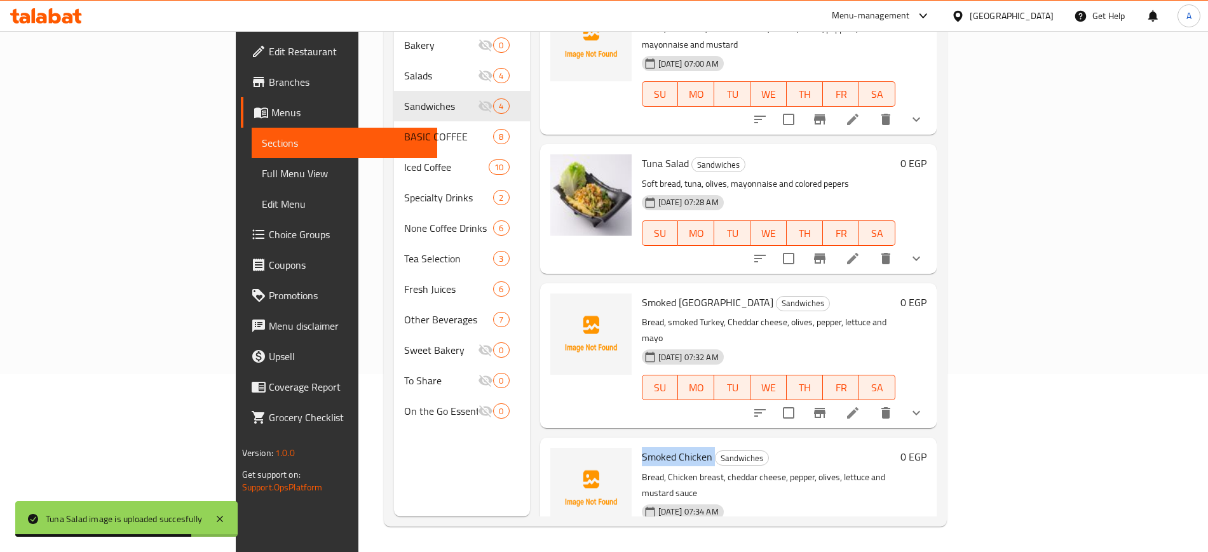
click at [642, 447] on span "Smoked Chicken" at bounding box center [677, 456] width 71 height 19
copy h6 "Smoked Chicken"
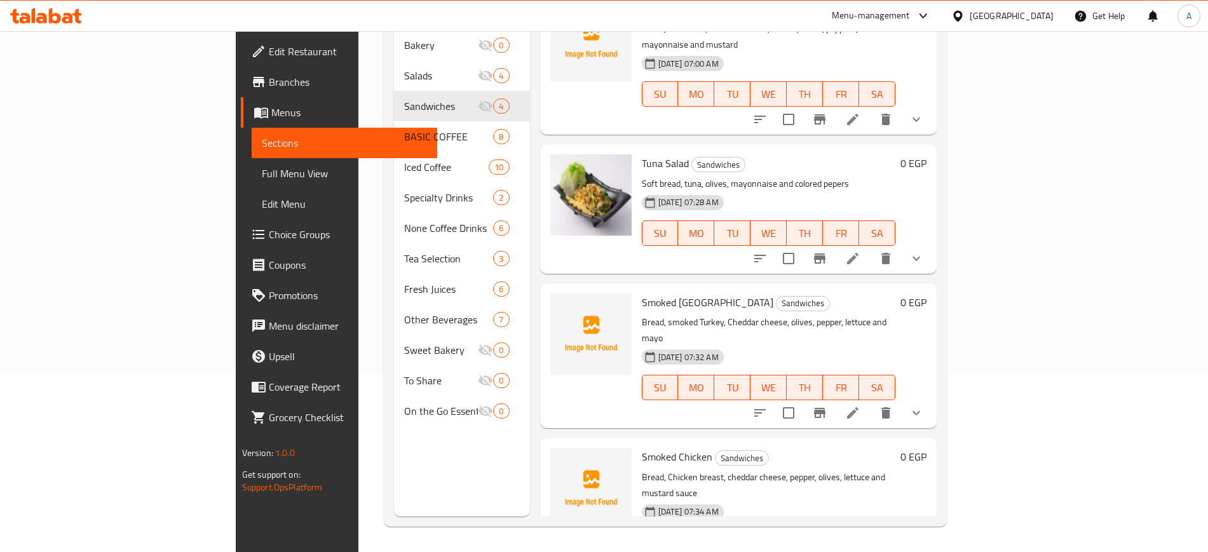
click at [871, 470] on p "Bread, Chicken breast, cheddar cheese, pepper, olives, lettuce and mustard sauce" at bounding box center [769, 486] width 254 height 32
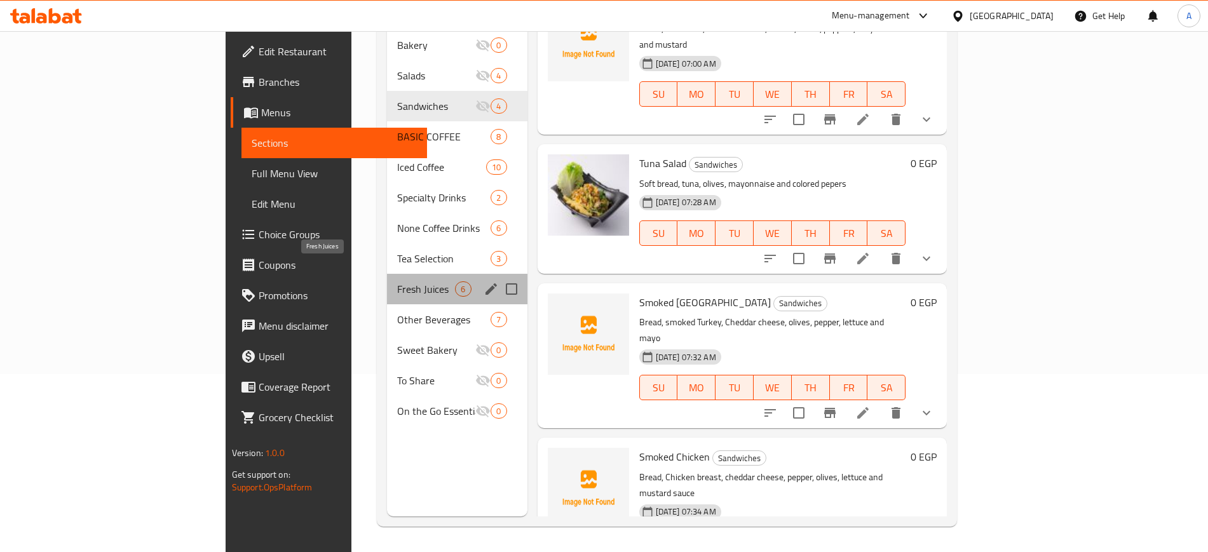
click at [397, 282] on span "Fresh Juices" at bounding box center [426, 289] width 58 height 15
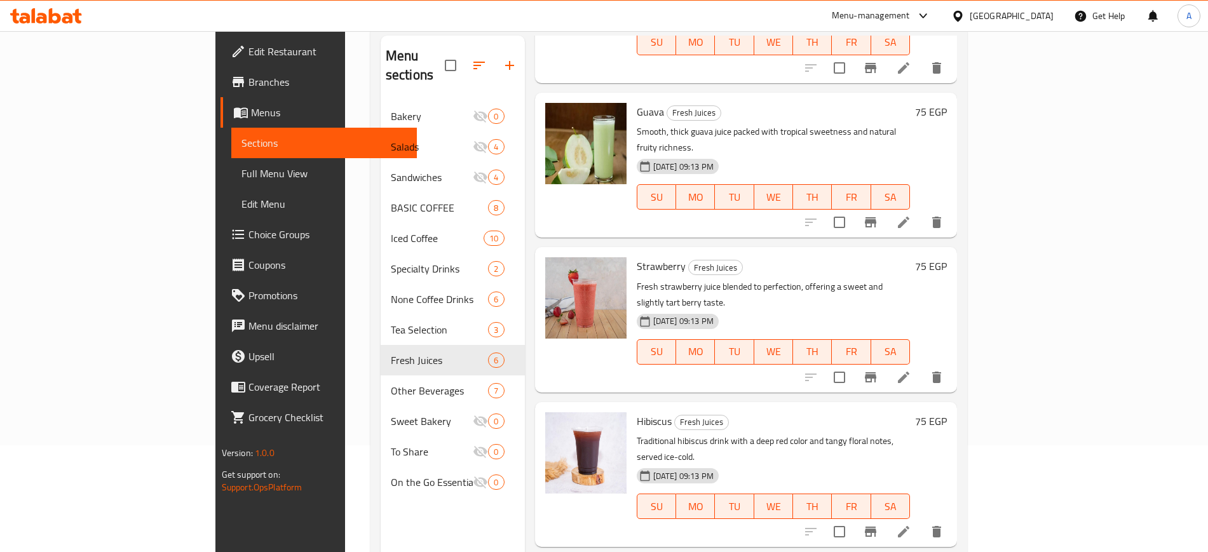
scroll to position [178, 0]
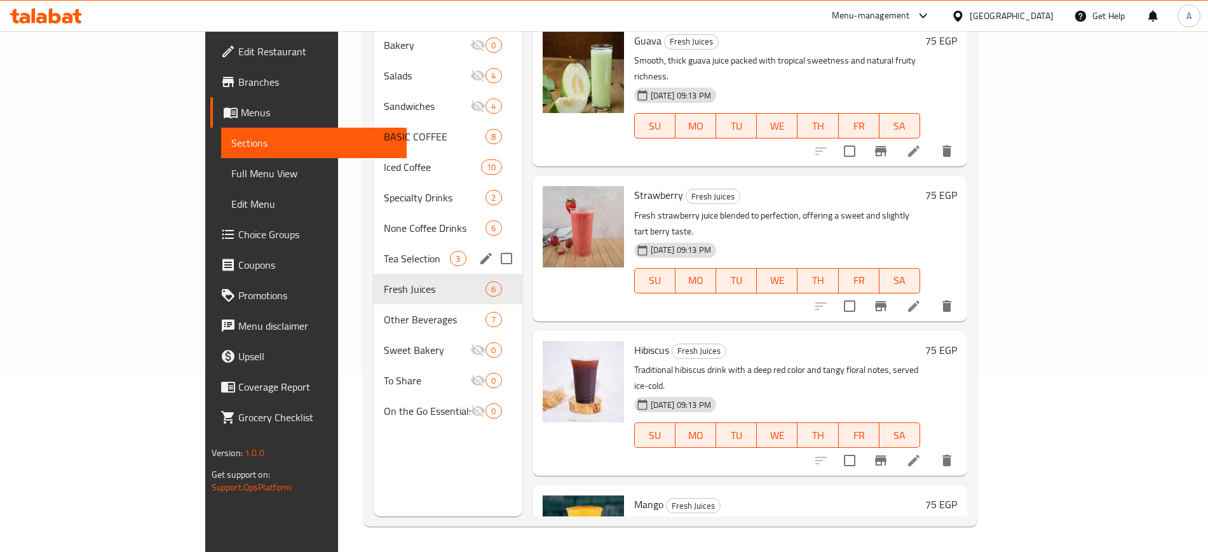
click at [384, 251] on span "Tea Selection" at bounding box center [417, 258] width 66 height 15
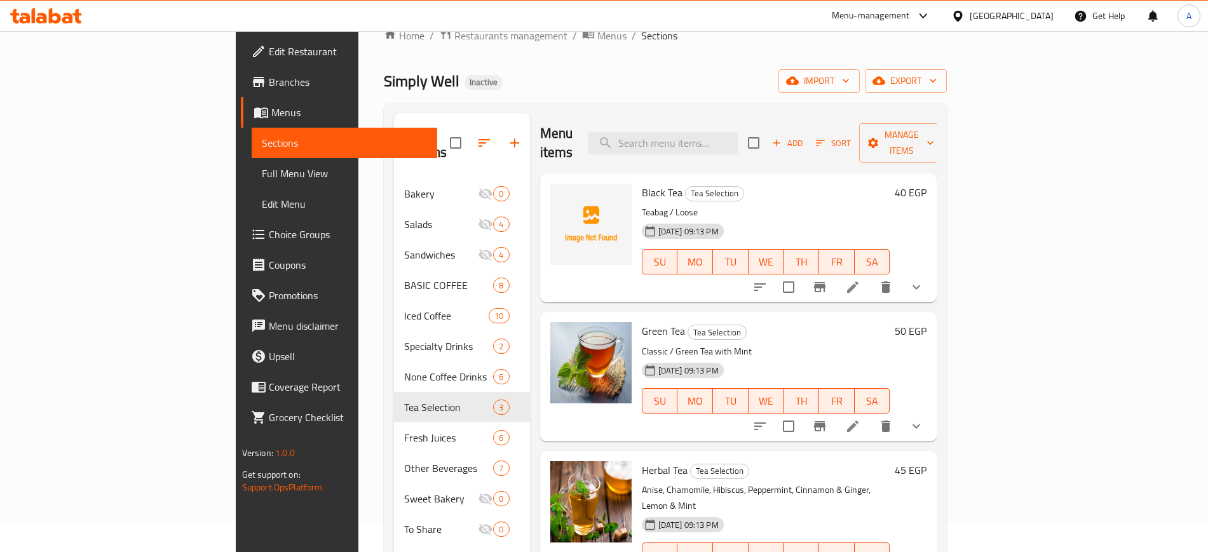
scroll to position [19, 0]
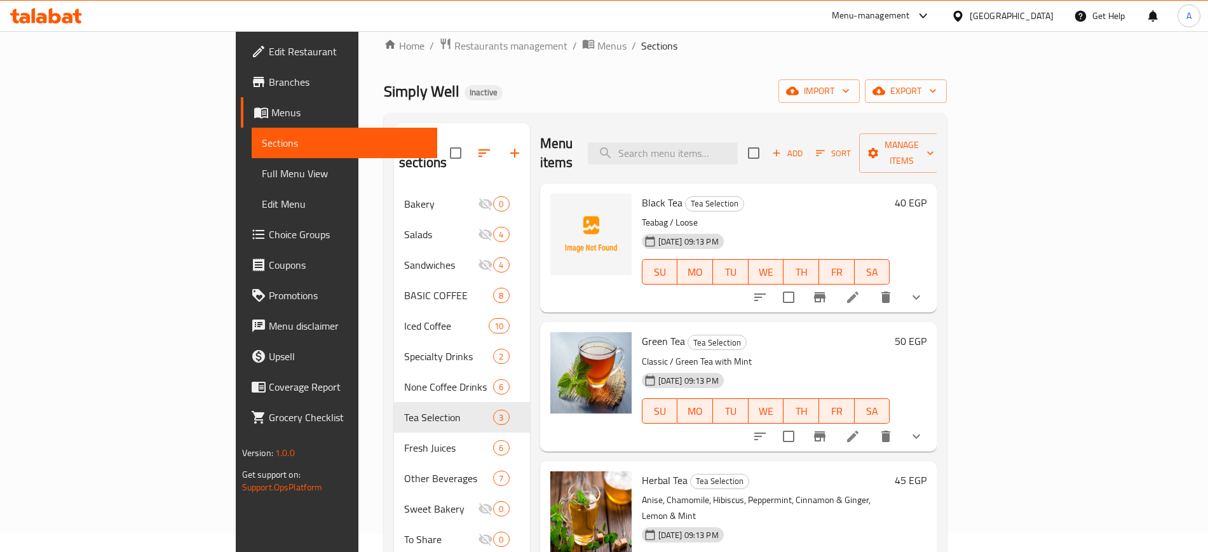
click at [642, 193] on span "Black Tea" at bounding box center [662, 202] width 41 height 19
copy h6 "Black Tea"
click at [800, 368] on div "[DATE] 09:13 PM SU MO TU WE TH FR SA" at bounding box center [766, 402] width 259 height 69
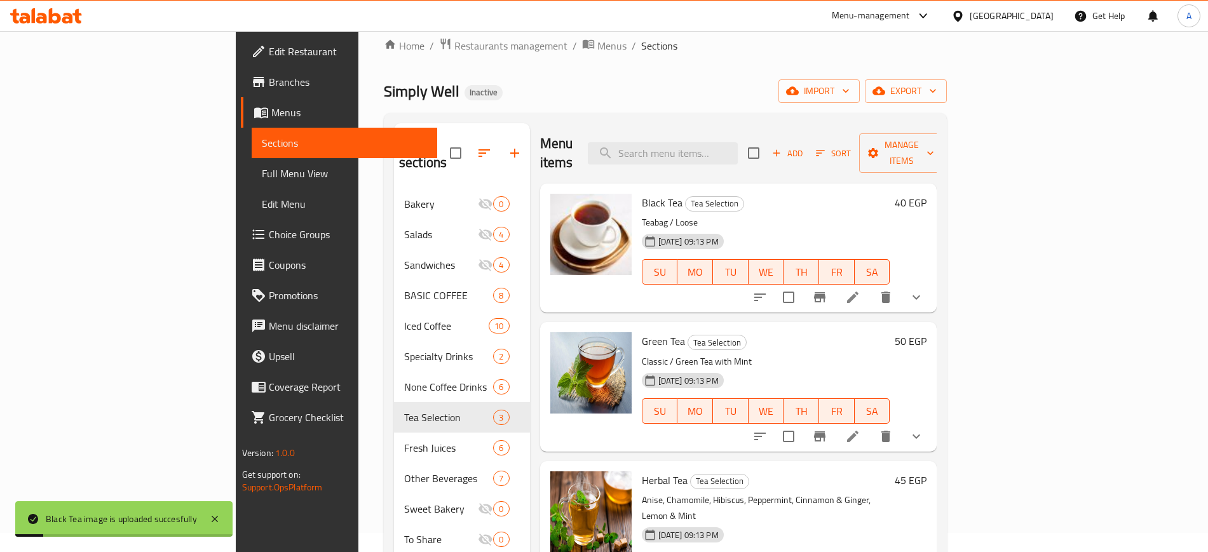
click at [711, 215] on p "Teabag / Loose" at bounding box center [766, 223] width 248 height 16
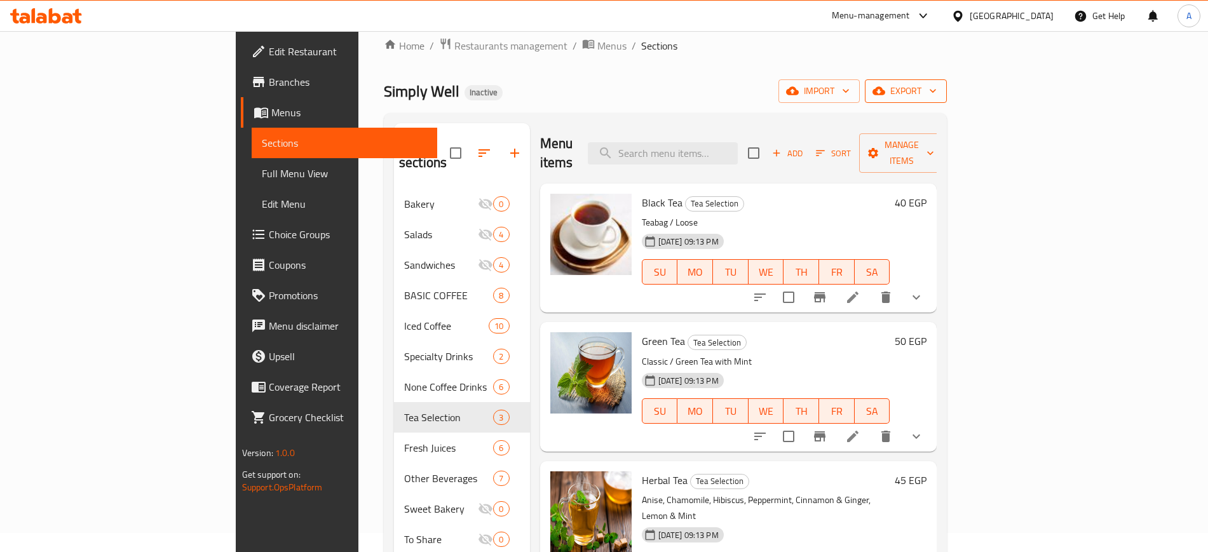
click at [937, 90] on span "export" at bounding box center [906, 91] width 62 height 16
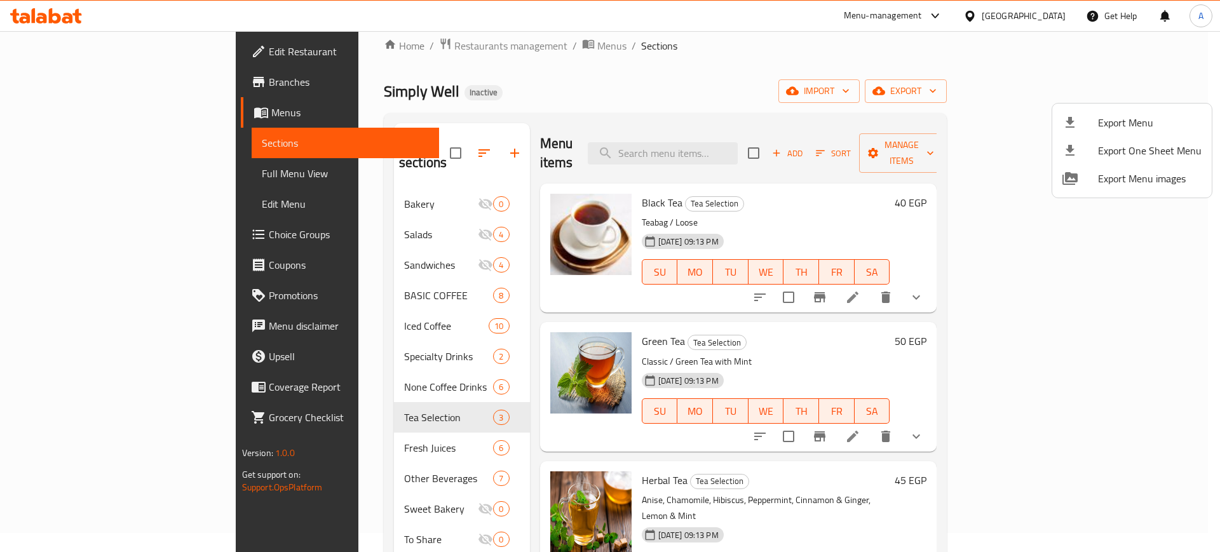
click at [738, 87] on div at bounding box center [610, 276] width 1220 height 552
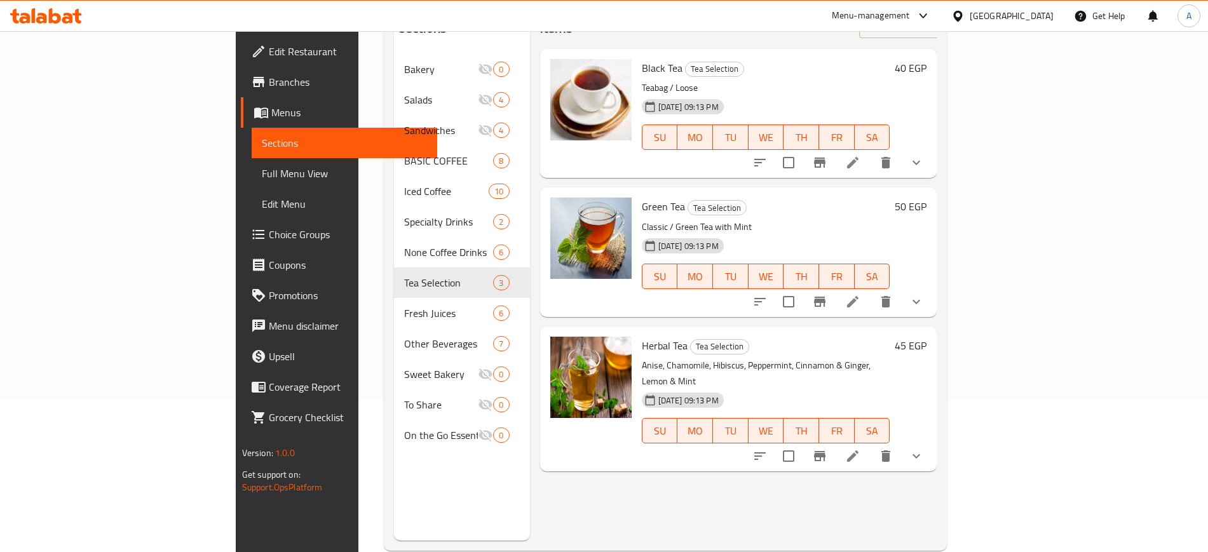
scroll to position [178, 0]
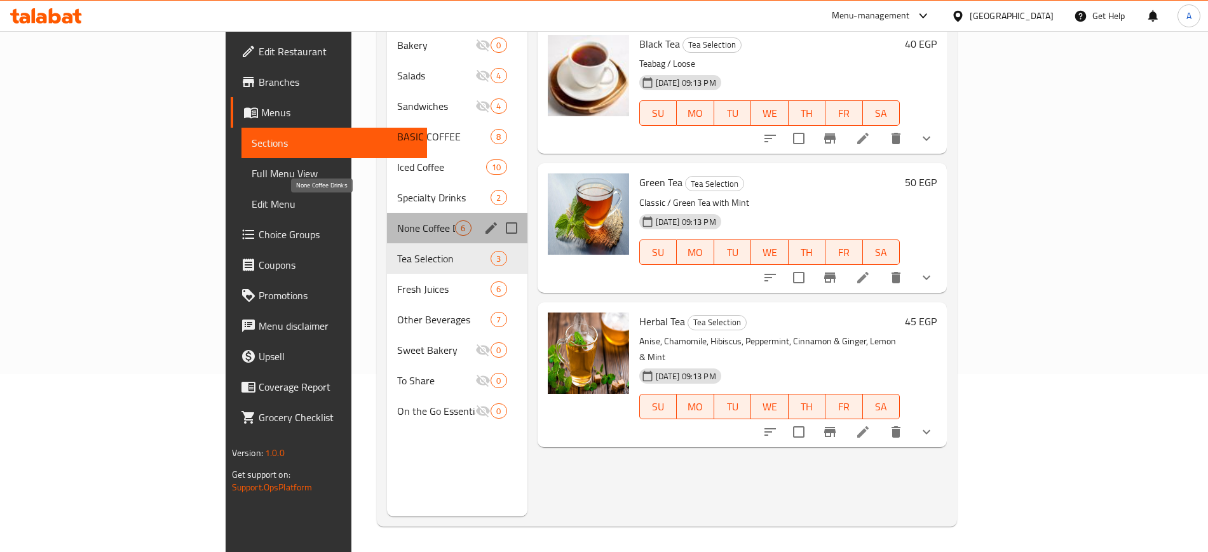
click at [397, 221] on span "None Coffee Drinks" at bounding box center [426, 228] width 58 height 15
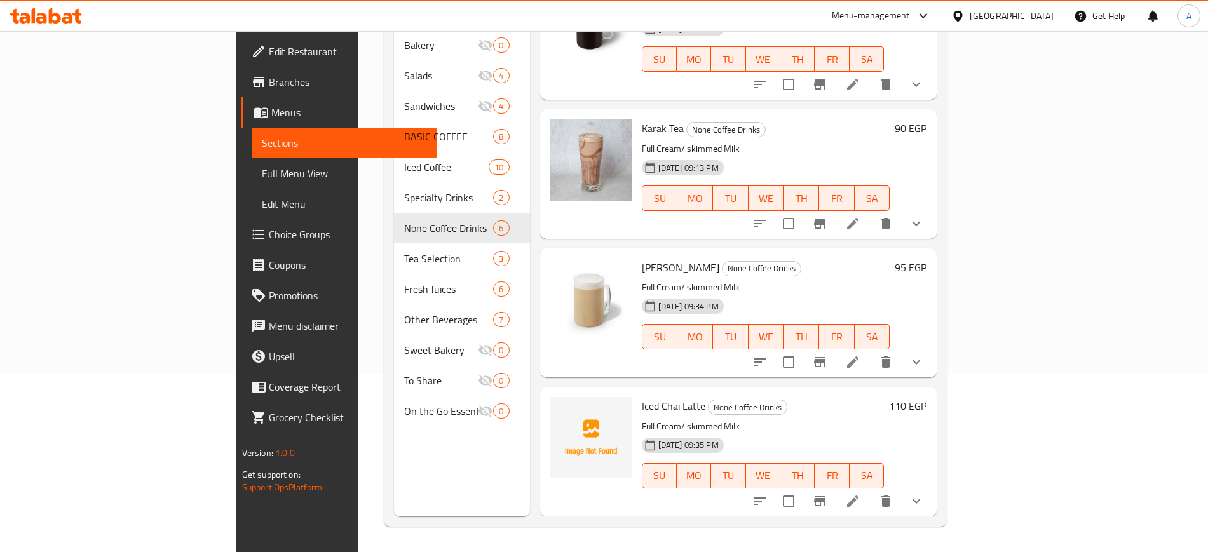
scroll to position [159, 0]
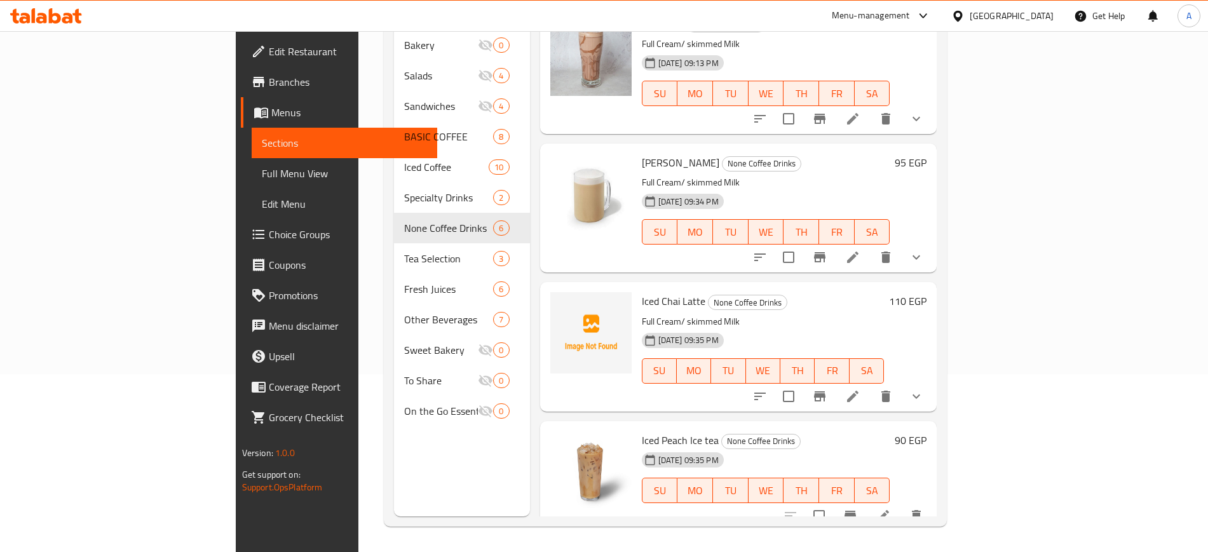
click at [642, 292] on span "Iced Chai Latte" at bounding box center [674, 301] width 64 height 19
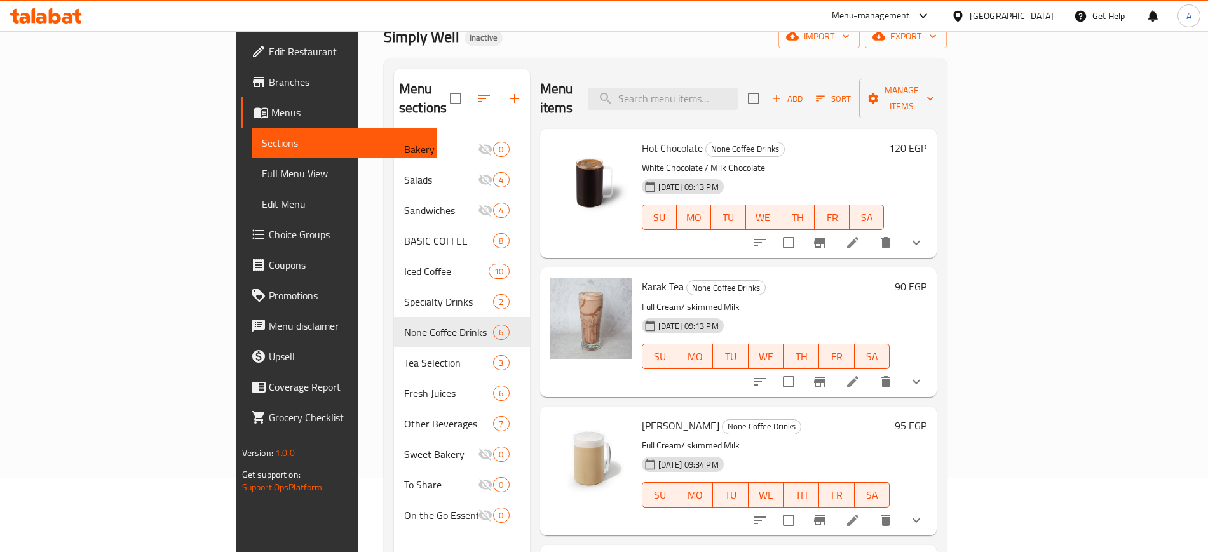
scroll to position [0, 0]
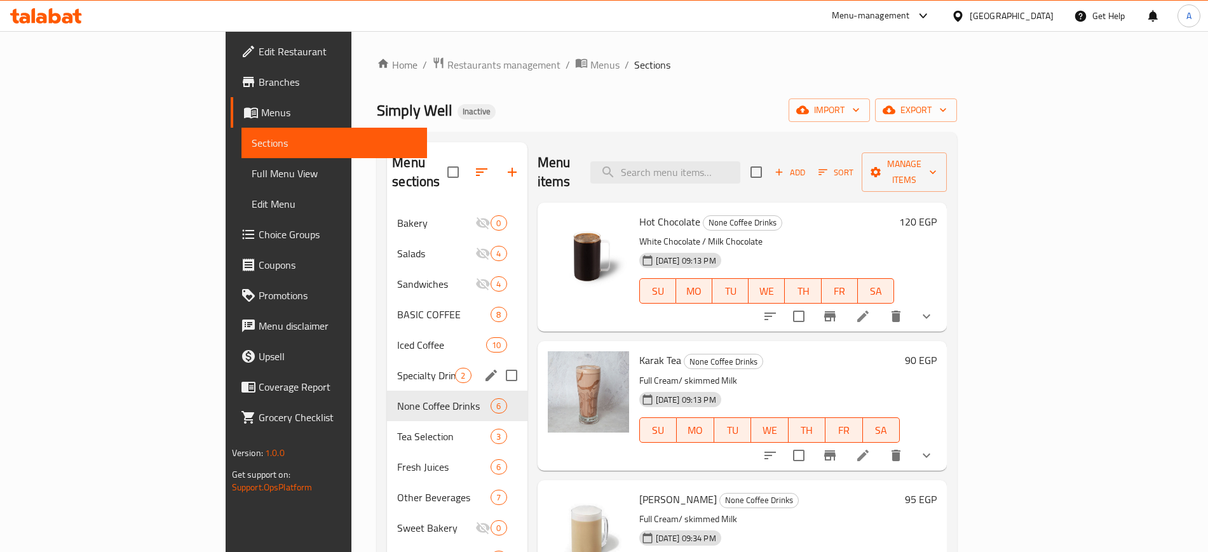
click at [387, 360] on div "Specialty Drinks 2" at bounding box center [457, 375] width 140 height 31
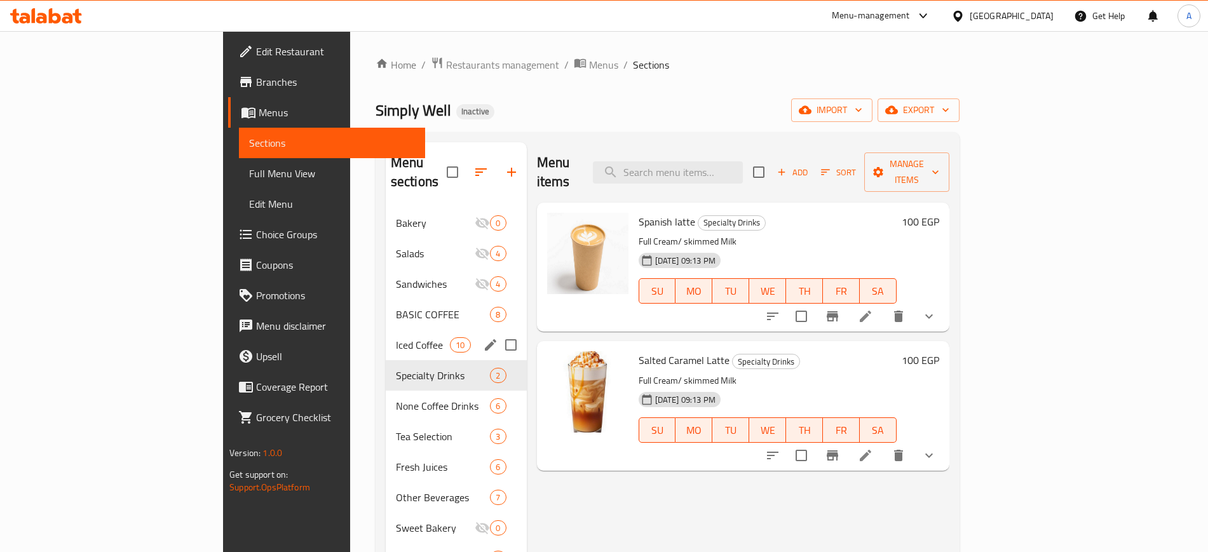
click at [396, 337] on span "Iced Coffee" at bounding box center [423, 344] width 54 height 15
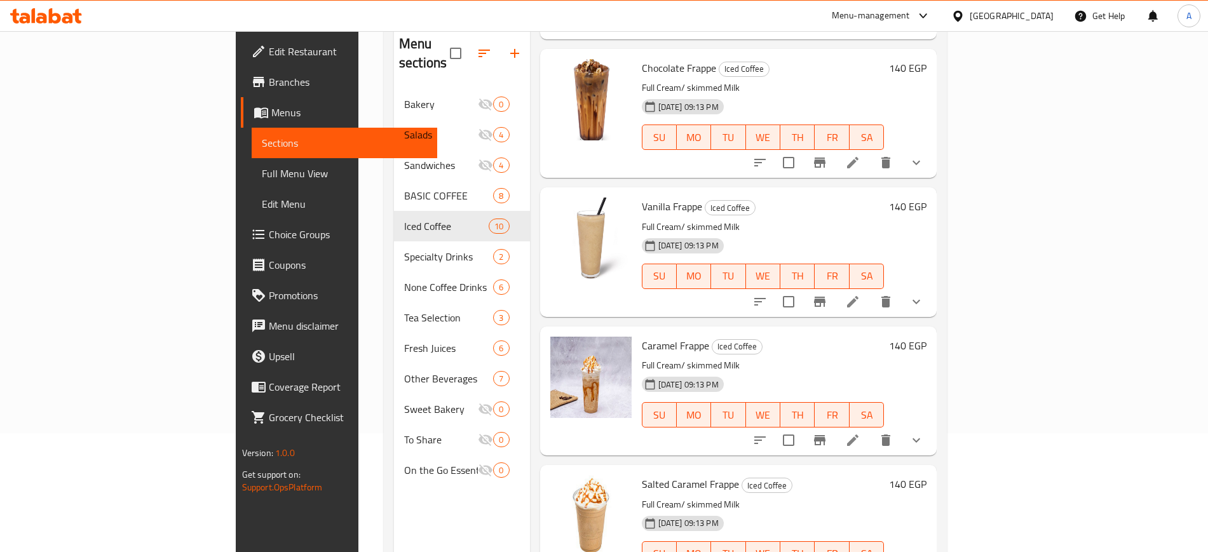
scroll to position [178, 0]
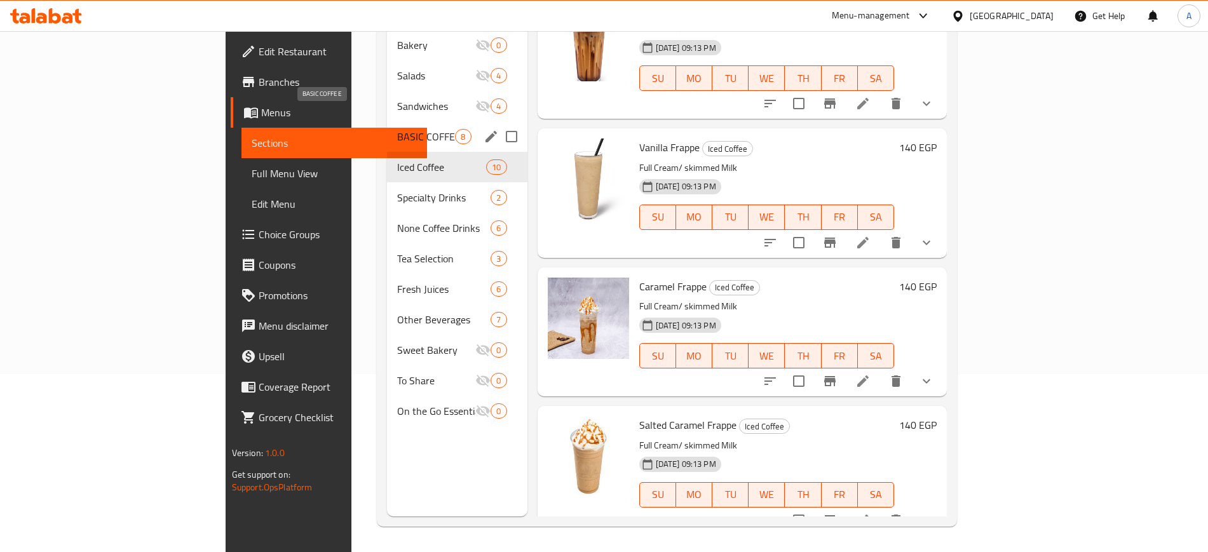
click at [397, 129] on span "BASIC COFFEE" at bounding box center [426, 136] width 58 height 15
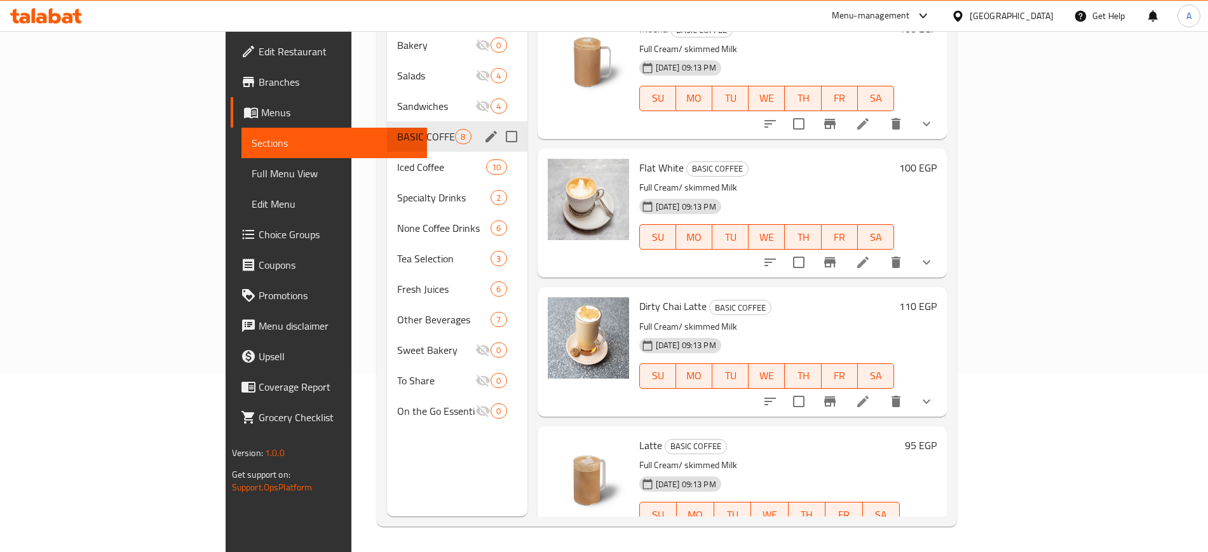
drag, startPoint x: 299, startPoint y: 92, endPoint x: 308, endPoint y: 107, distance: 17.7
click at [397, 99] on span "Sandwiches" at bounding box center [436, 106] width 78 height 15
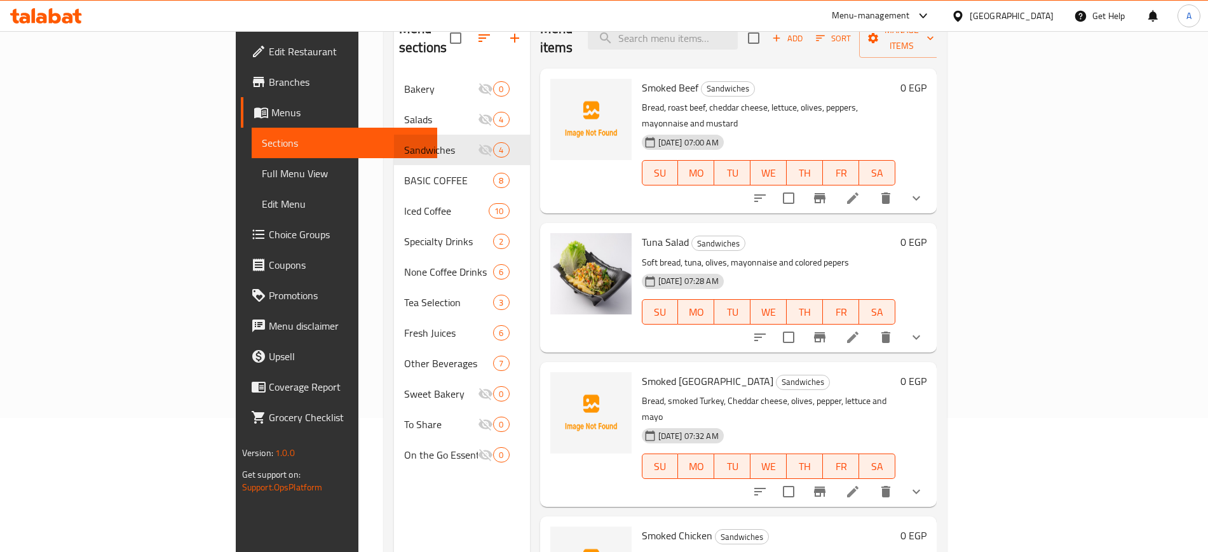
scroll to position [99, 0]
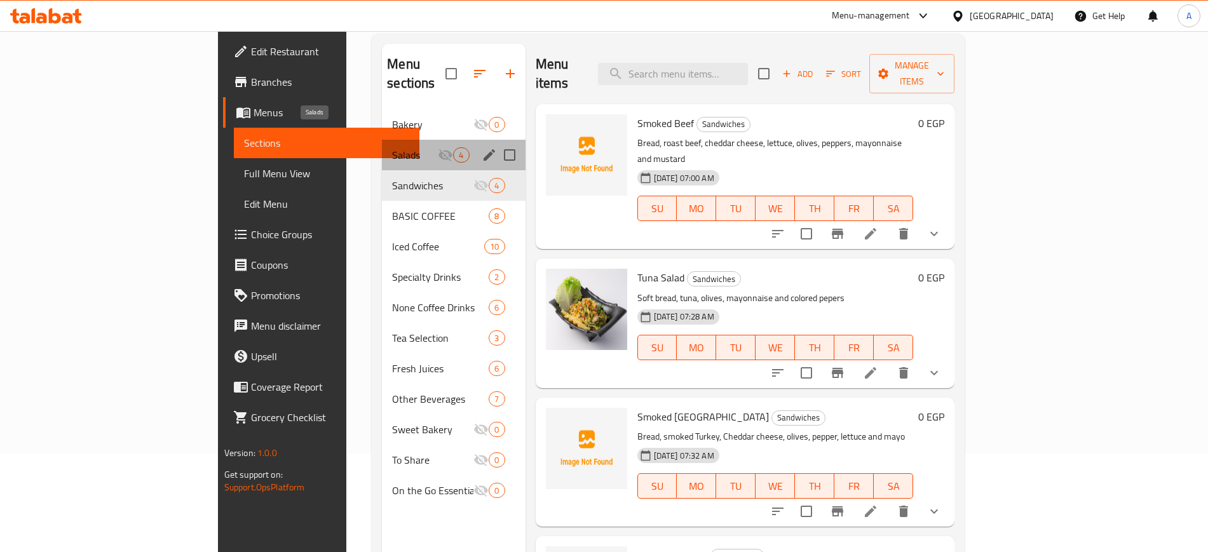
click at [392, 147] on span "Salads" at bounding box center [415, 154] width 46 height 15
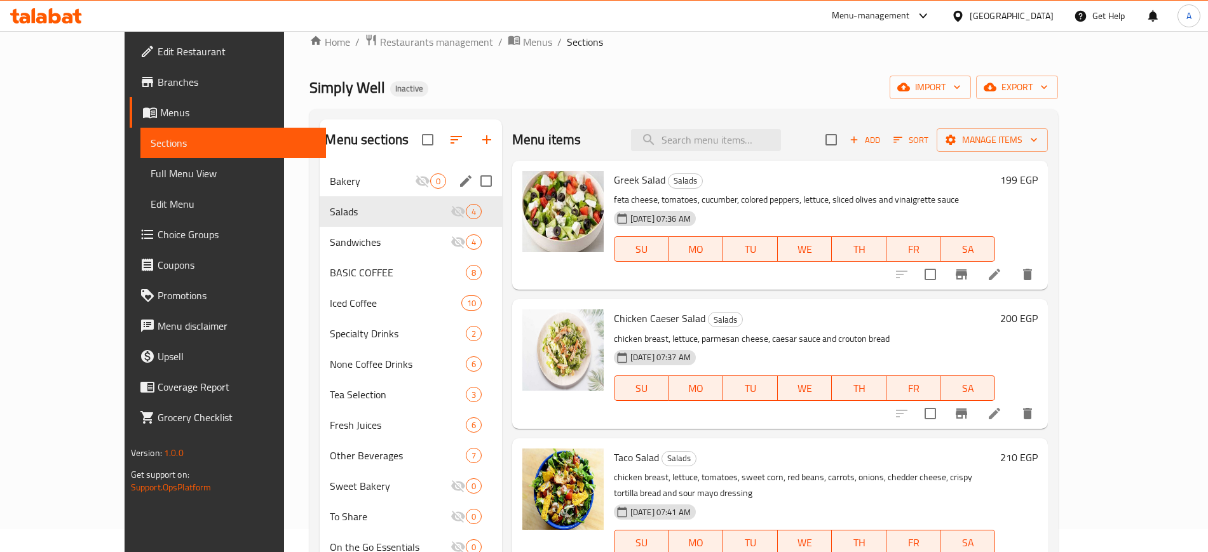
scroll to position [19, 0]
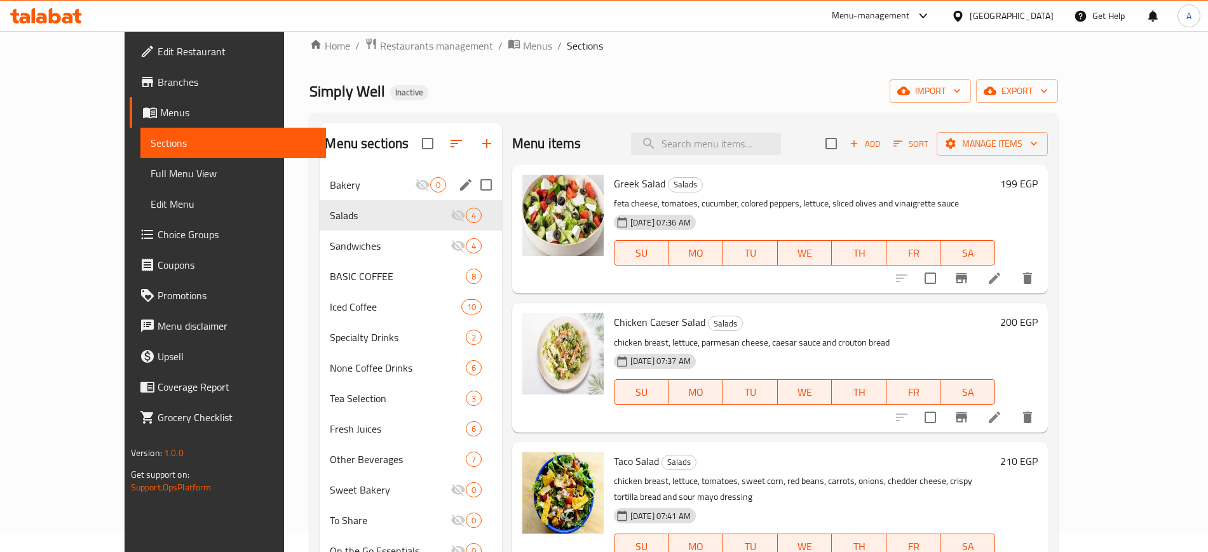
click at [320, 170] on div "Bakery 0" at bounding box center [411, 185] width 182 height 31
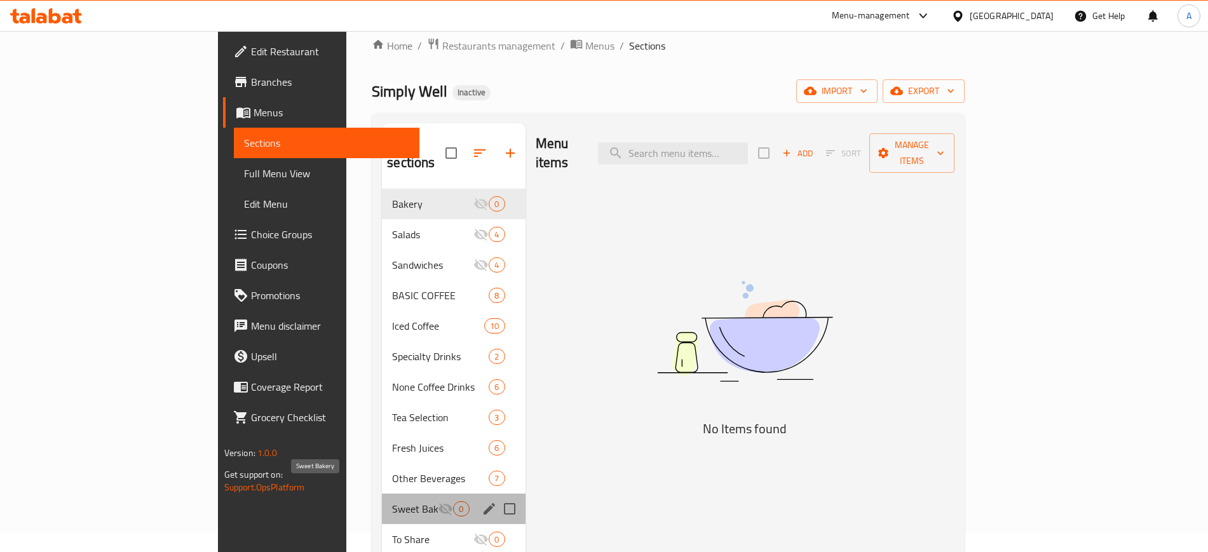
click at [392, 501] on span "Sweet Bakery" at bounding box center [415, 508] width 46 height 15
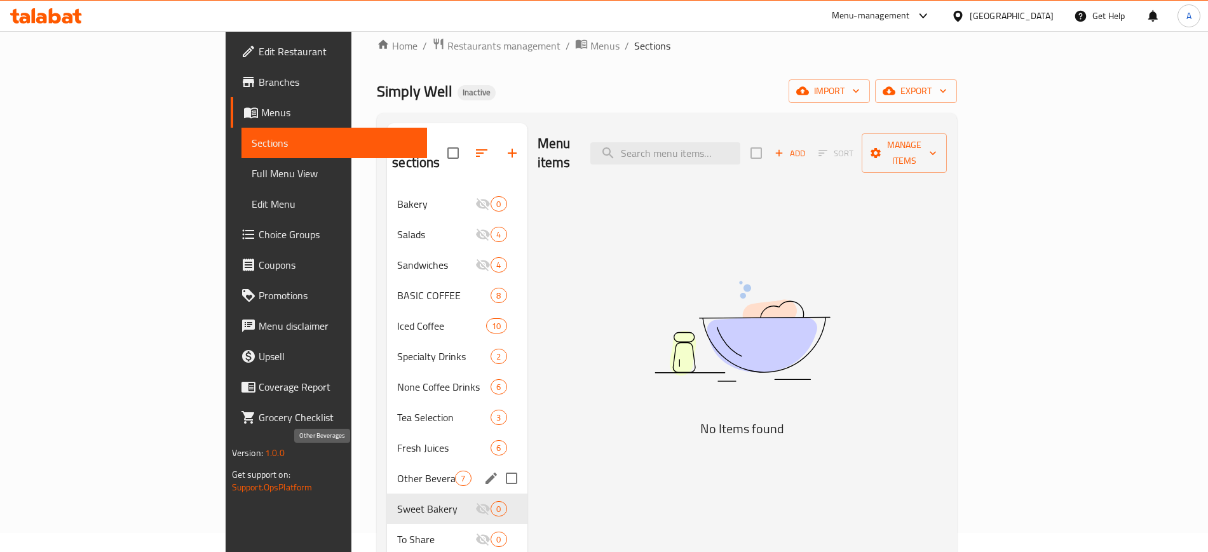
click at [397, 471] on span "Other Beverages" at bounding box center [426, 478] width 58 height 15
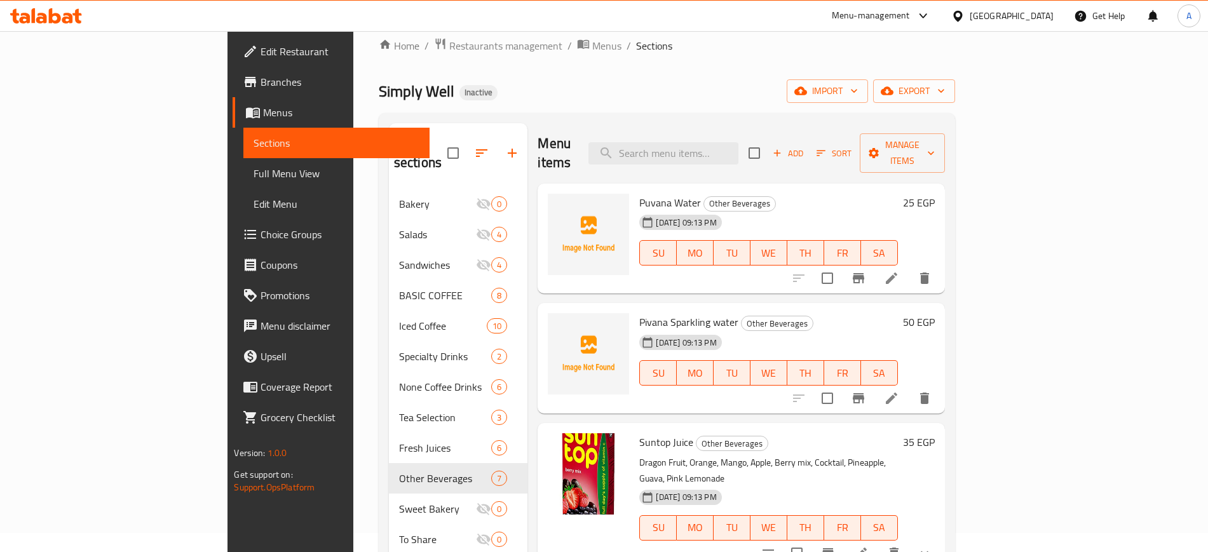
click at [639, 193] on span "Puvana Water" at bounding box center [670, 202] width 62 height 19
copy h6 "Puvana Water"
click at [639, 193] on span "Puvana Water" at bounding box center [670, 202] width 62 height 19
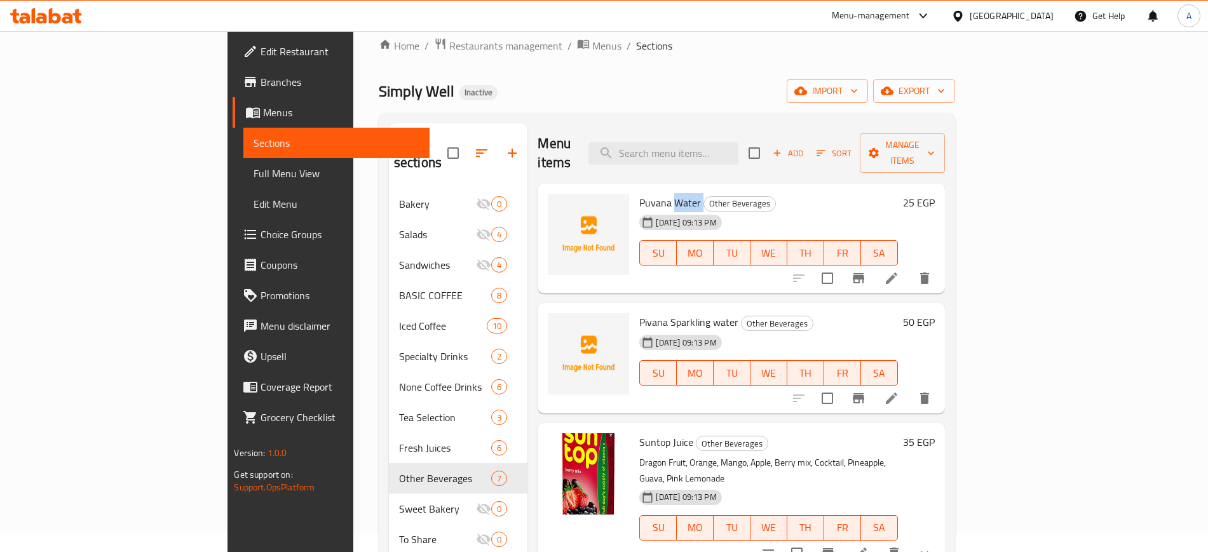
click at [639, 193] on span "Puvana Water" at bounding box center [670, 202] width 62 height 19
click at [554, 230] on img at bounding box center [588, 234] width 81 height 81
click at [548, 205] on img at bounding box center [588, 234] width 81 height 81
click at [559, 205] on icon "upload picture" at bounding box center [565, 210] width 13 height 11
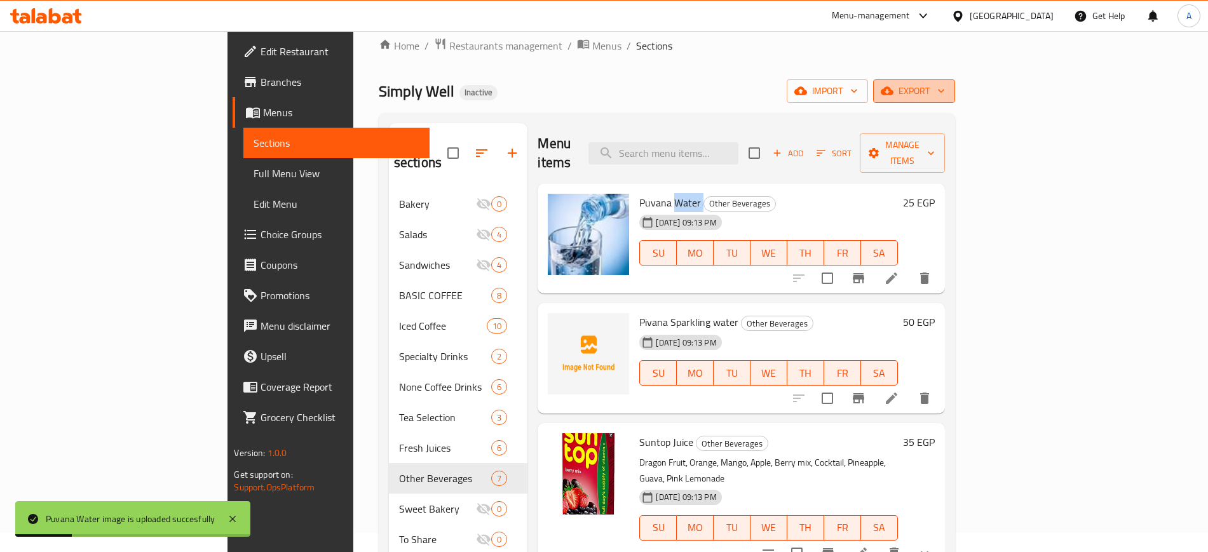
click at [945, 83] on span "export" at bounding box center [914, 91] width 62 height 16
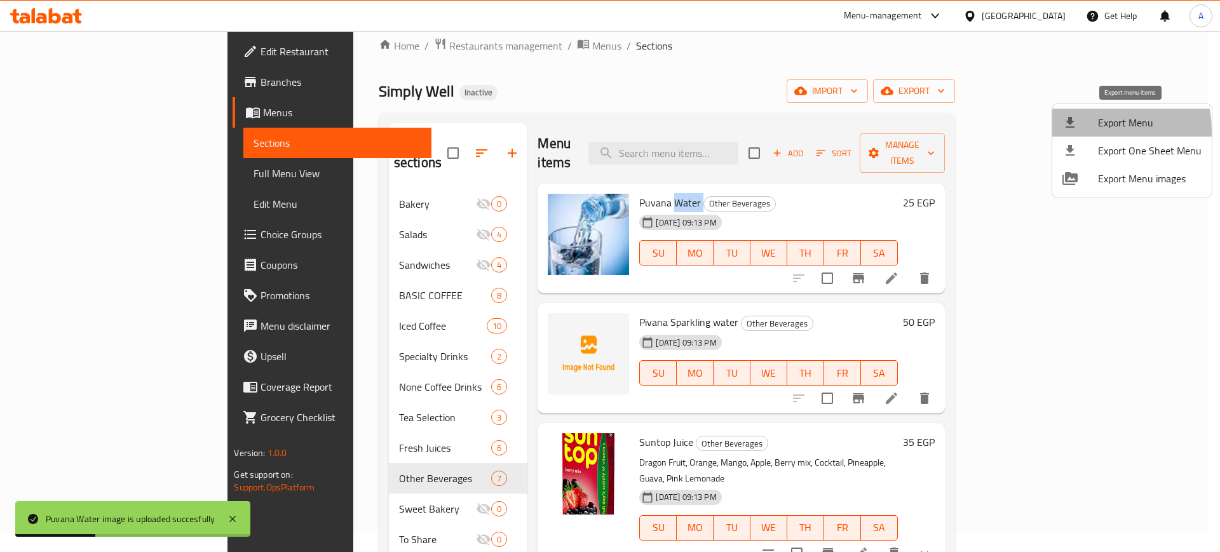
click at [1080, 132] on li "Export Menu" at bounding box center [1132, 123] width 160 height 28
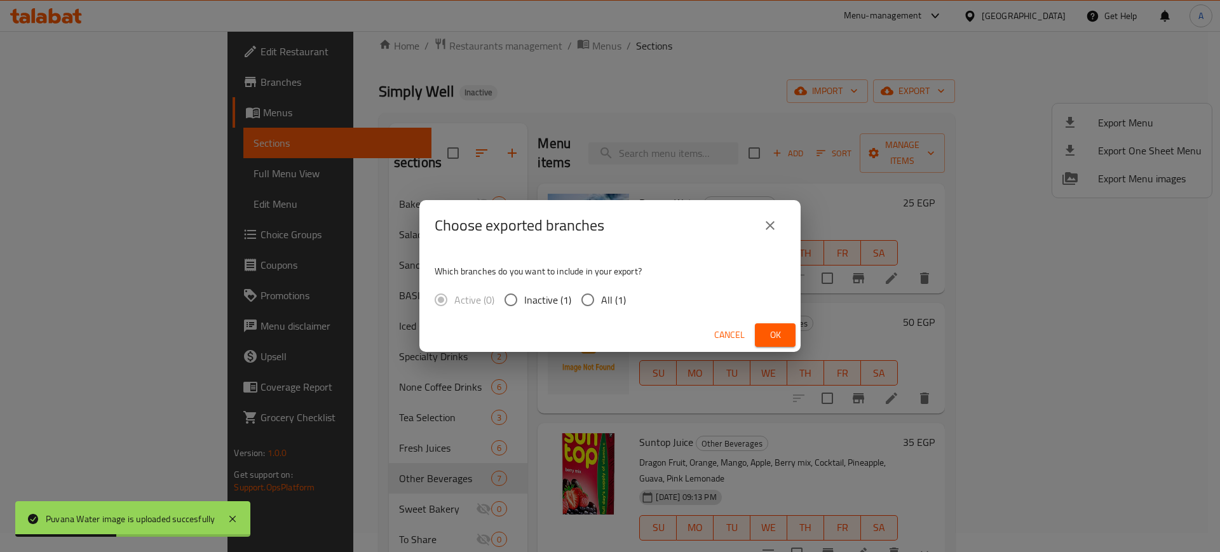
click at [632, 290] on div "Active (0) Inactive (1) All (1)" at bounding box center [535, 300] width 201 height 27
click at [619, 292] on span "All (1)" at bounding box center [613, 299] width 25 height 15
click at [601, 292] on input "All (1)" at bounding box center [587, 300] width 27 height 27
radio input "true"
click at [780, 328] on span "Ok" at bounding box center [775, 335] width 20 height 16
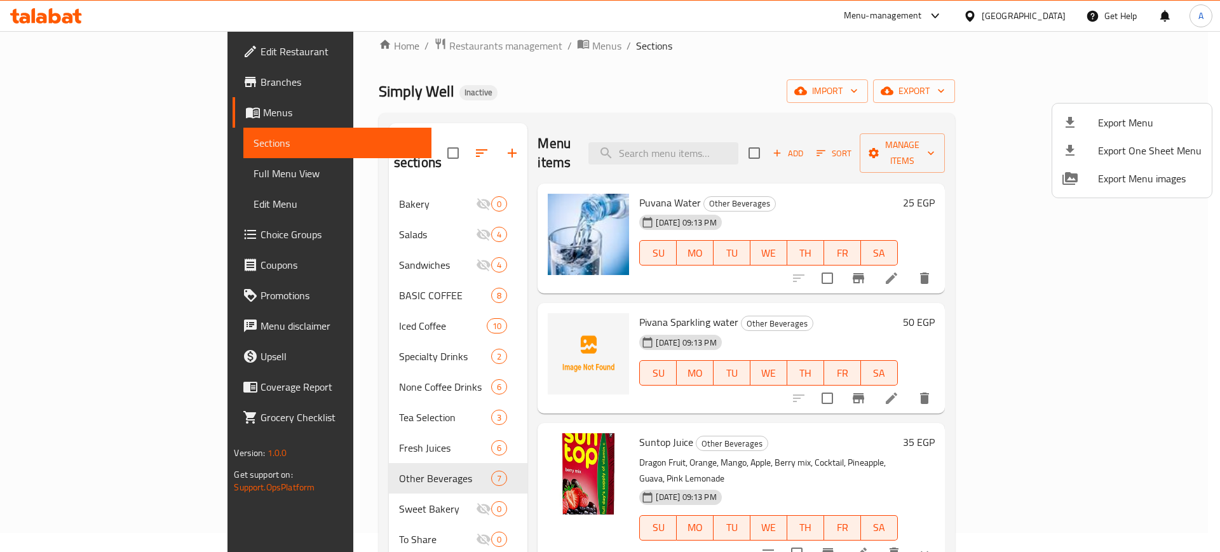
click at [1052, 24] on div at bounding box center [610, 276] width 1220 height 552
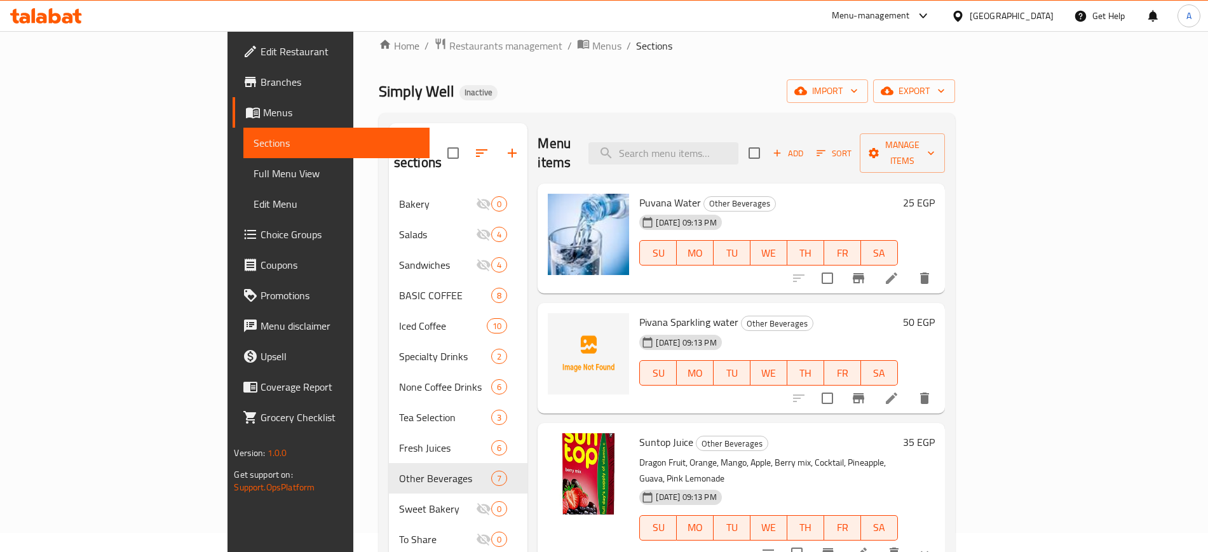
click at [73, 24] on div at bounding box center [46, 15] width 92 height 25
click at [64, 19] on icon at bounding box center [67, 18] width 11 height 11
